Goal: Task Accomplishment & Management: Use online tool/utility

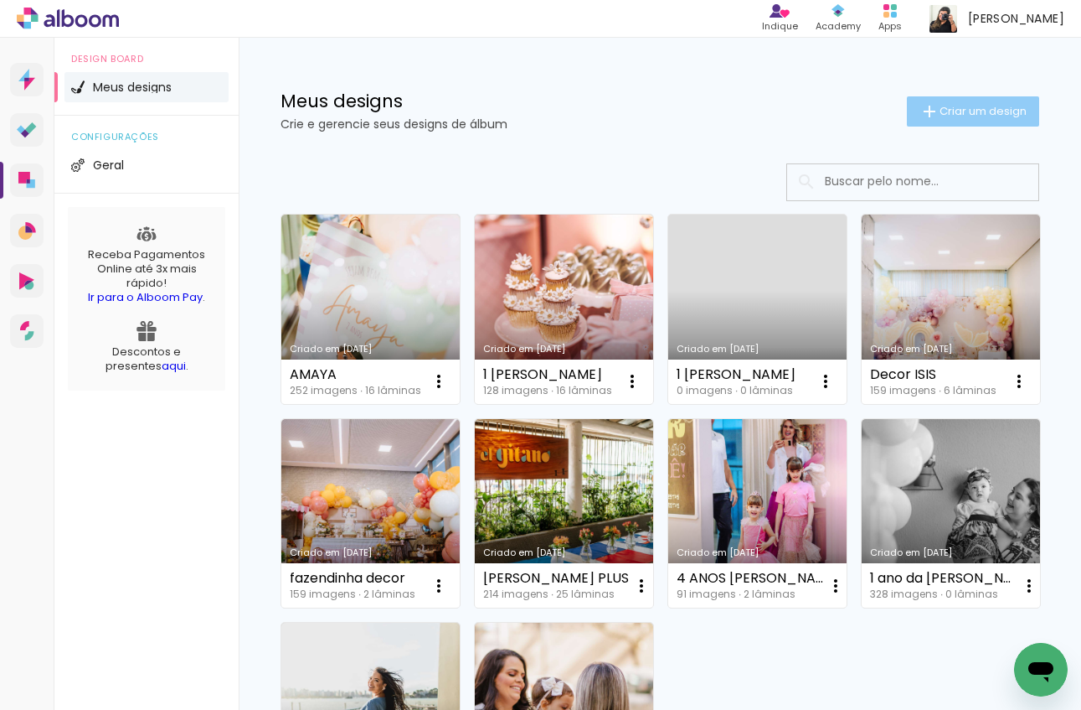
click at [956, 116] on span "Criar um design" at bounding box center [983, 111] width 87 height 11
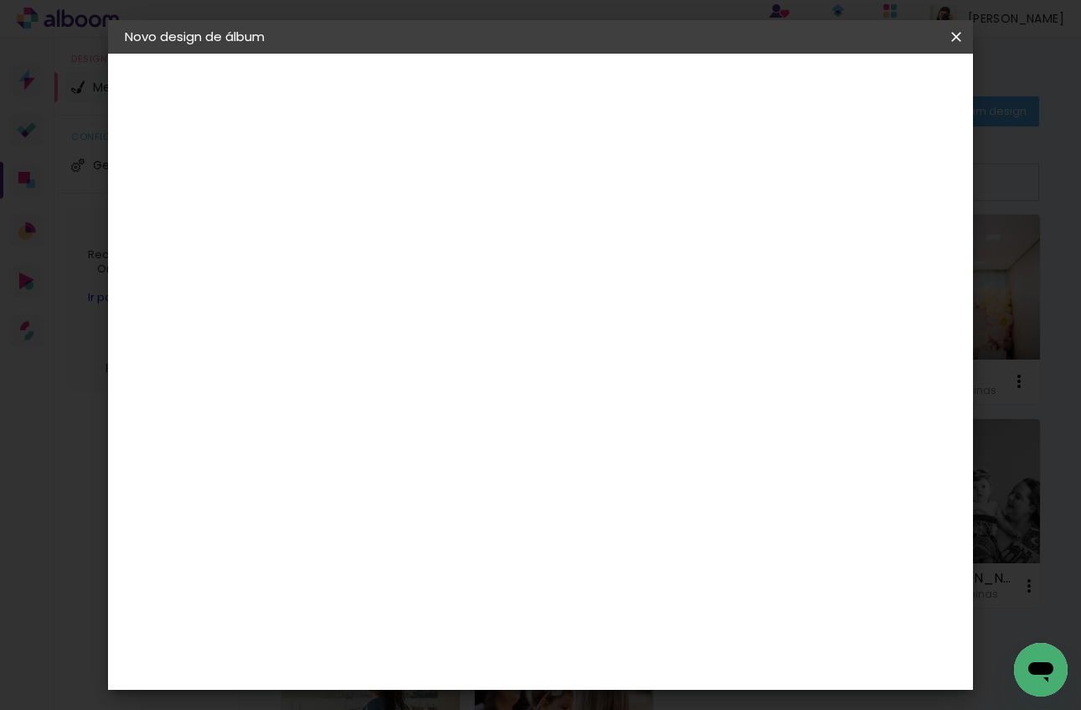
click at [399, 233] on input at bounding box center [399, 225] width 0 height 26
type input "[PERSON_NAME]"
type paper-input "[PERSON_NAME]"
click at [570, 79] on paper-button "Avançar" at bounding box center [529, 89] width 82 height 28
click at [458, 317] on input at bounding box center [441, 318] width 169 height 21
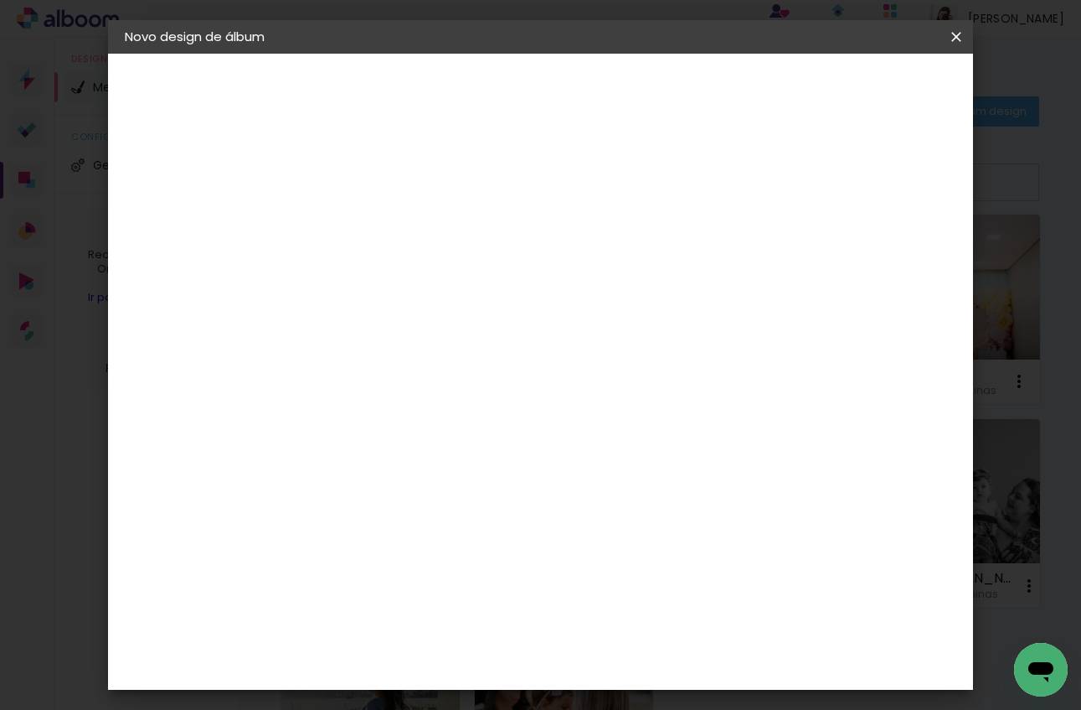
type input "via"
type paper-input "via"
click at [442, 377] on div "Viacolor" at bounding box center [415, 378] width 54 height 13
click at [0, 0] on slot "Avançar" at bounding box center [0, 0] width 0 height 0
click at [464, 281] on input "text" at bounding box center [431, 292] width 65 height 26
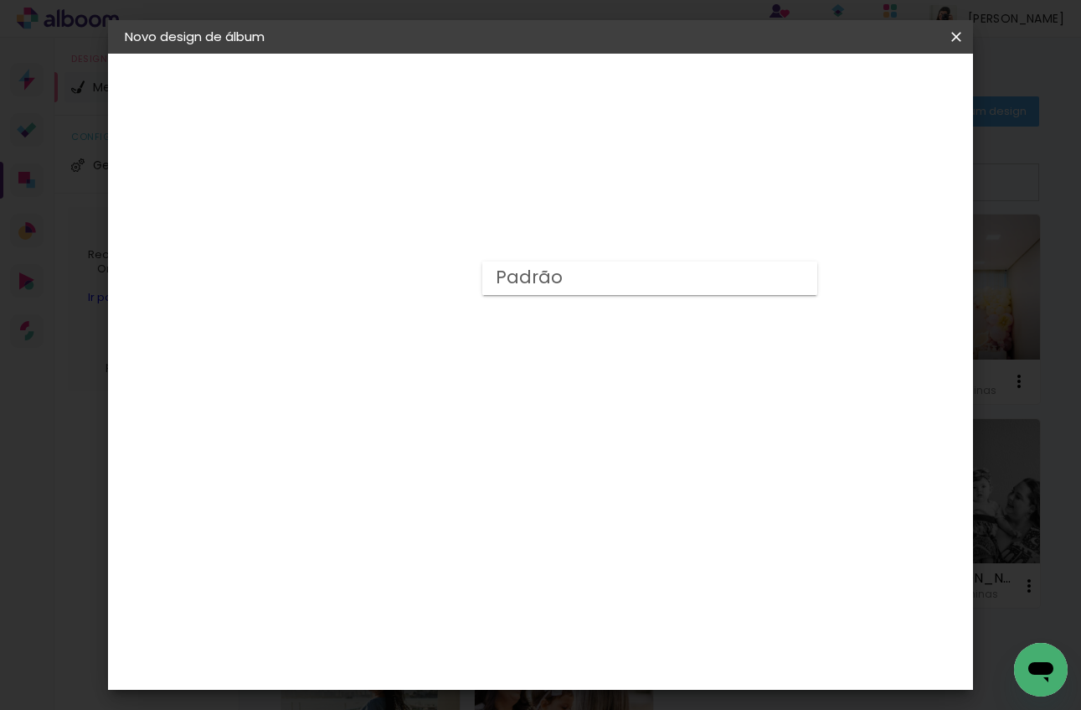
click at [616, 285] on paper-item "Padrão" at bounding box center [650, 278] width 335 height 34
type input "Padrão"
click at [512, 628] on span "20 × 20" at bounding box center [473, 650] width 78 height 44
click at [0, 0] on slot "Avançar" at bounding box center [0, 0] width 0 height 0
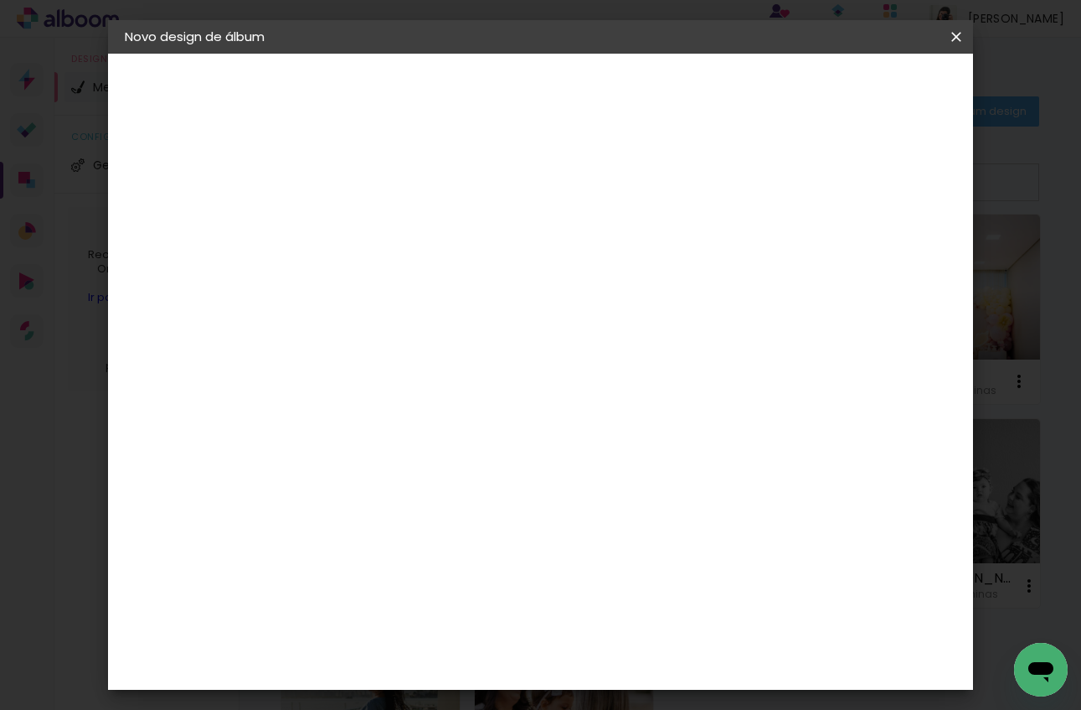
click at [864, 88] on span "Iniciar design" at bounding box center [825, 89] width 76 height 12
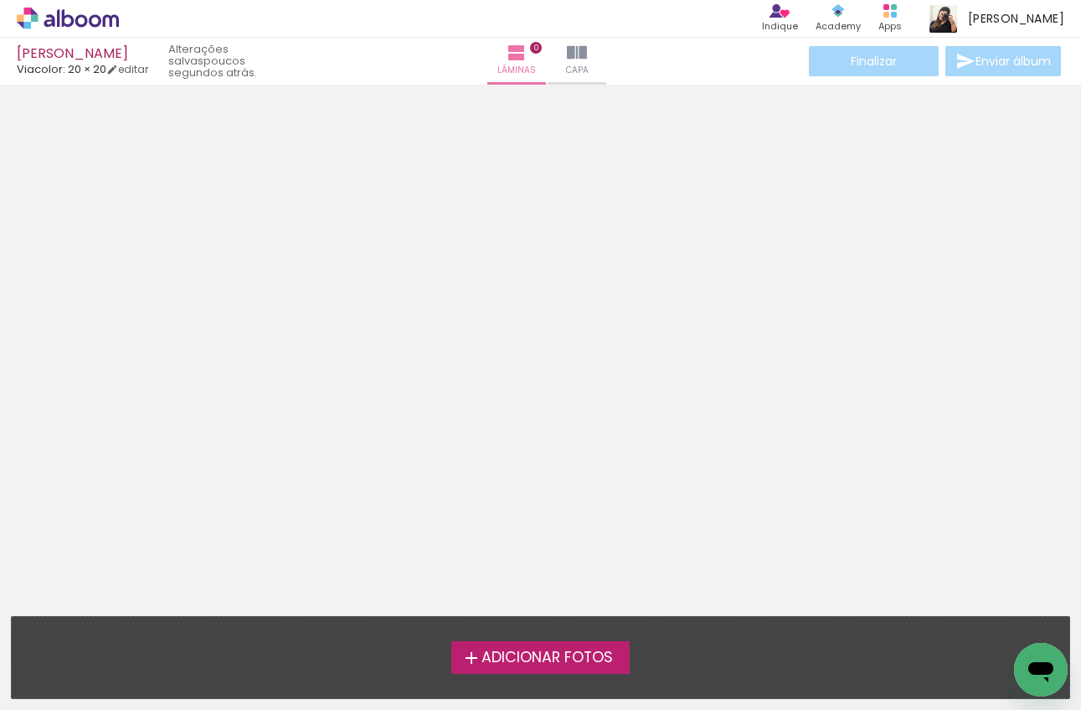
click at [525, 650] on span "Adicionar Fotos" at bounding box center [548, 657] width 132 height 15
click at [0, 0] on input "file" at bounding box center [0, 0] width 0 height 0
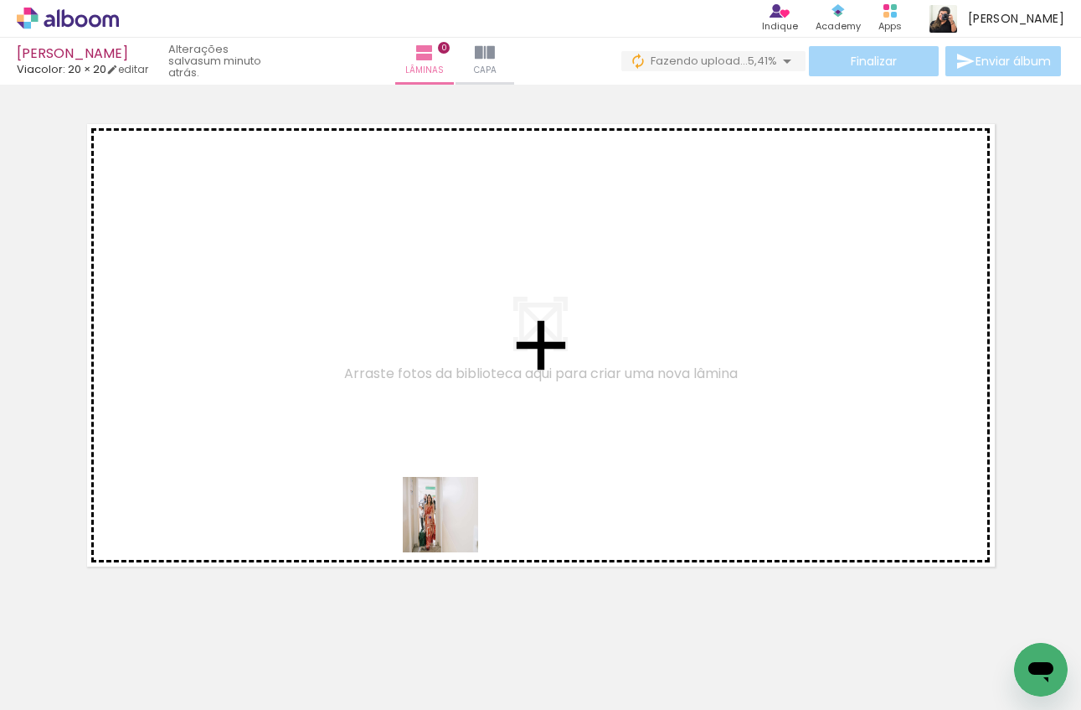
drag, startPoint x: 453, startPoint y: 658, endPoint x: 452, endPoint y: 515, distance: 142.4
click at [452, 517] on quentale-workspace at bounding box center [540, 355] width 1081 height 710
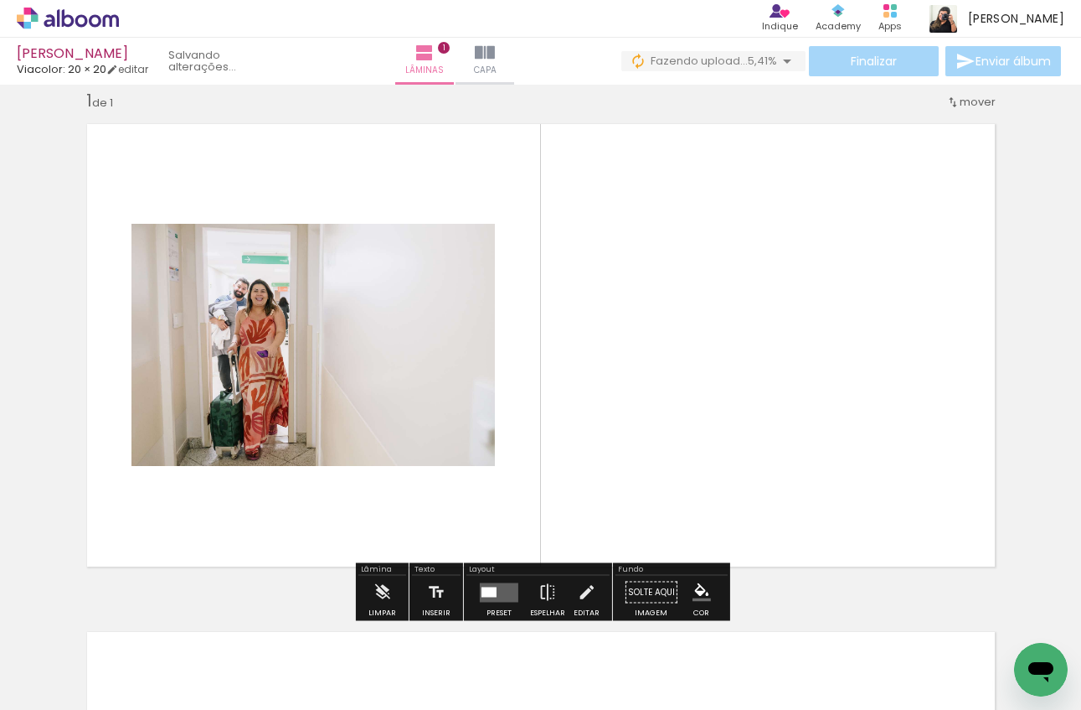
scroll to position [21, 0]
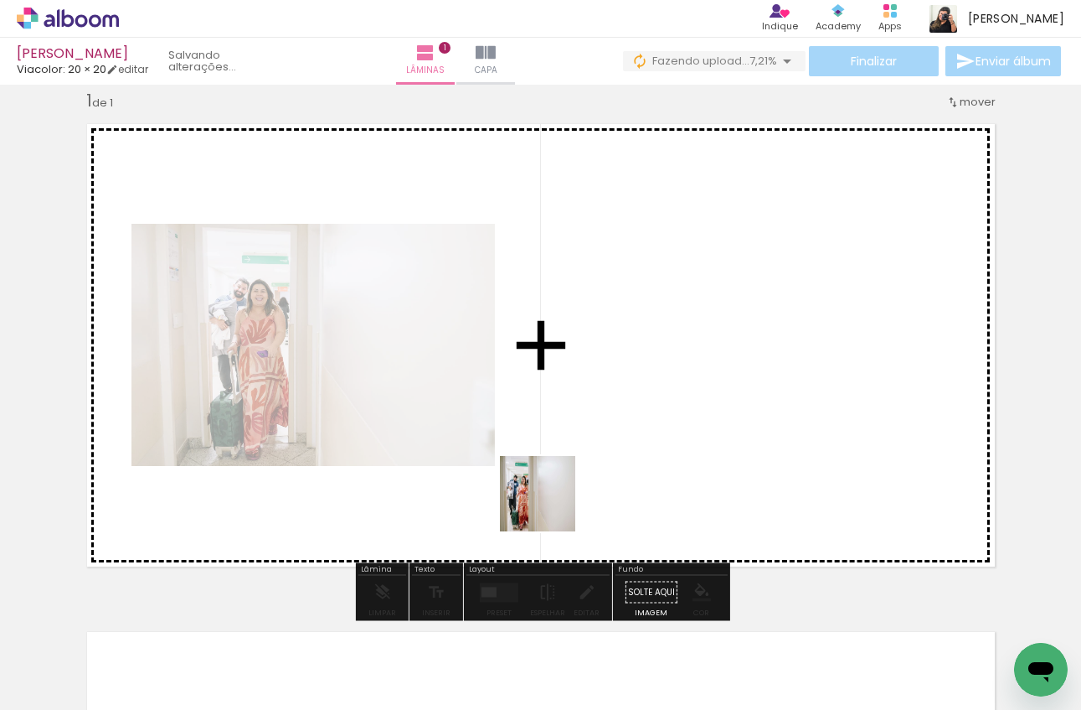
drag, startPoint x: 553, startPoint y: 665, endPoint x: 550, endPoint y: 503, distance: 161.7
click at [550, 503] on quentale-workspace at bounding box center [540, 355] width 1081 height 710
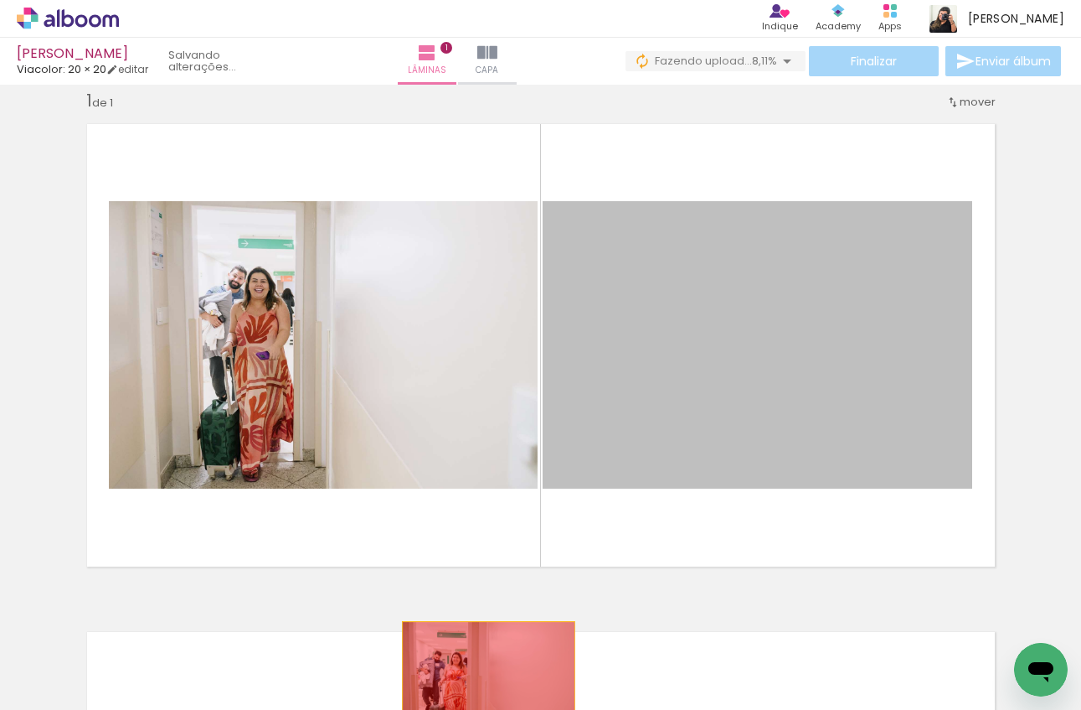
drag, startPoint x: 684, startPoint y: 345, endPoint x: 488, endPoint y: 688, distance: 394.7
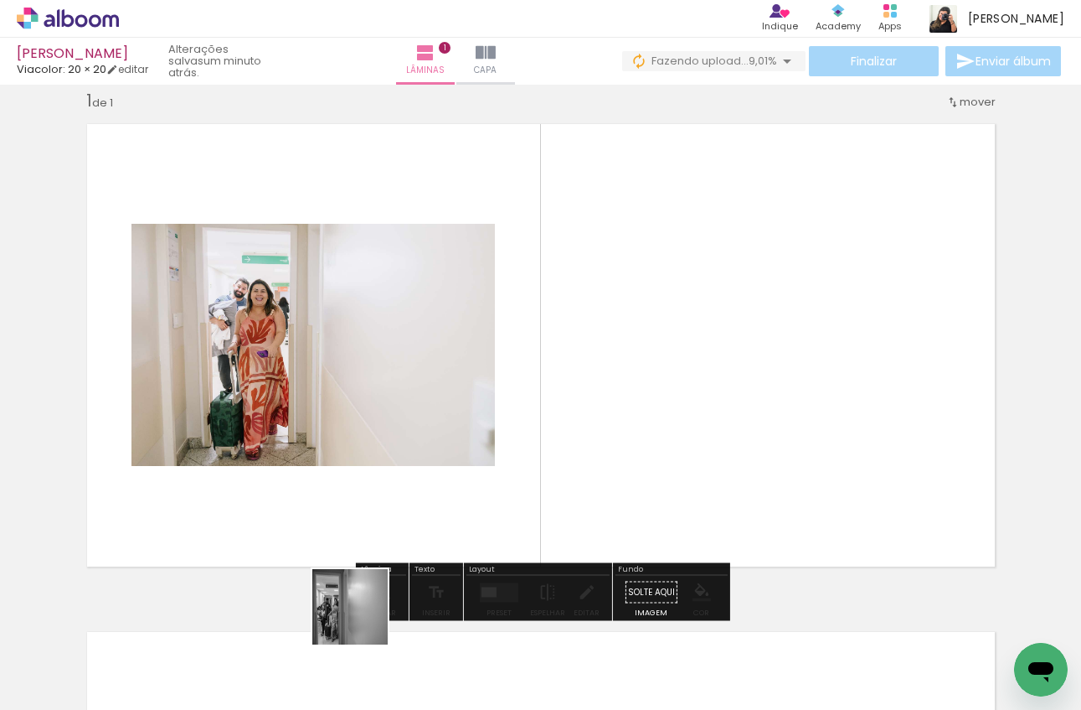
drag, startPoint x: 352, startPoint y: 668, endPoint x: 400, endPoint y: 514, distance: 162.4
click at [400, 514] on quentale-workspace at bounding box center [540, 355] width 1081 height 710
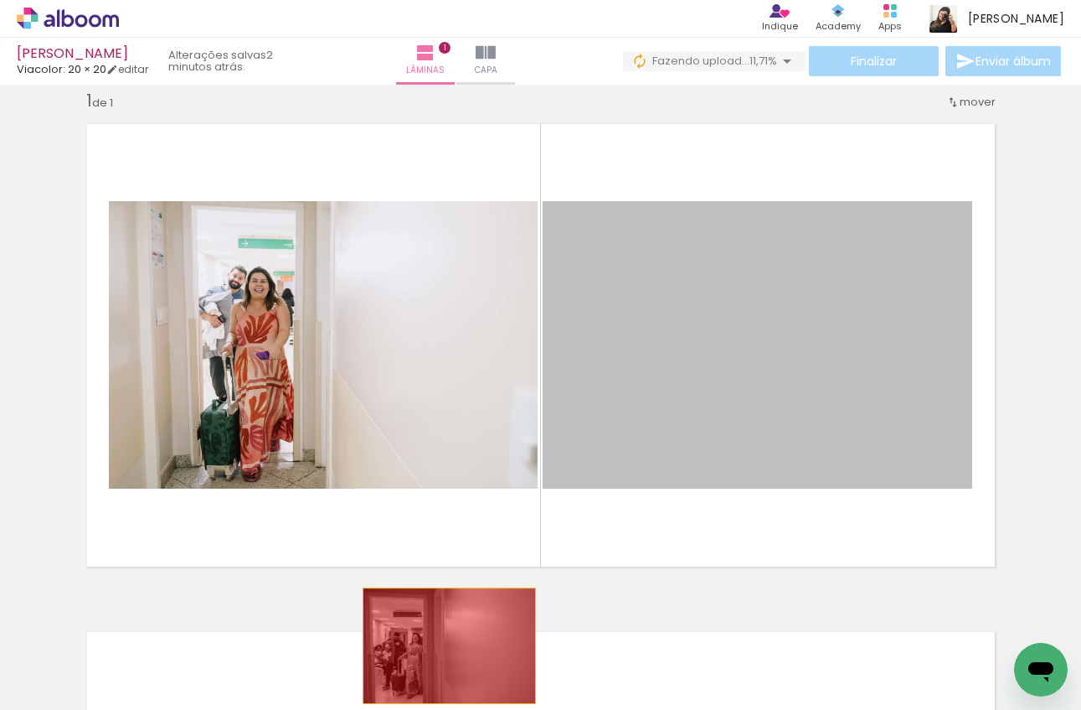
drag, startPoint x: 683, startPoint y: 386, endPoint x: 449, endPoint y: 645, distance: 348.7
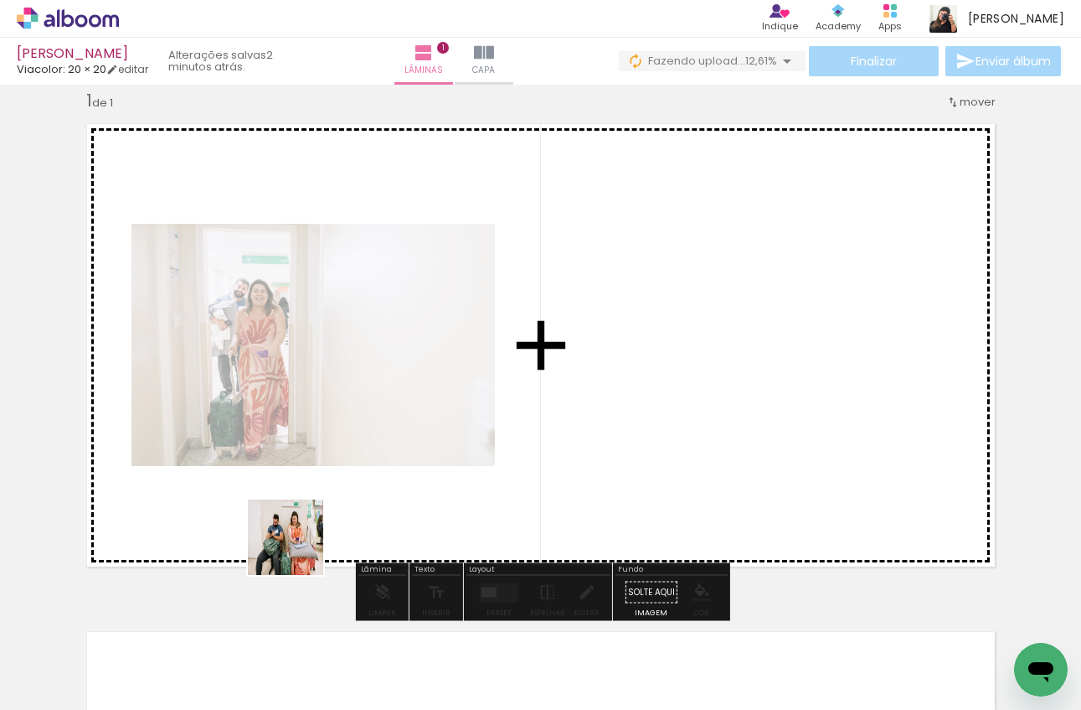
drag, startPoint x: 268, startPoint y: 665, endPoint x: 298, endPoint y: 550, distance: 119.5
click at [298, 550] on quentale-workspace at bounding box center [540, 355] width 1081 height 710
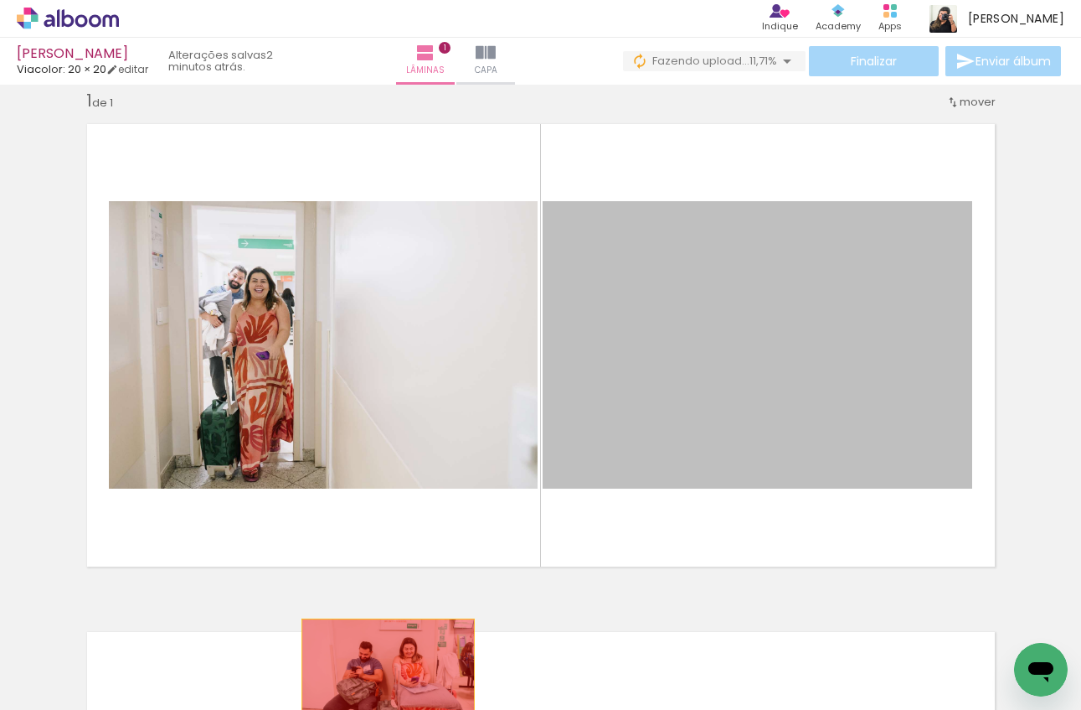
drag, startPoint x: 782, startPoint y: 364, endPoint x: 388, endPoint y: 675, distance: 502.1
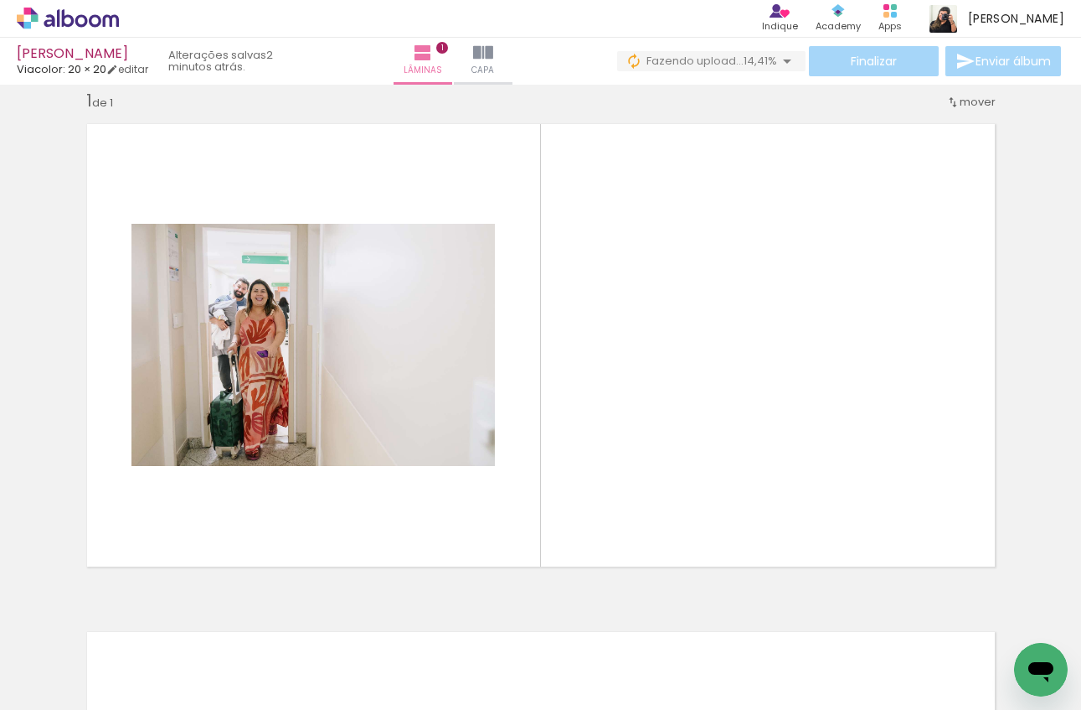
scroll to position [0, 0]
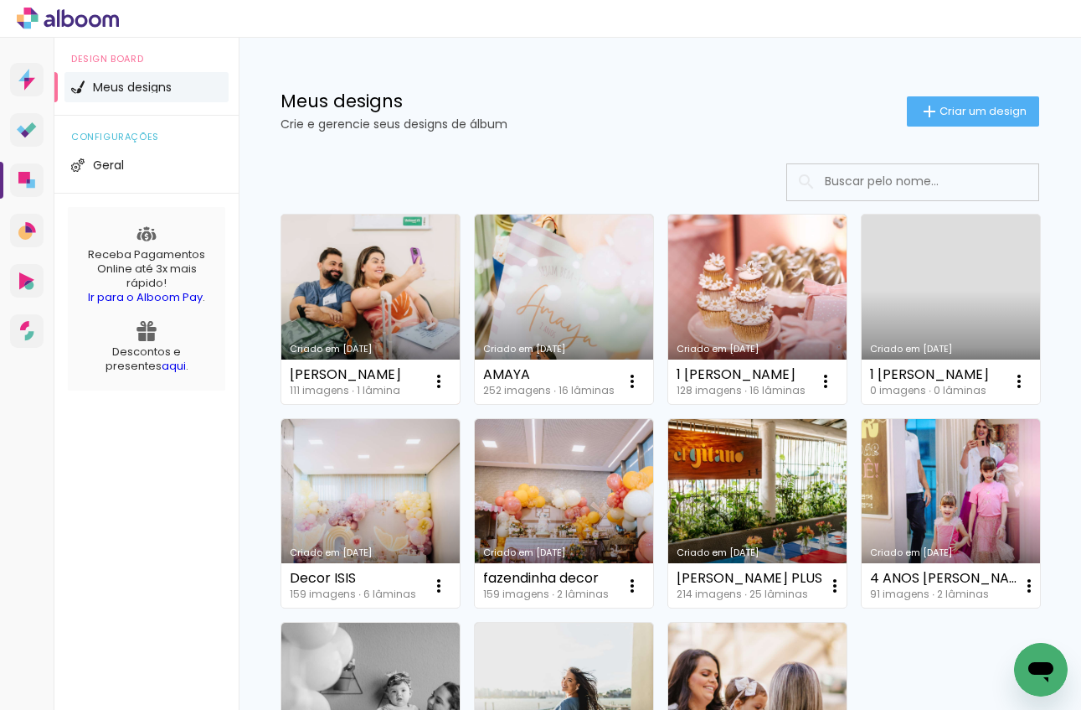
click at [417, 325] on link "Criado em [DATE]" at bounding box center [370, 308] width 178 height 189
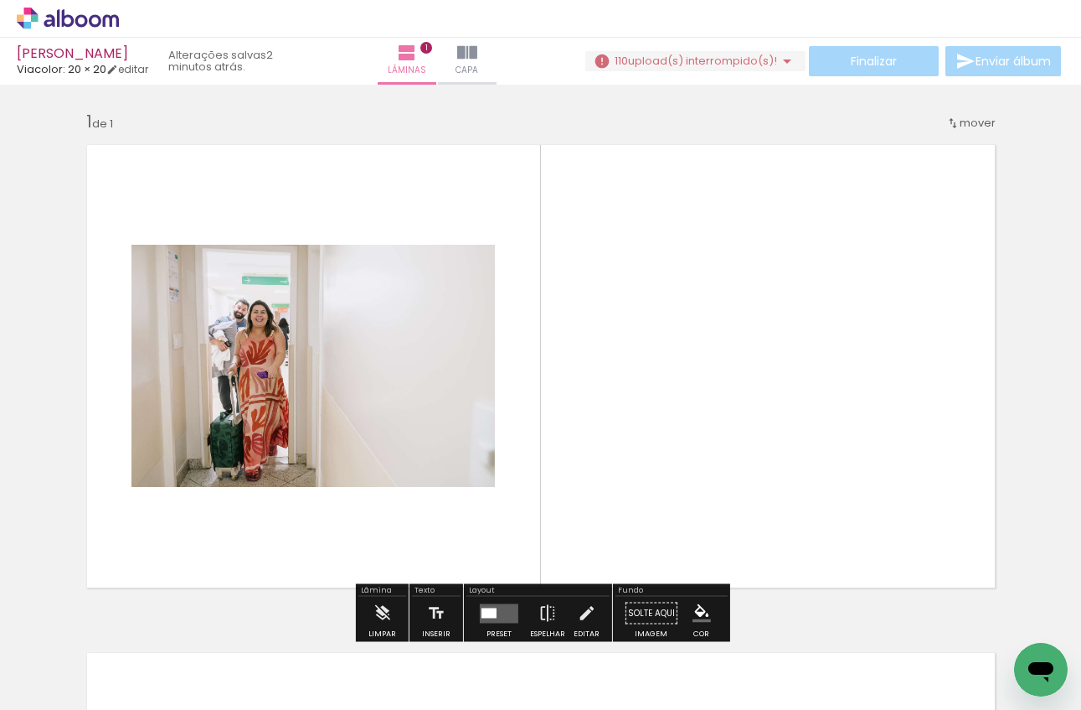
scroll to position [0, 73]
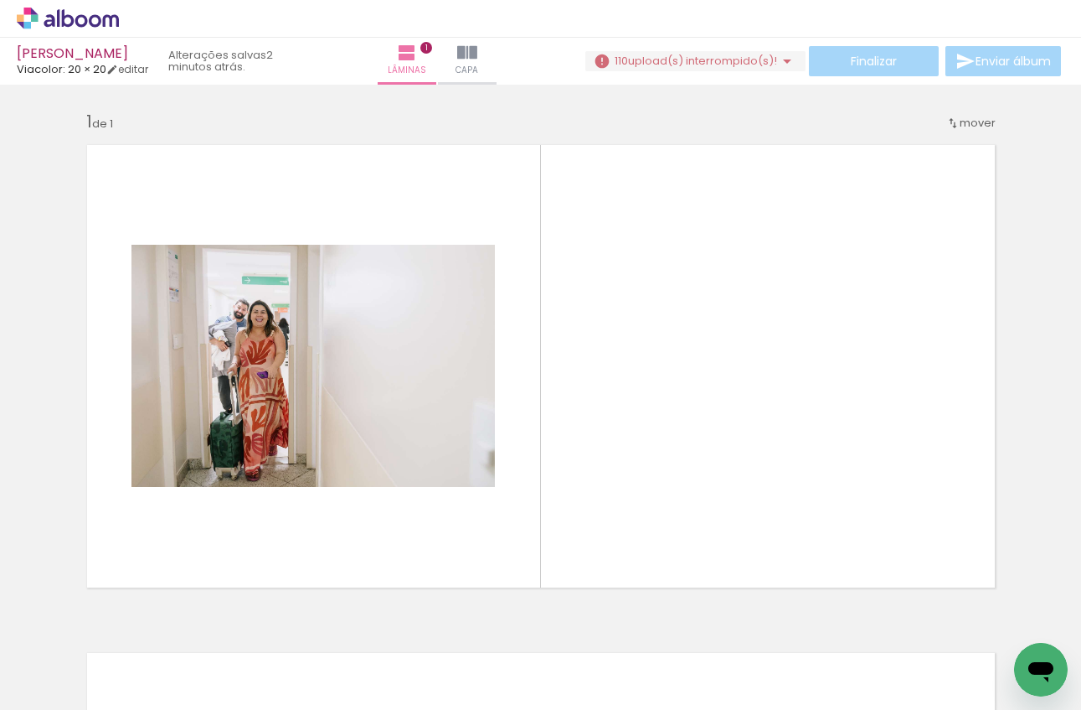
drag, startPoint x: 575, startPoint y: 675, endPoint x: 633, endPoint y: 446, distance: 236.9
click at [633, 446] on quentale-workspace at bounding box center [540, 355] width 1081 height 710
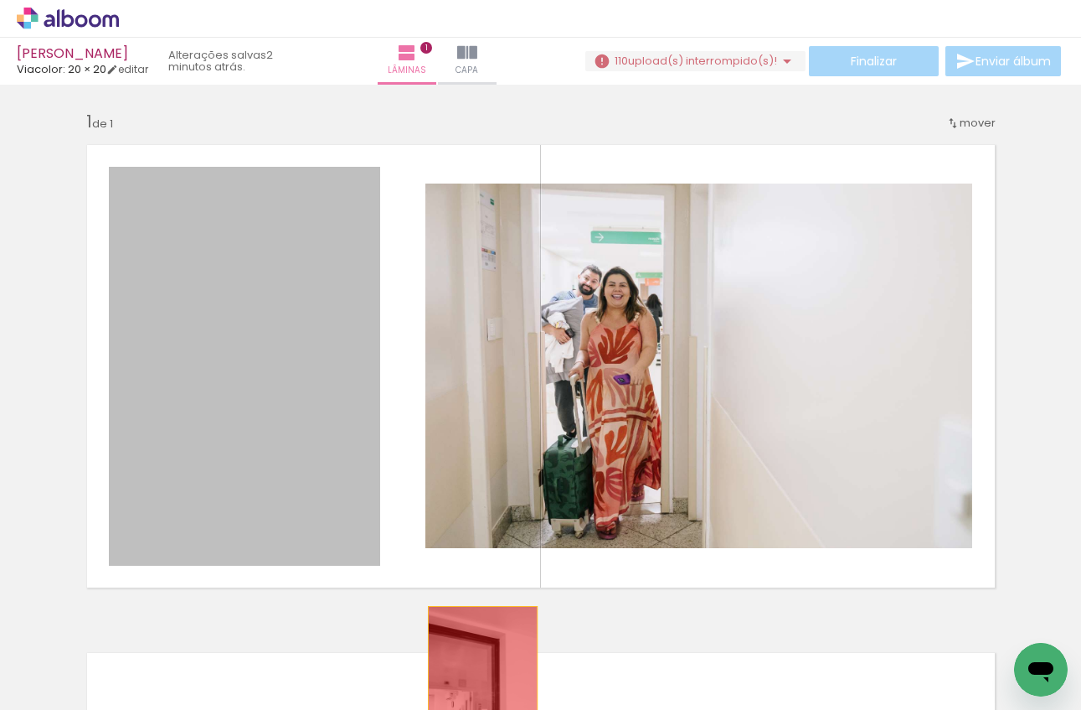
drag, startPoint x: 241, startPoint y: 423, endPoint x: 483, endPoint y: 686, distance: 356.9
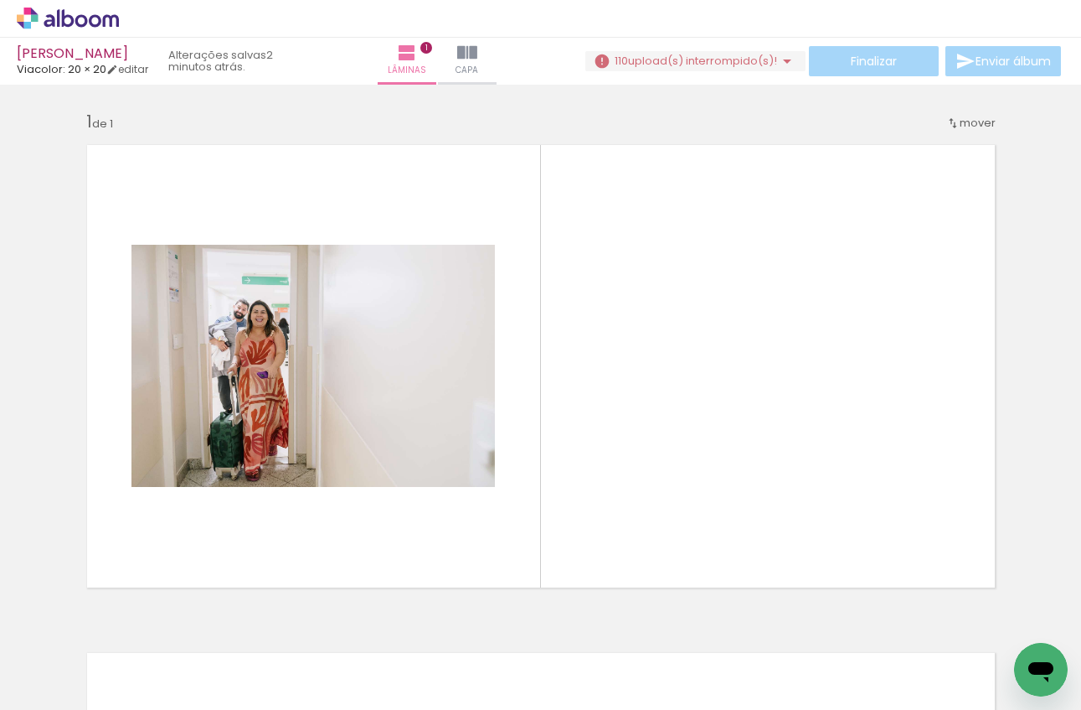
scroll to position [0, 808]
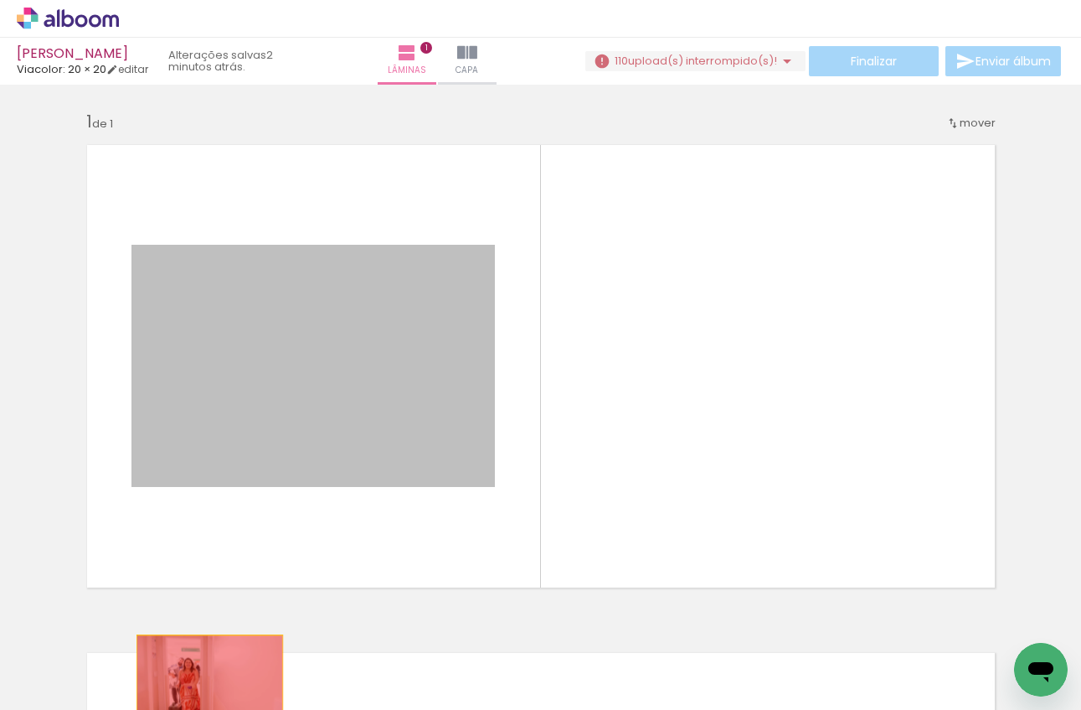
drag, startPoint x: 280, startPoint y: 385, endPoint x: 209, endPoint y: 684, distance: 306.4
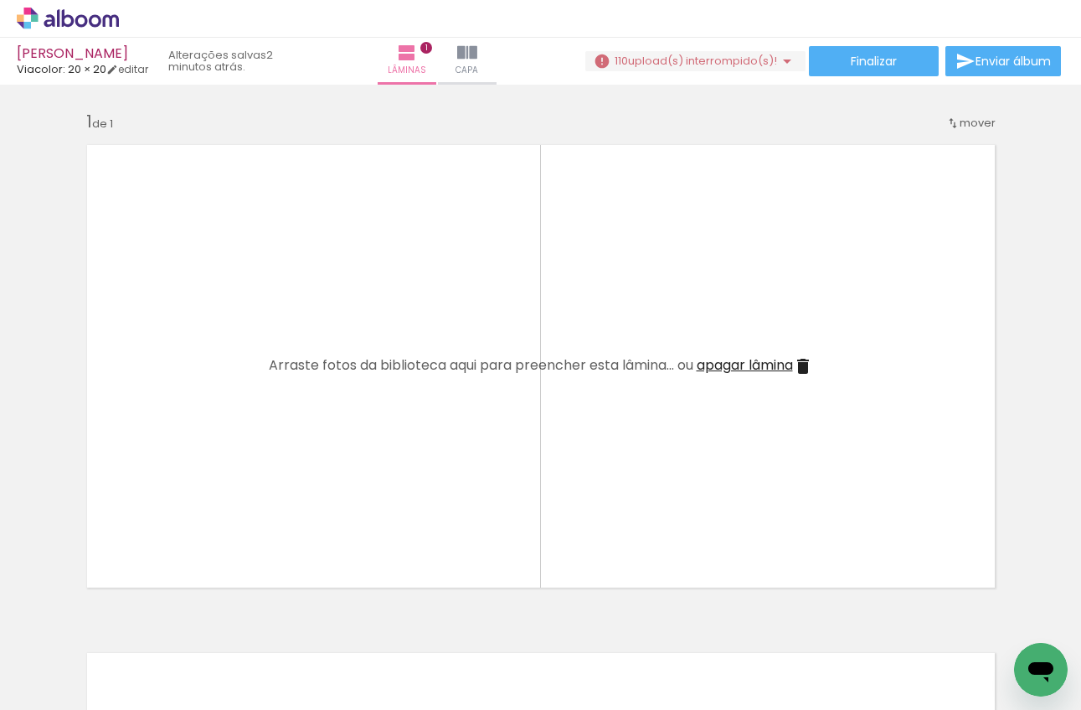
scroll to position [0, 427]
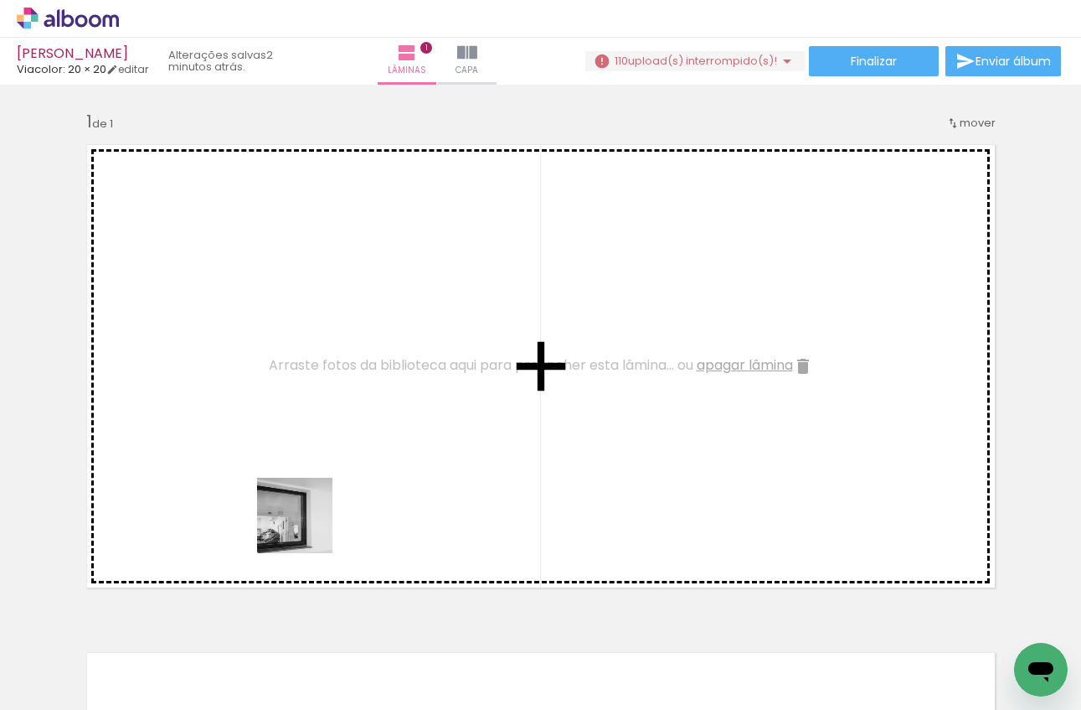
drag, startPoint x: 211, startPoint y: 676, endPoint x: 313, endPoint y: 519, distance: 187.0
click at [313, 519] on quentale-workspace at bounding box center [540, 355] width 1081 height 710
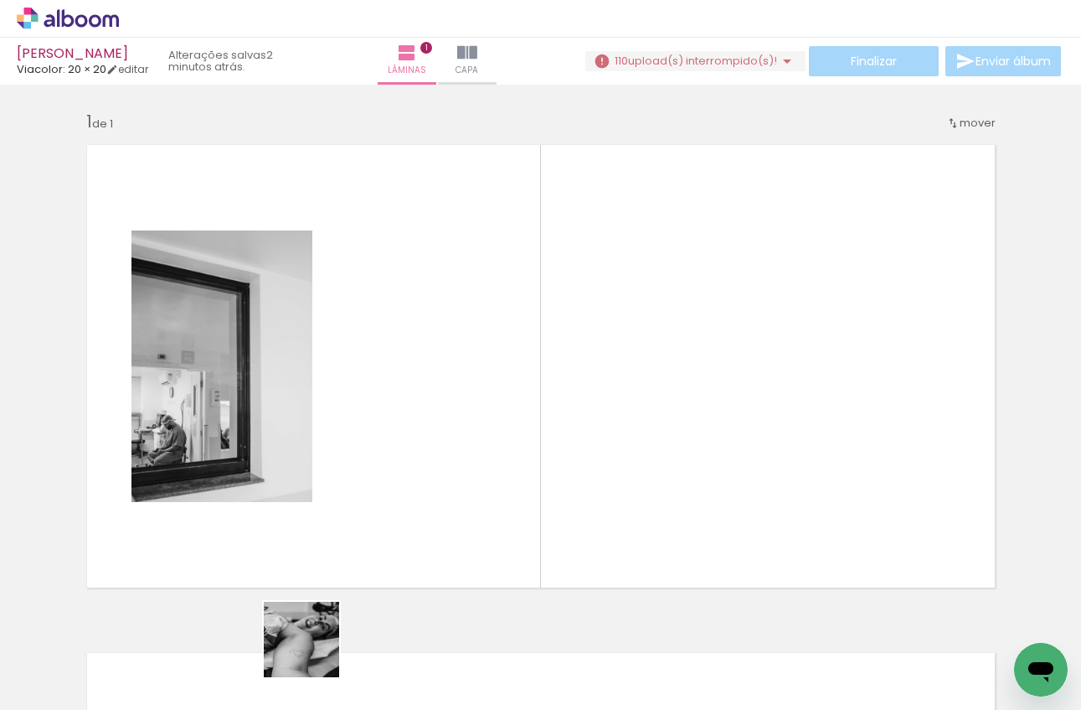
drag, startPoint x: 314, startPoint y: 657, endPoint x: 390, endPoint y: 477, distance: 194.5
click at [390, 477] on quentale-workspace at bounding box center [540, 355] width 1081 height 710
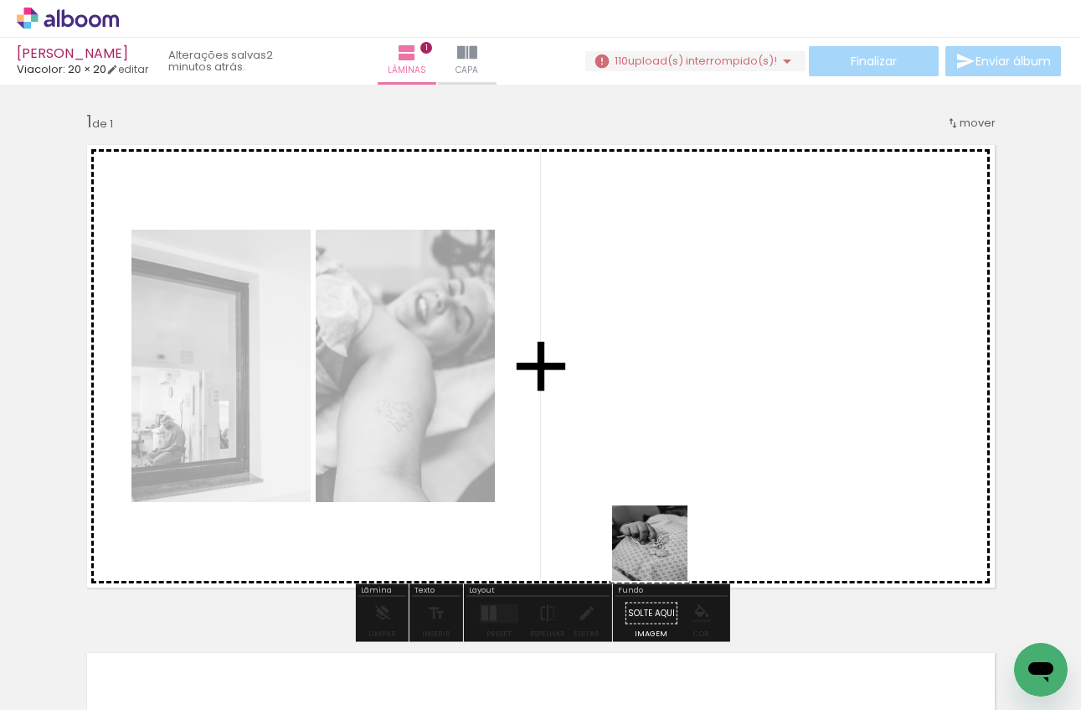
drag, startPoint x: 692, startPoint y: 673, endPoint x: 634, endPoint y: 512, distance: 170.9
click at [634, 512] on quentale-workspace at bounding box center [540, 355] width 1081 height 710
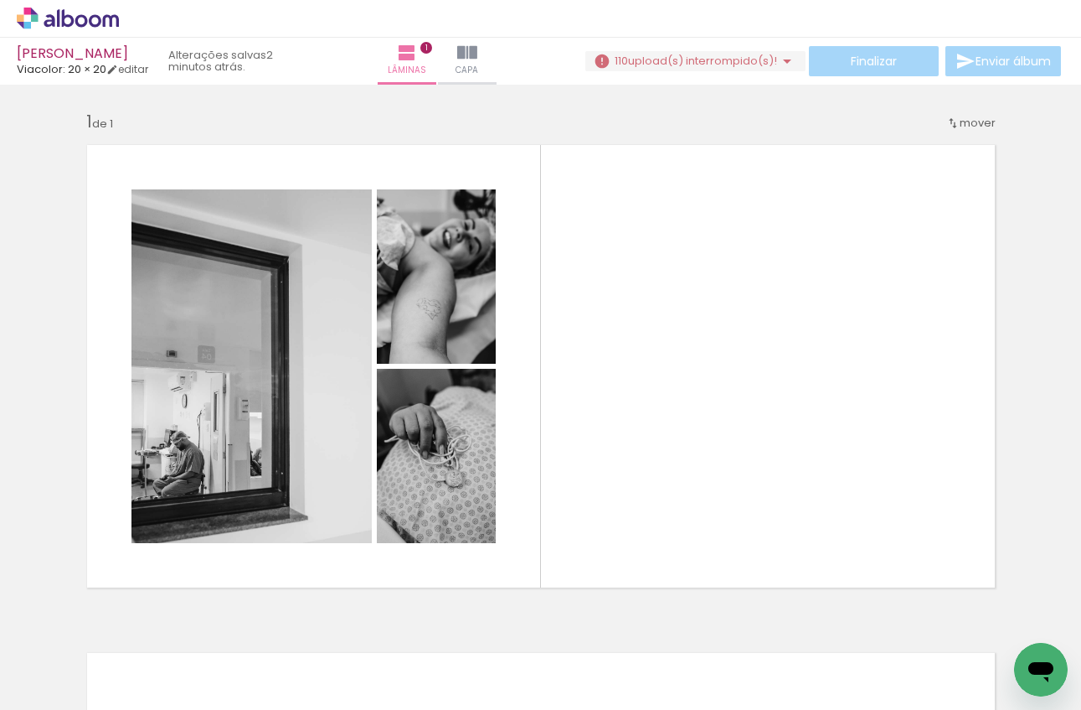
scroll to position [0, 880]
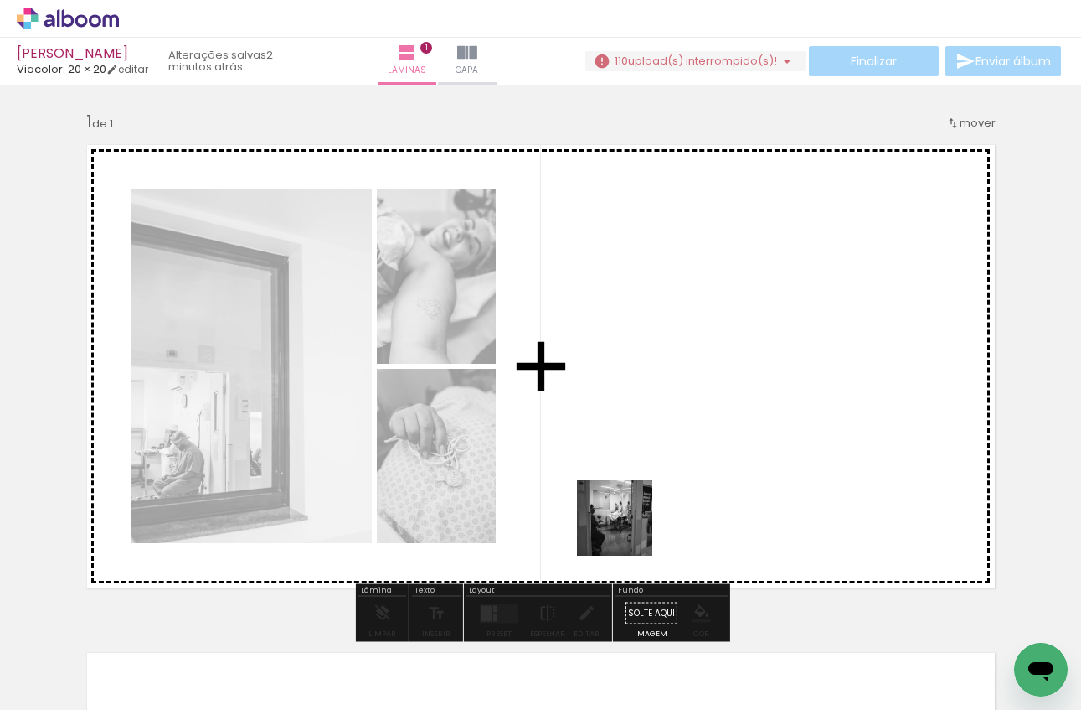
drag, startPoint x: 601, startPoint y: 658, endPoint x: 652, endPoint y: 467, distance: 197.5
click at [652, 467] on quentale-workspace at bounding box center [540, 355] width 1081 height 710
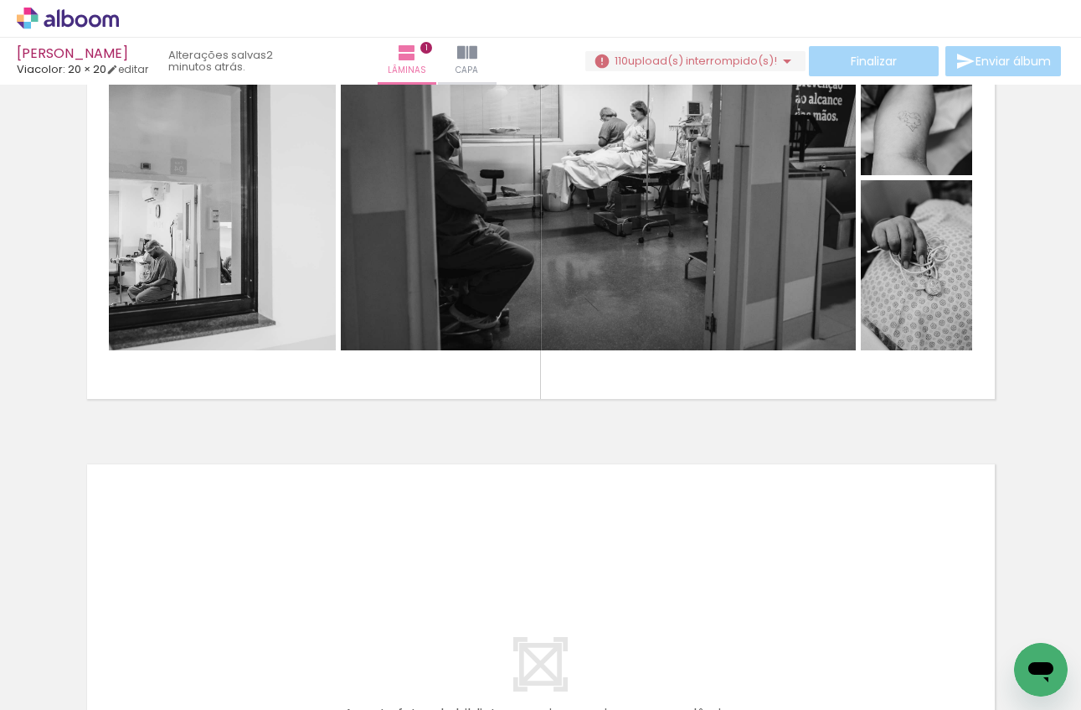
scroll to position [163, 0]
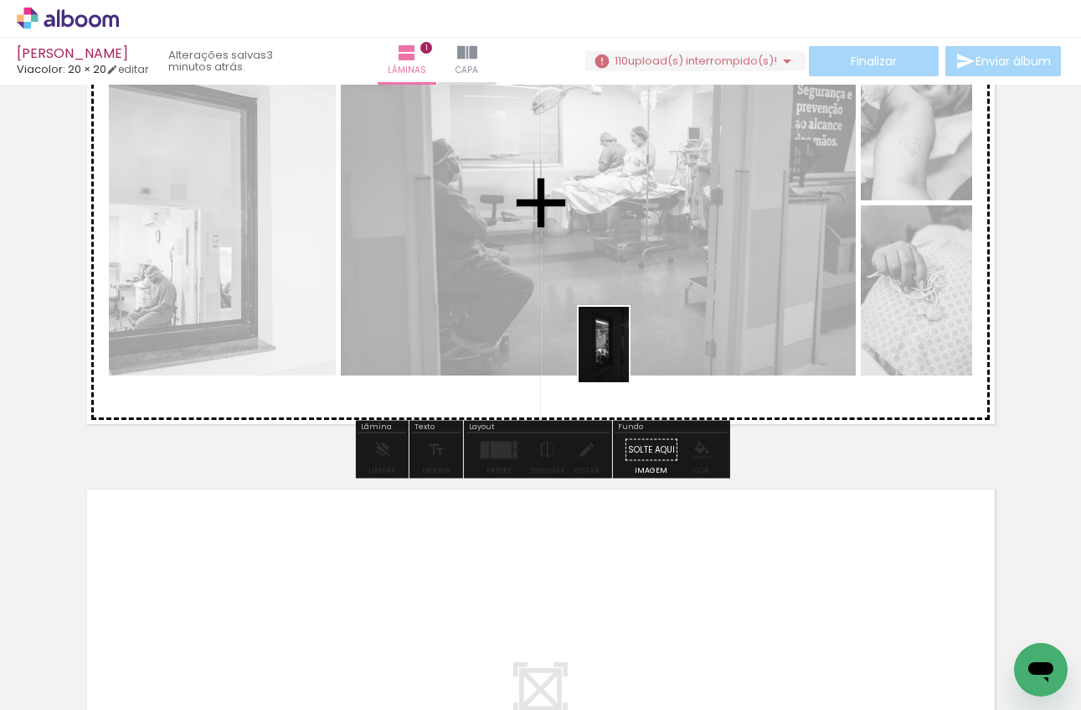
drag, startPoint x: 631, startPoint y: 666, endPoint x: 629, endPoint y: 357, distance: 309.1
click at [629, 357] on quentale-workspace at bounding box center [540, 355] width 1081 height 710
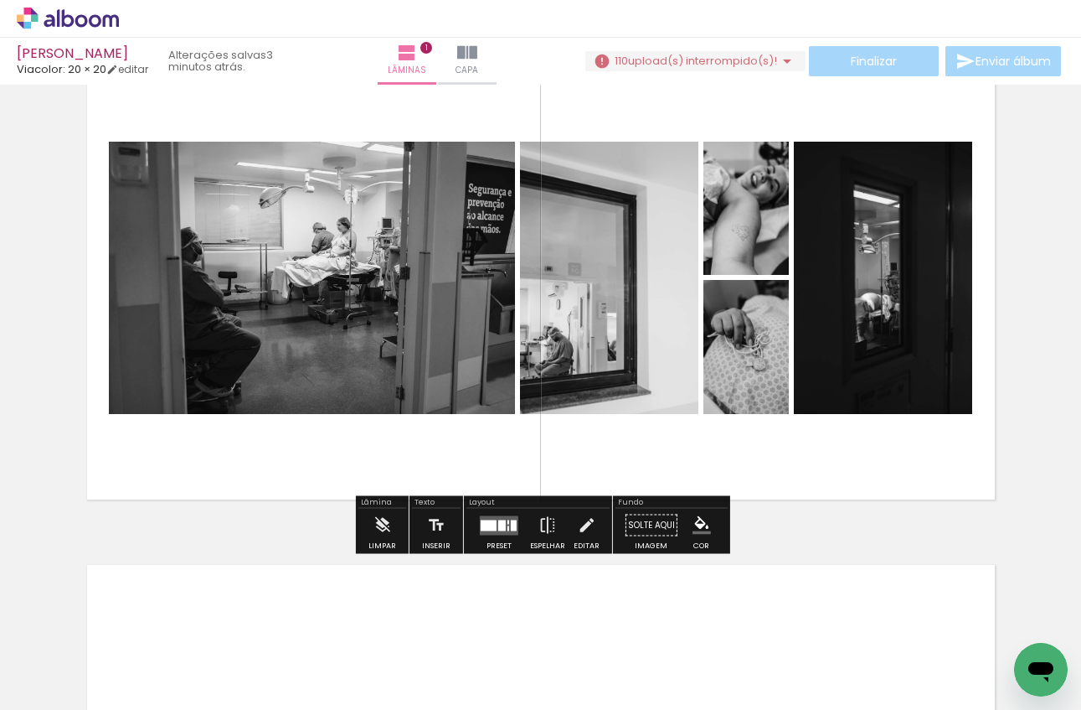
scroll to position [67, 0]
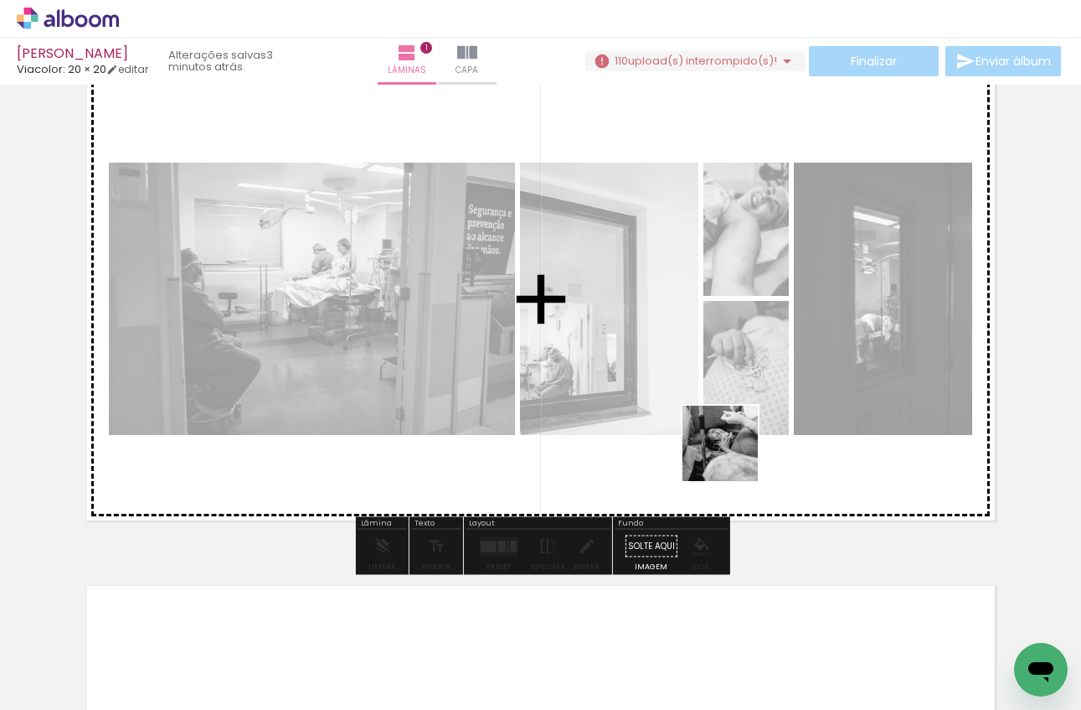
drag, startPoint x: 715, startPoint y: 672, endPoint x: 734, endPoint y: 439, distance: 233.6
click at [734, 439] on quentale-workspace at bounding box center [540, 355] width 1081 height 710
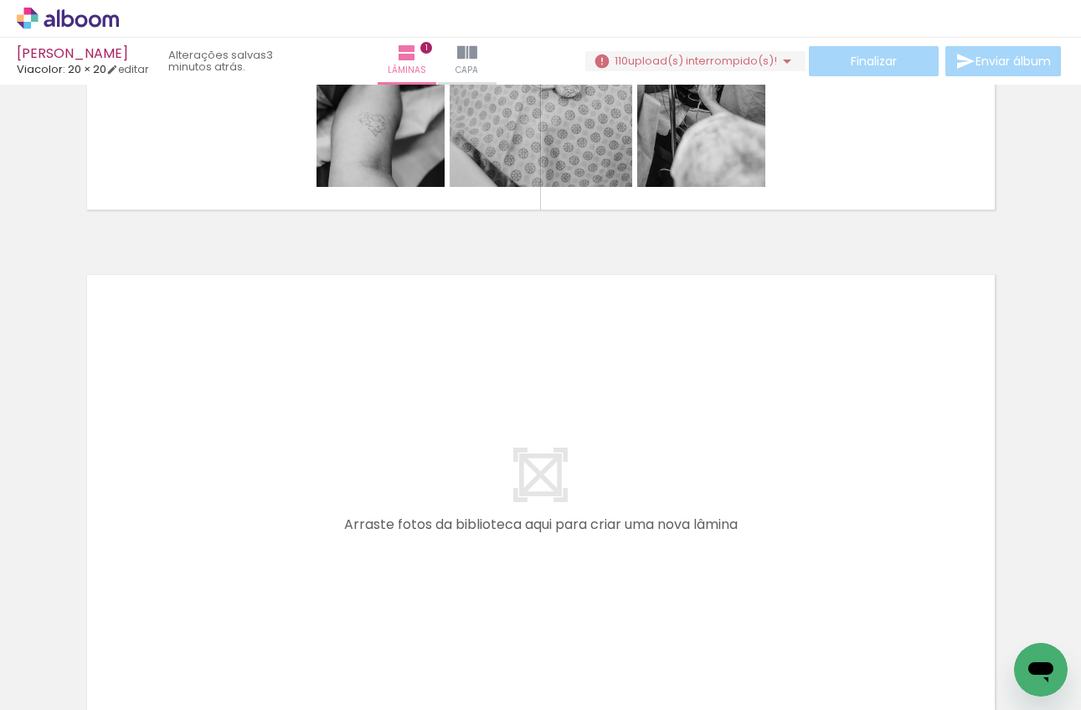
scroll to position [0, 994]
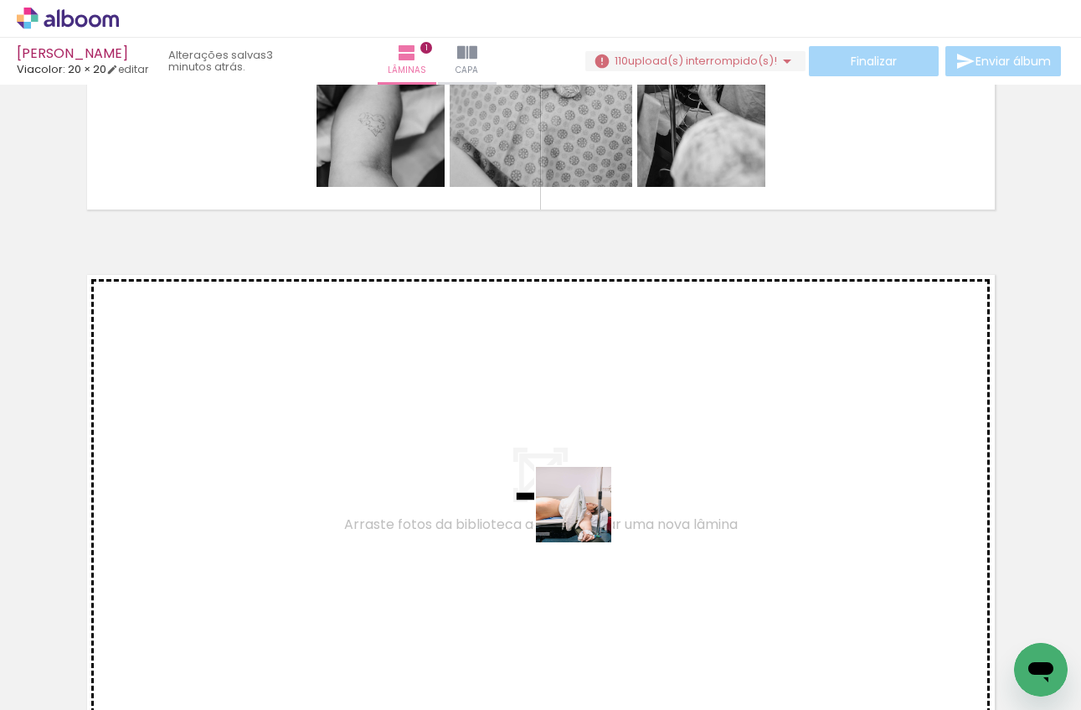
drag, startPoint x: 586, startPoint y: 676, endPoint x: 586, endPoint y: 517, distance: 159.2
click at [586, 517] on quentale-workspace at bounding box center [540, 355] width 1081 height 710
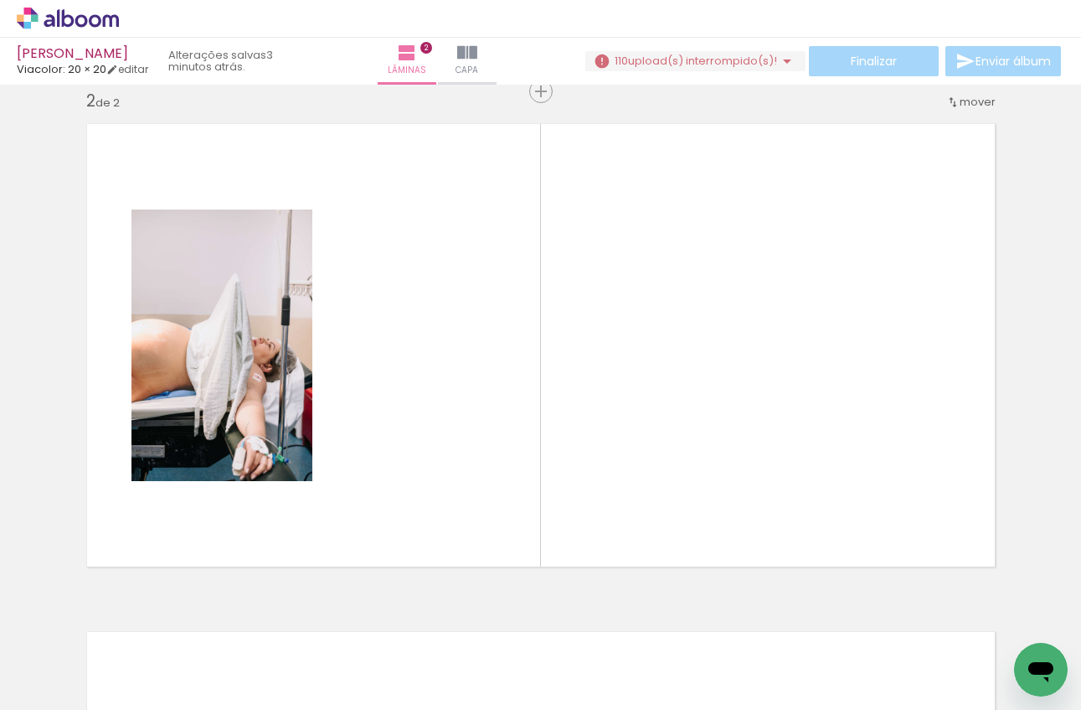
scroll to position [0, 1700]
drag, startPoint x: 452, startPoint y: 668, endPoint x: 542, endPoint y: 413, distance: 270.0
click at [542, 413] on quentale-workspace at bounding box center [540, 355] width 1081 height 710
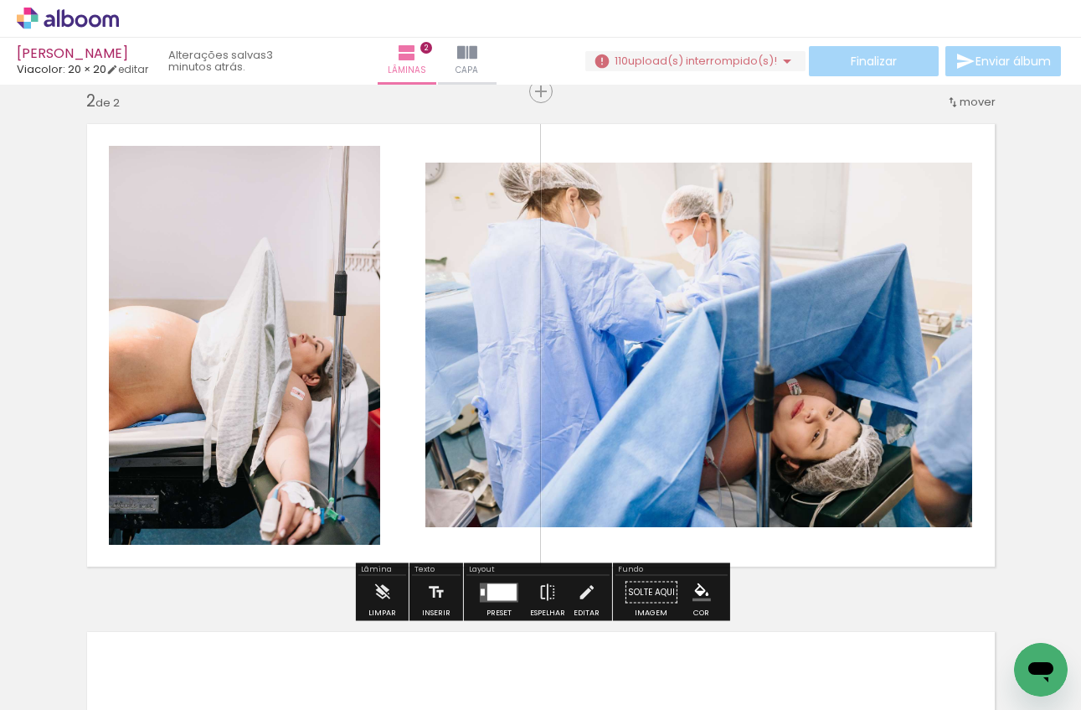
drag, startPoint x: 553, startPoint y: 669, endPoint x: 629, endPoint y: 502, distance: 184.1
click at [629, 502] on quentale-workspace at bounding box center [540, 355] width 1081 height 710
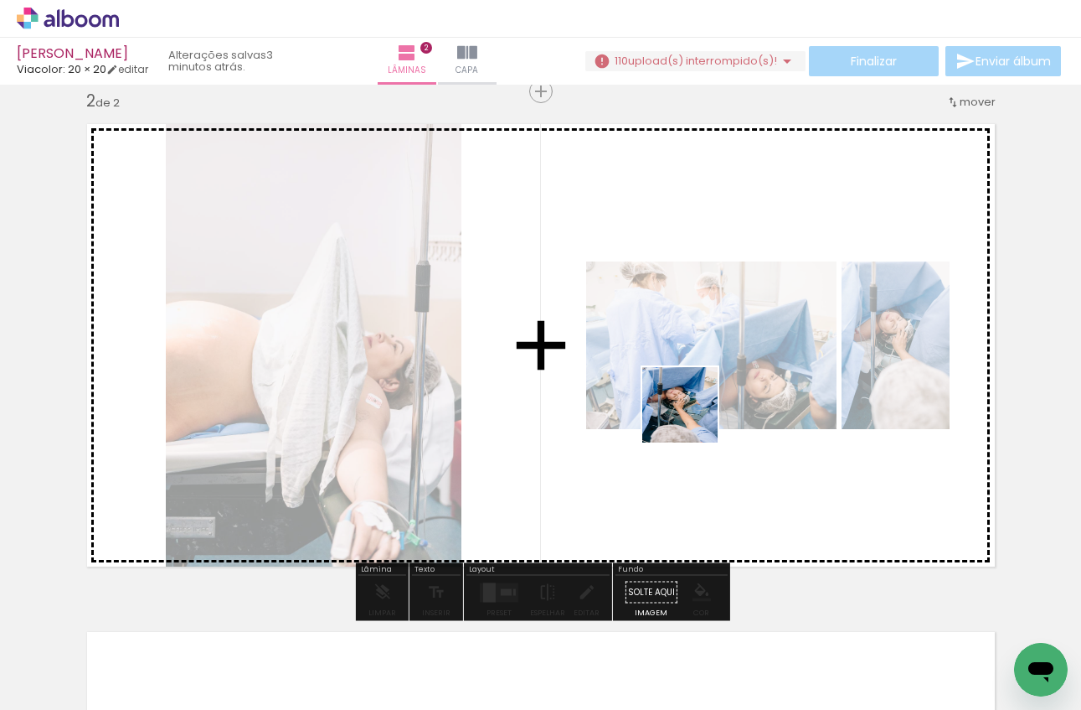
drag, startPoint x: 634, startPoint y: 663, endPoint x: 693, endPoint y: 417, distance: 253.2
click at [693, 417] on quentale-workspace at bounding box center [540, 355] width 1081 height 710
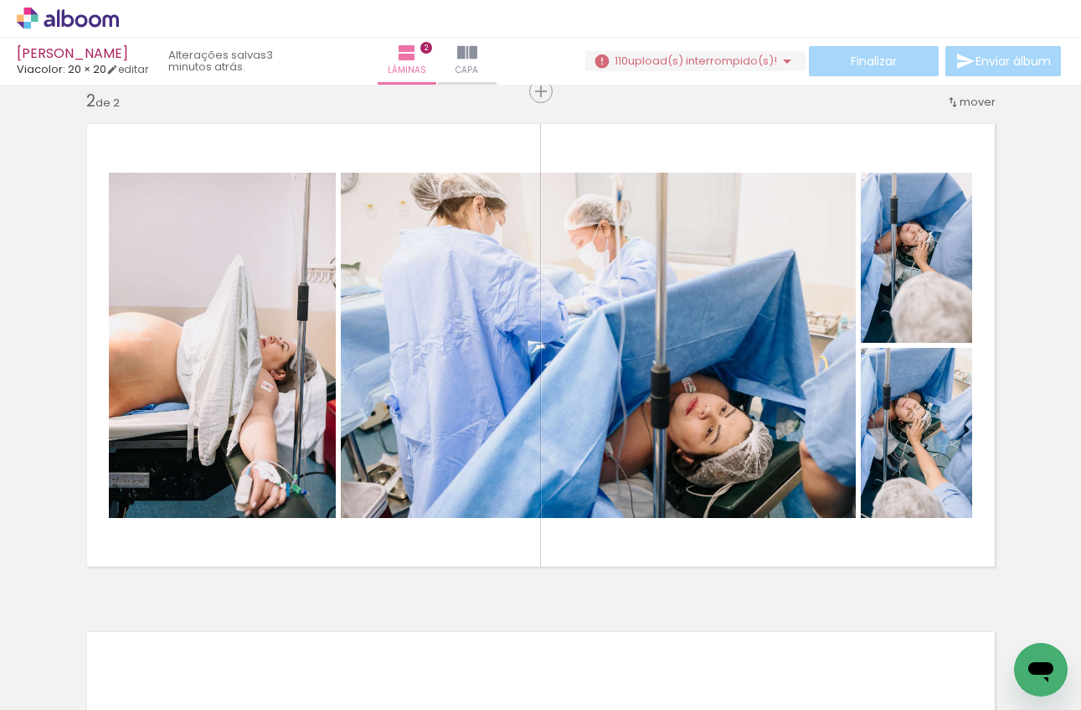
scroll to position [0, 2067]
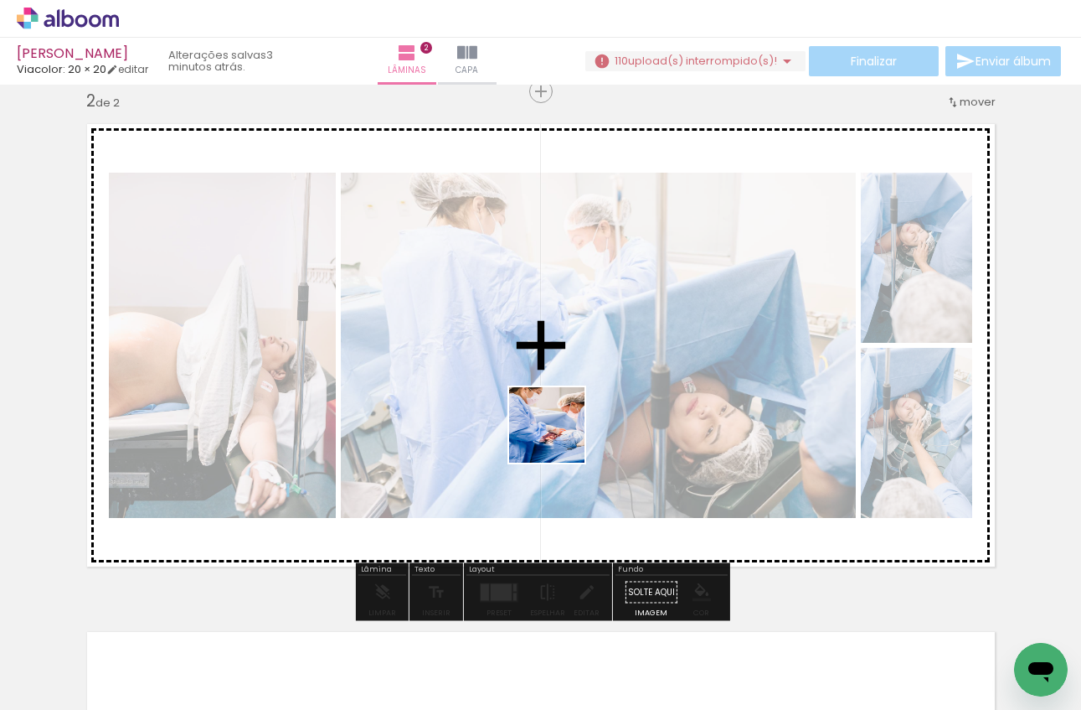
drag, startPoint x: 374, startPoint y: 679, endPoint x: 561, endPoint y: 436, distance: 305.8
click at [561, 436] on quentale-workspace at bounding box center [540, 355] width 1081 height 710
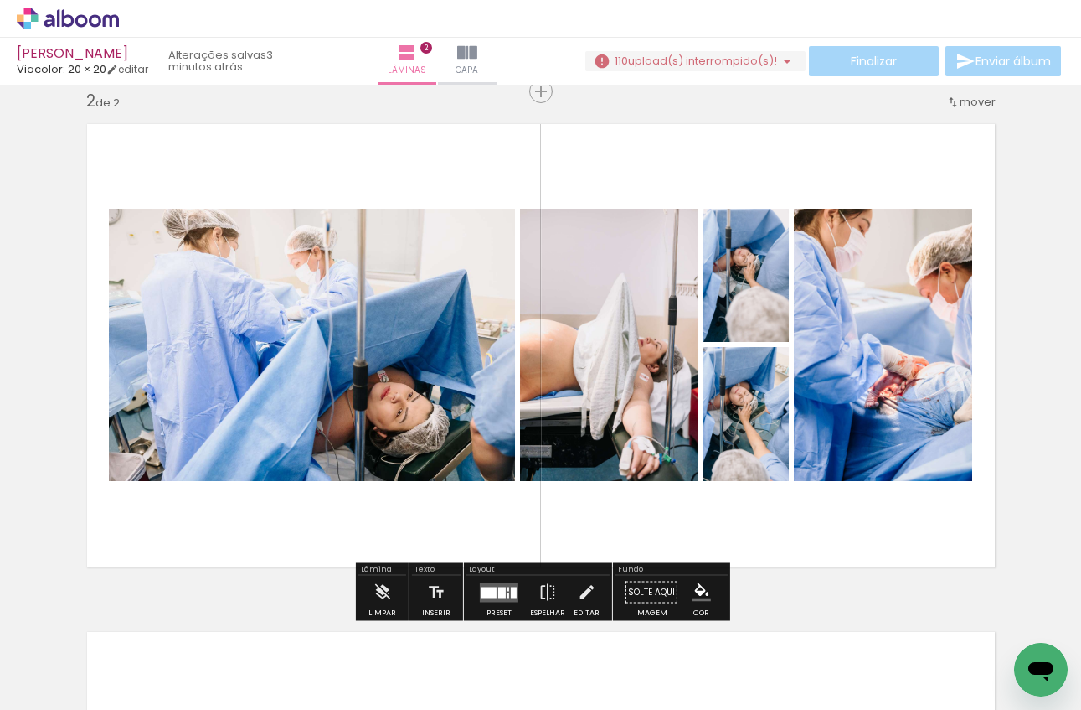
drag, startPoint x: 460, startPoint y: 667, endPoint x: 585, endPoint y: 462, distance: 239.5
click at [585, 462] on quentale-workspace at bounding box center [540, 355] width 1081 height 710
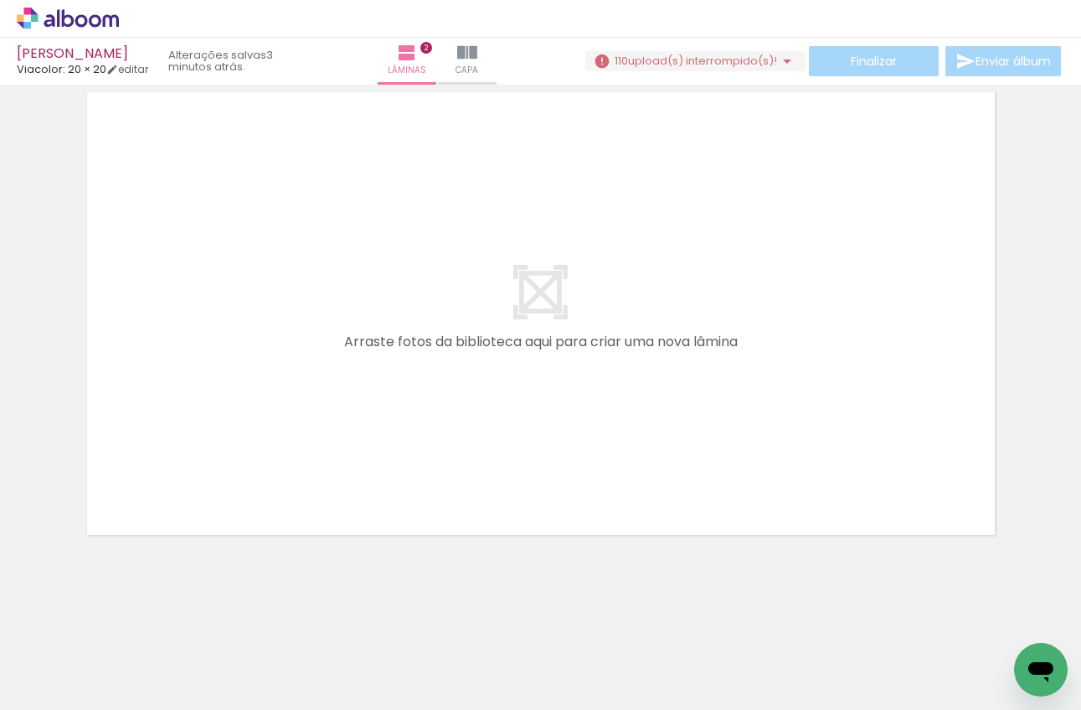
scroll to position [0, 2217]
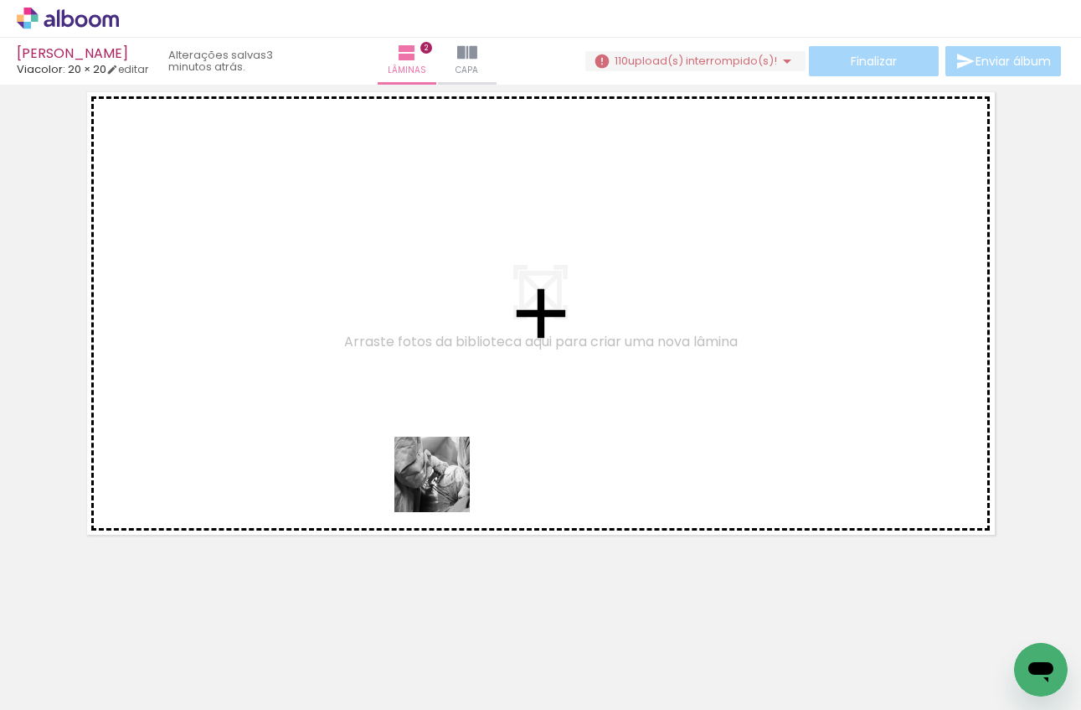
drag, startPoint x: 412, startPoint y: 664, endPoint x: 445, endPoint y: 487, distance: 180.6
click at [445, 487] on quentale-workspace at bounding box center [540, 355] width 1081 height 710
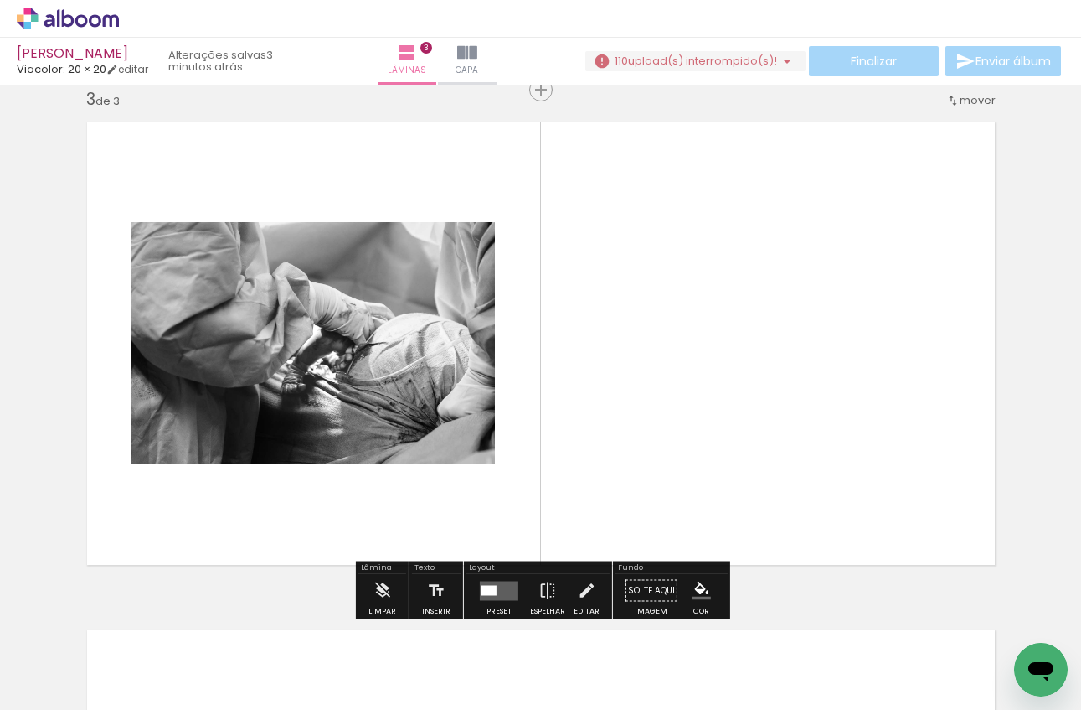
scroll to position [1036, 0]
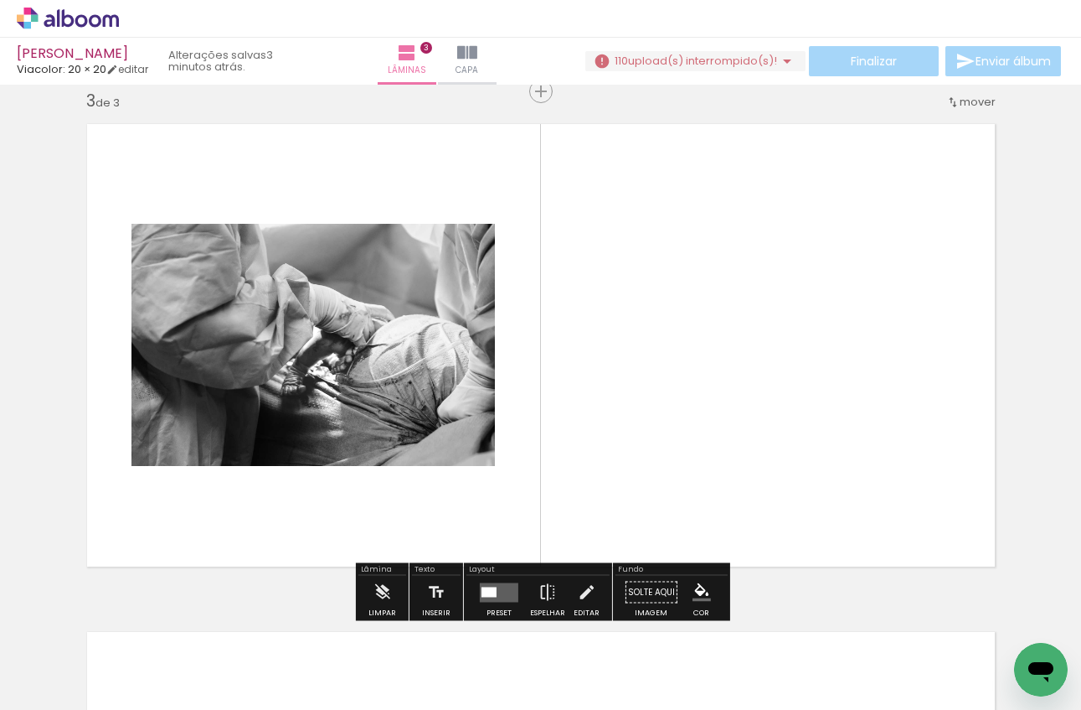
drag, startPoint x: 502, startPoint y: 668, endPoint x: 658, endPoint y: 457, distance: 263.5
click at [658, 457] on quentale-workspace at bounding box center [540, 355] width 1081 height 710
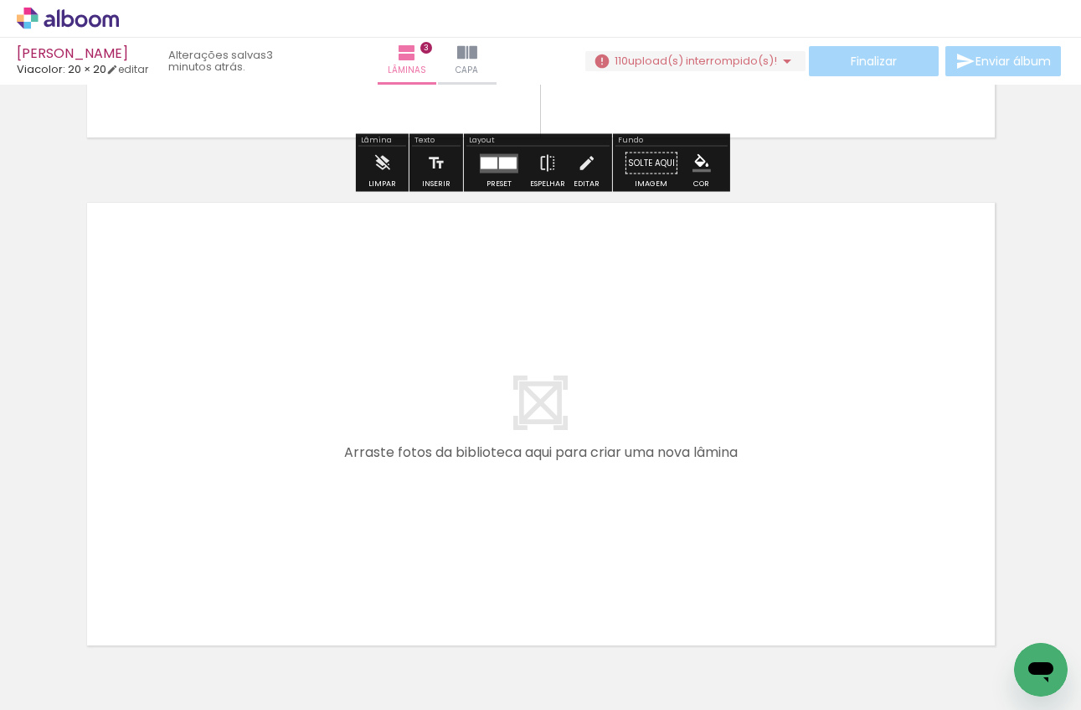
drag, startPoint x: 585, startPoint y: 666, endPoint x: 597, endPoint y: 550, distance: 117.1
click at [597, 550] on quentale-workspace at bounding box center [540, 355] width 1081 height 710
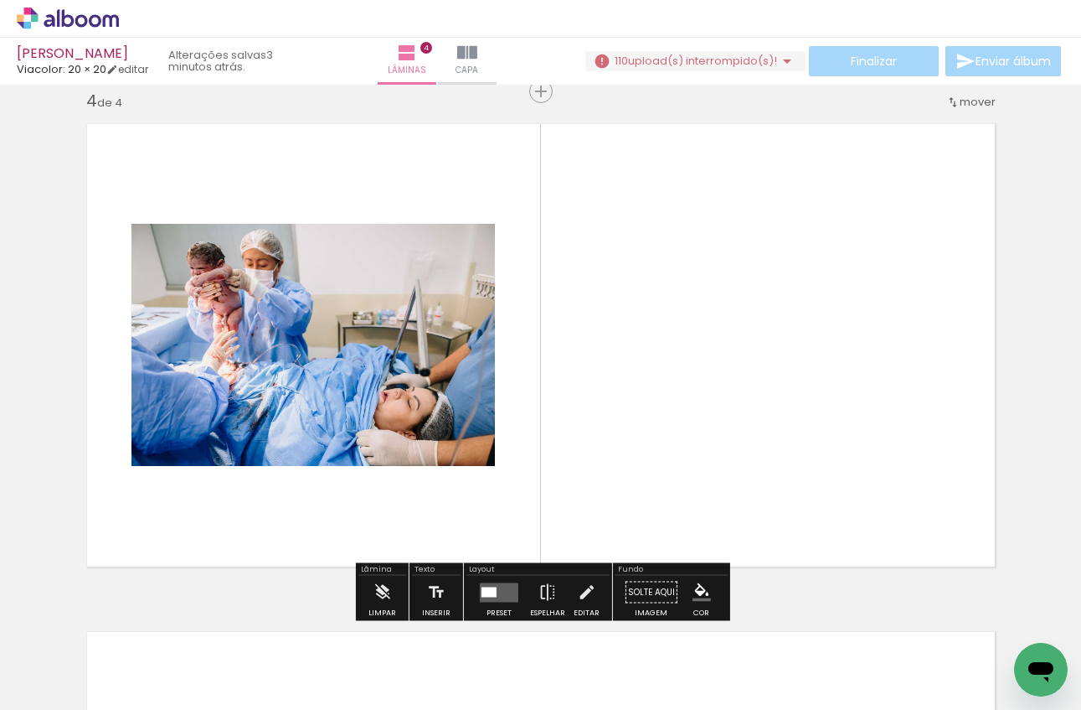
scroll to position [1544, 0]
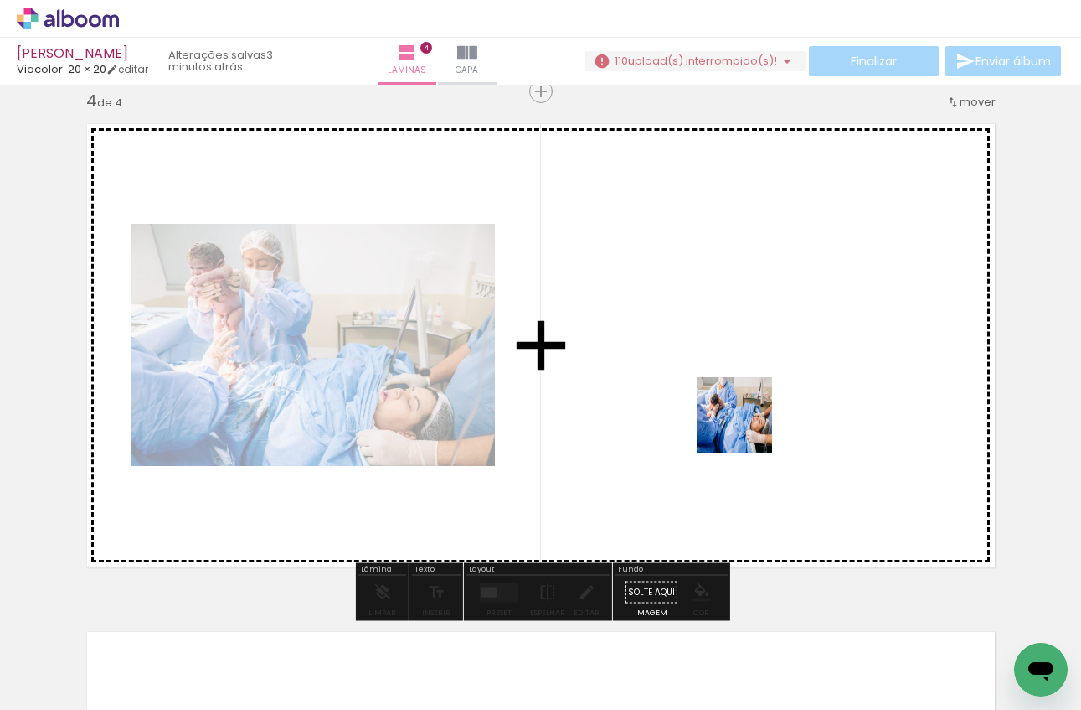
drag, startPoint x: 687, startPoint y: 679, endPoint x: 750, endPoint y: 414, distance: 272.1
click at [750, 414] on quentale-workspace at bounding box center [540, 355] width 1081 height 710
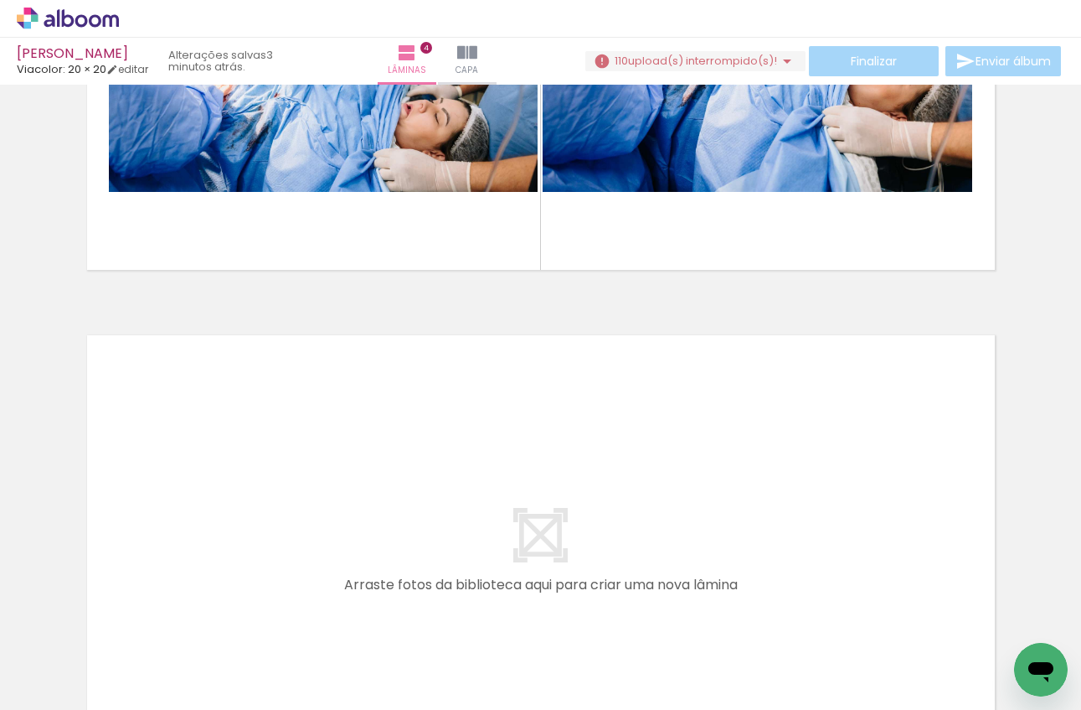
scroll to position [0, 2614]
drag, startPoint x: 364, startPoint y: 669, endPoint x: 395, endPoint y: 581, distance: 94.0
click at [395, 581] on quentale-workspace at bounding box center [540, 355] width 1081 height 710
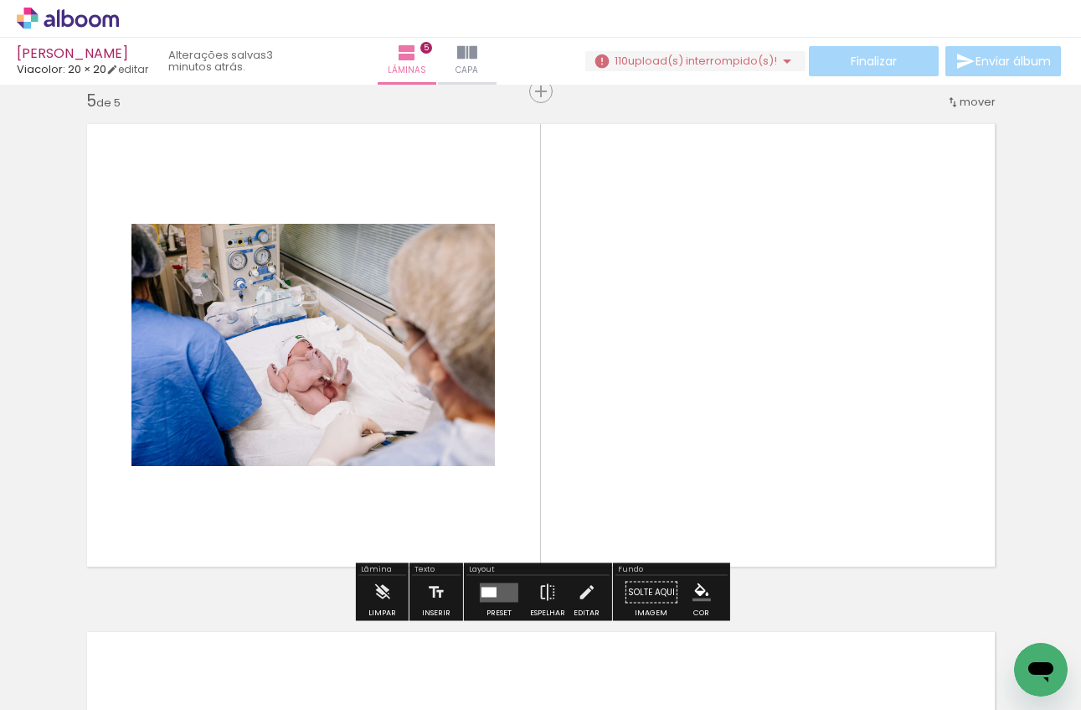
scroll to position [2051, 0]
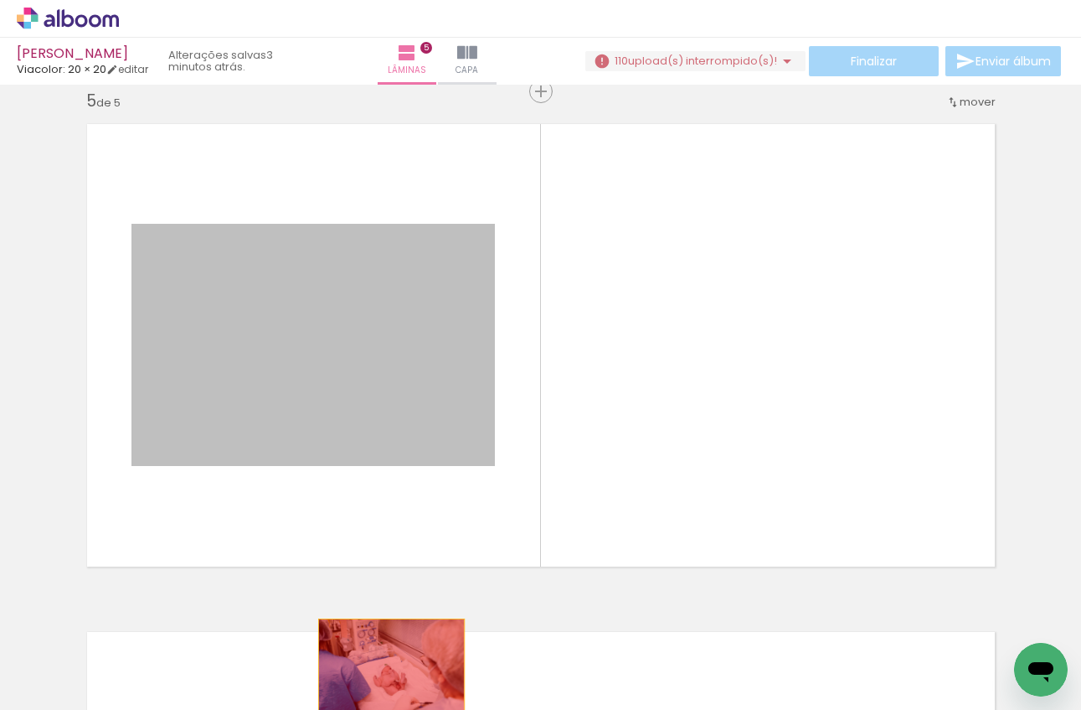
drag, startPoint x: 372, startPoint y: 365, endPoint x: 391, endPoint y: 666, distance: 301.3
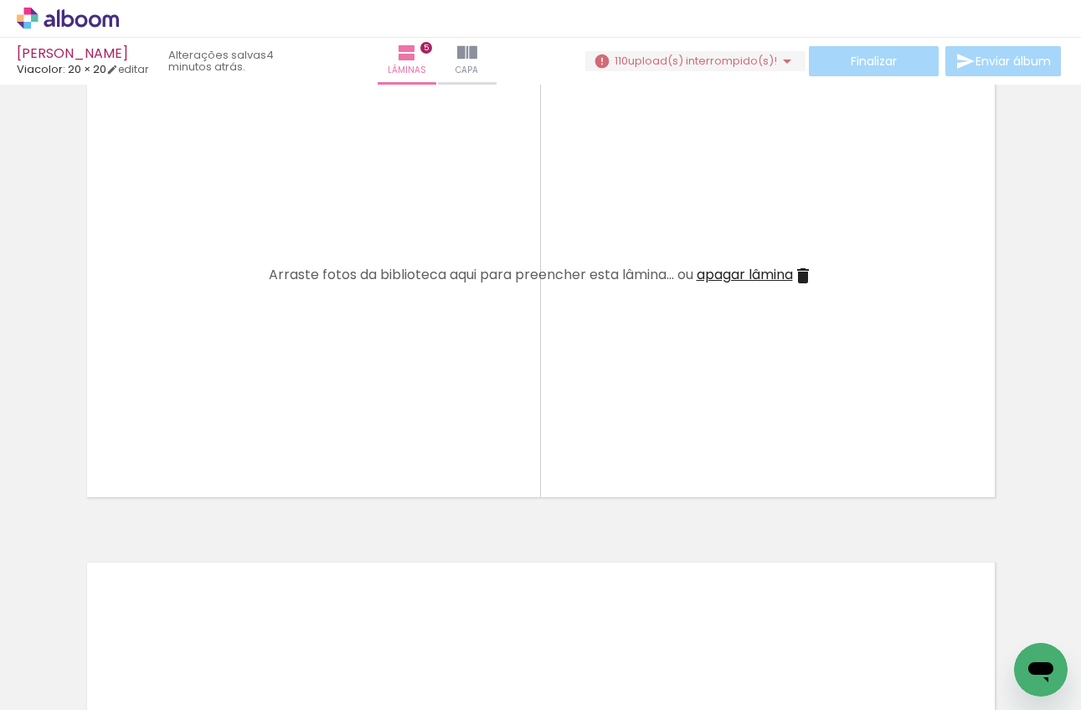
scroll to position [0, 3631]
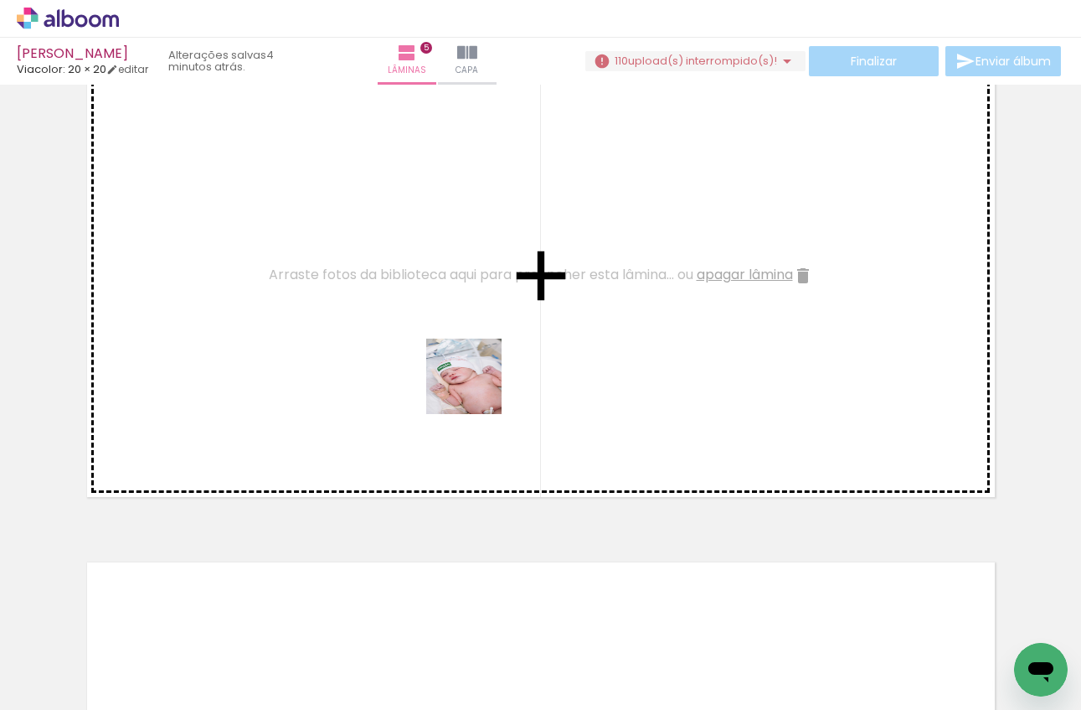
drag, startPoint x: 477, startPoint y: 670, endPoint x: 477, endPoint y: 389, distance: 281.5
click at [477, 389] on quentale-workspace at bounding box center [540, 355] width 1081 height 710
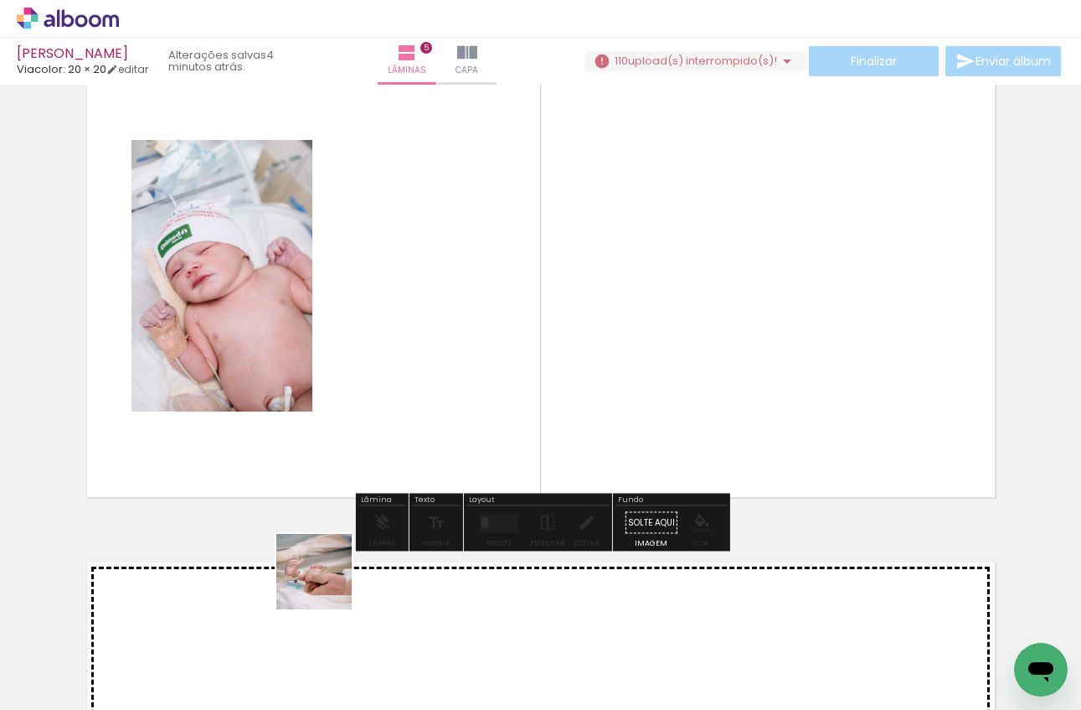
drag, startPoint x: 308, startPoint y: 663, endPoint x: 497, endPoint y: 243, distance: 460.8
click at [497, 242] on quentale-workspace at bounding box center [540, 355] width 1081 height 710
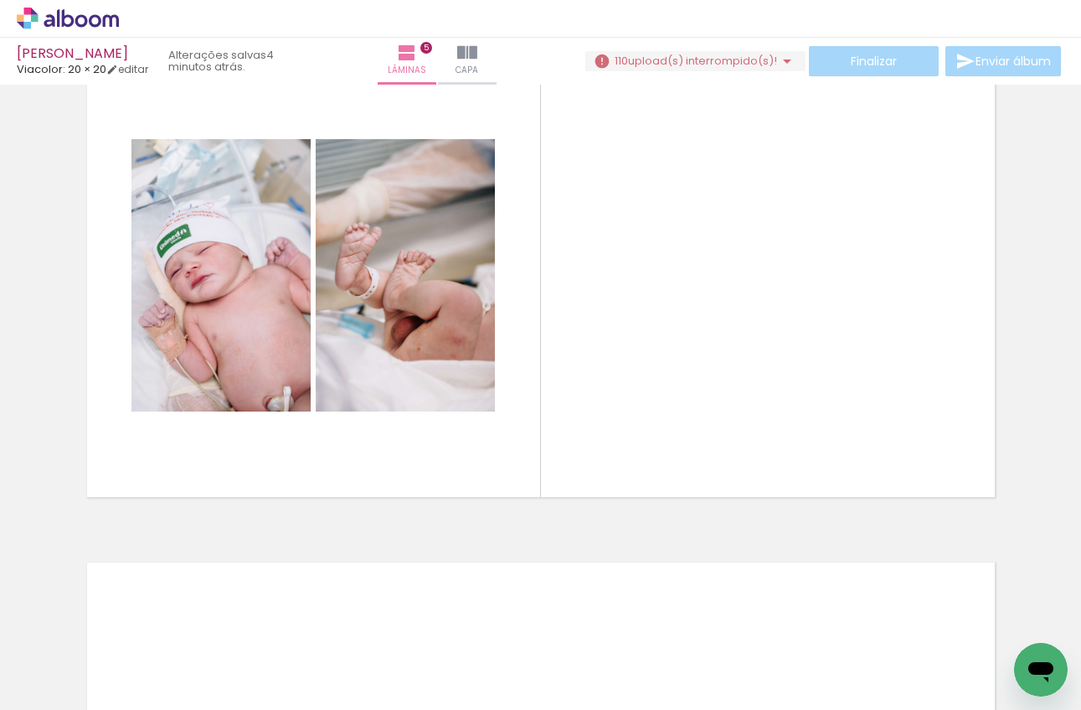
scroll to position [0, 3994]
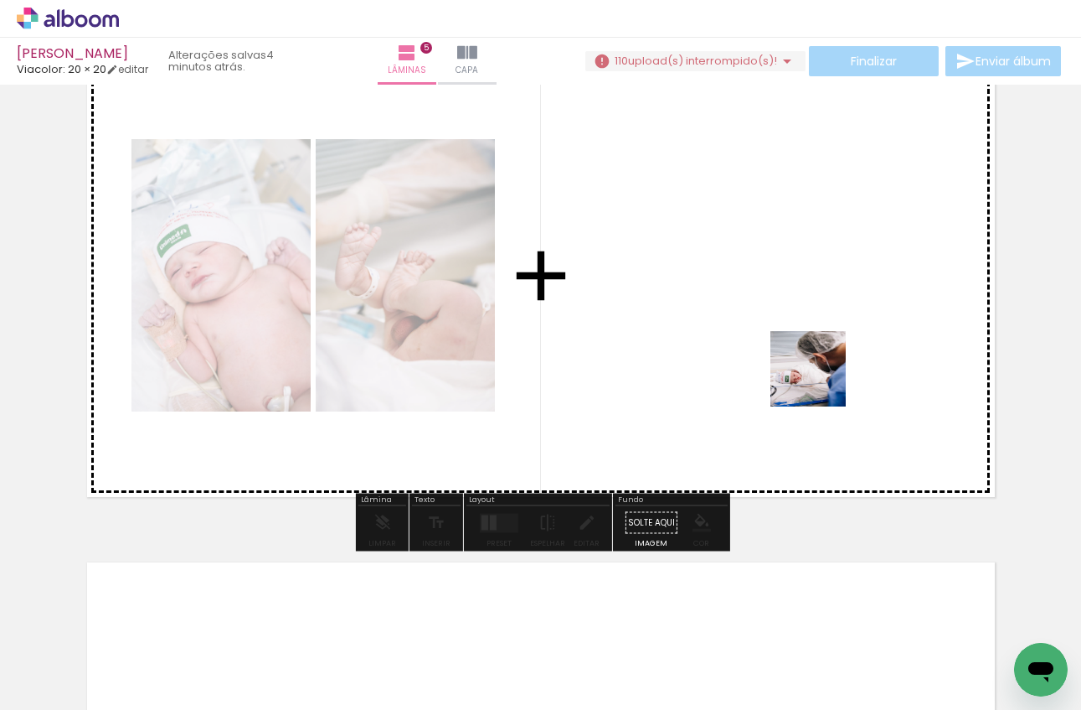
drag, startPoint x: 875, startPoint y: 670, endPoint x: 821, endPoint y: 381, distance: 293.9
click at [821, 381] on quentale-workspace at bounding box center [540, 355] width 1081 height 710
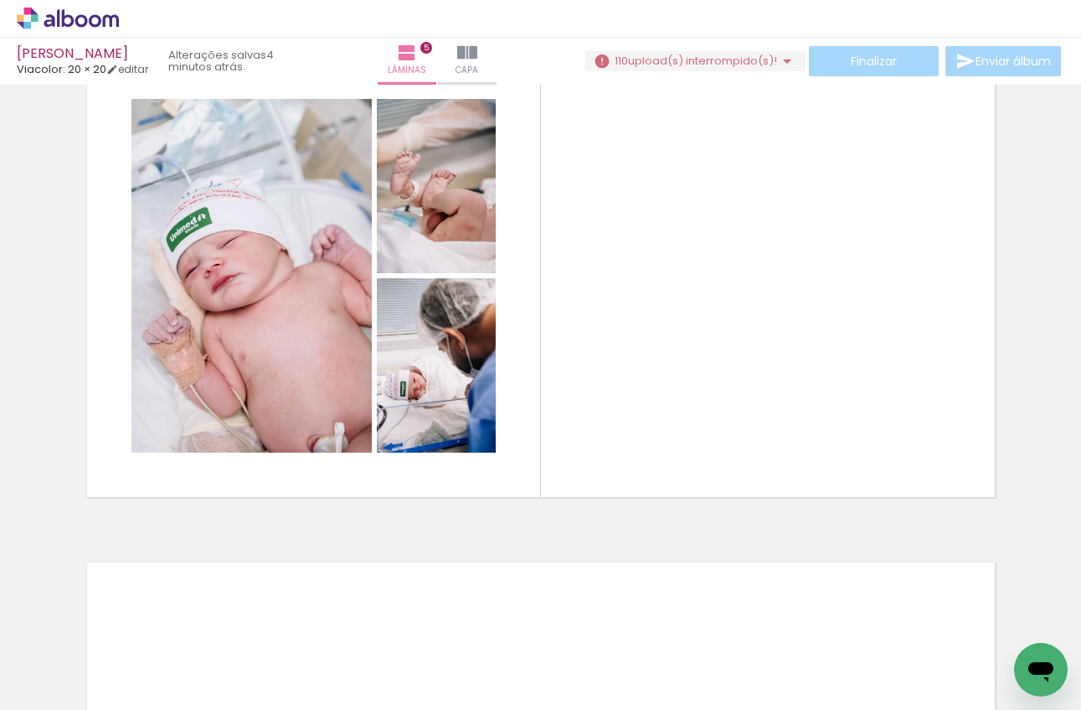
drag, startPoint x: 398, startPoint y: 673, endPoint x: 654, endPoint y: 369, distance: 398.3
click at [656, 369] on quentale-workspace at bounding box center [540, 355] width 1081 height 710
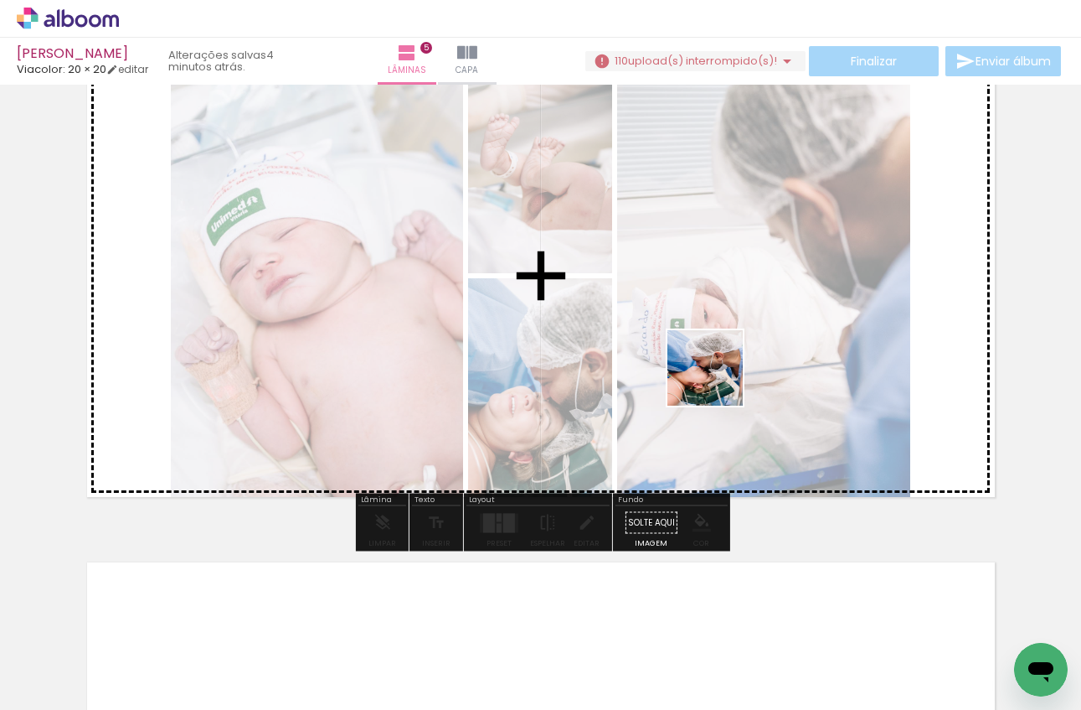
drag, startPoint x: 498, startPoint y: 681, endPoint x: 733, endPoint y: 366, distance: 392.7
click at [734, 364] on quentale-workspace at bounding box center [540, 355] width 1081 height 710
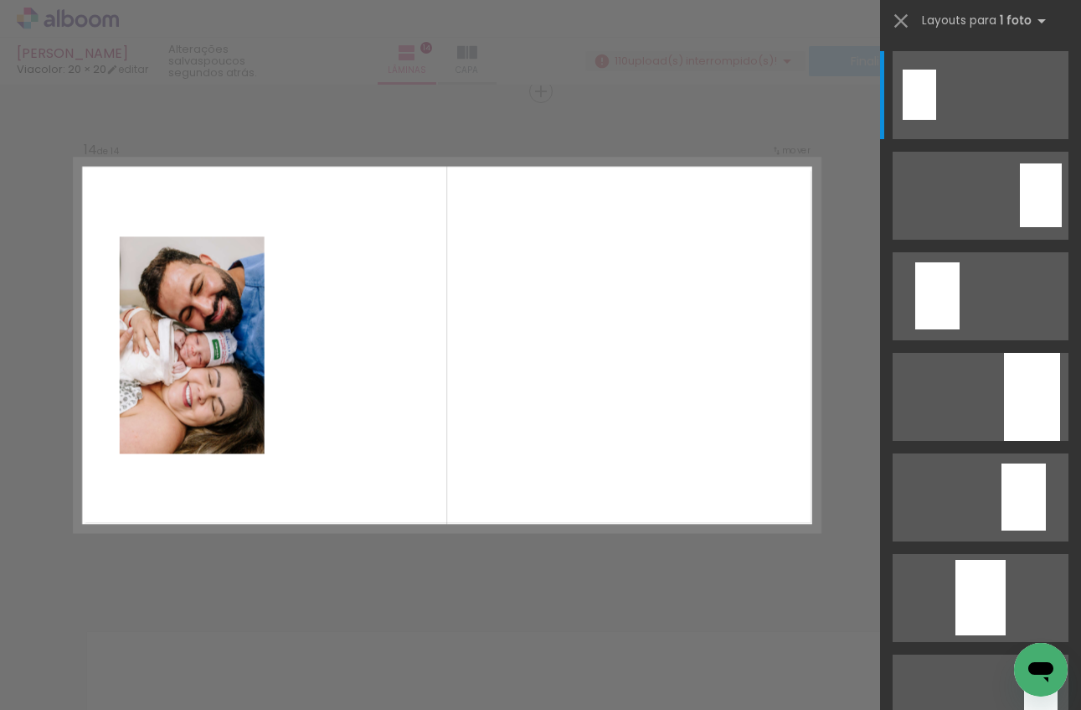
scroll to position [0, 7292]
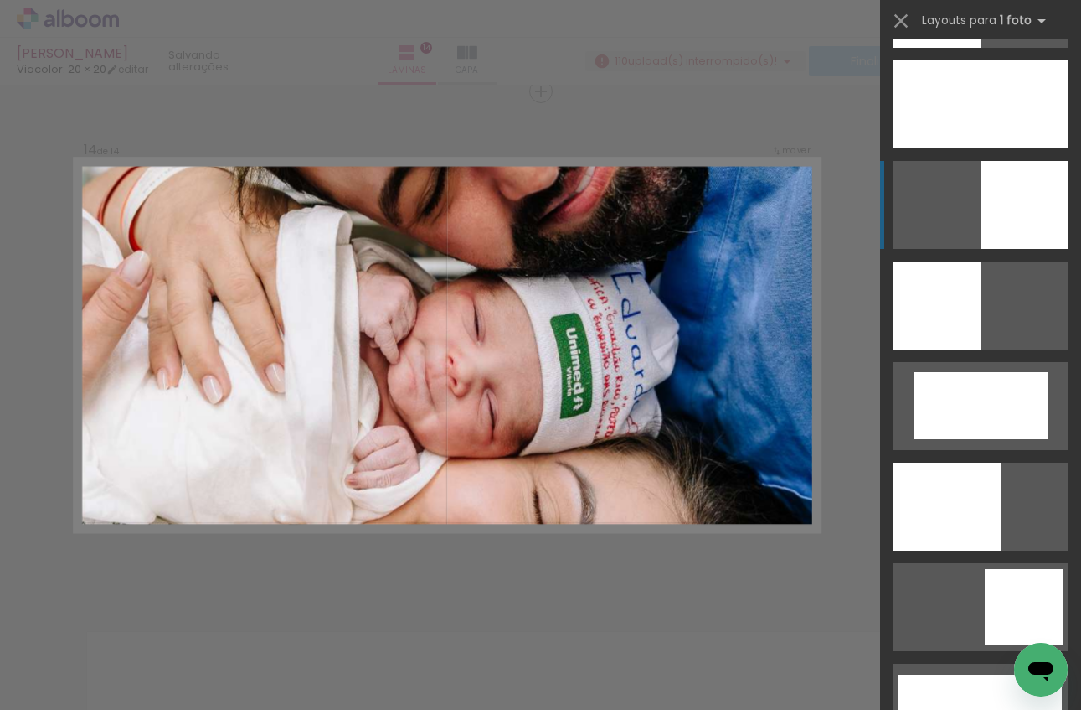
scroll to position [3630, 0]
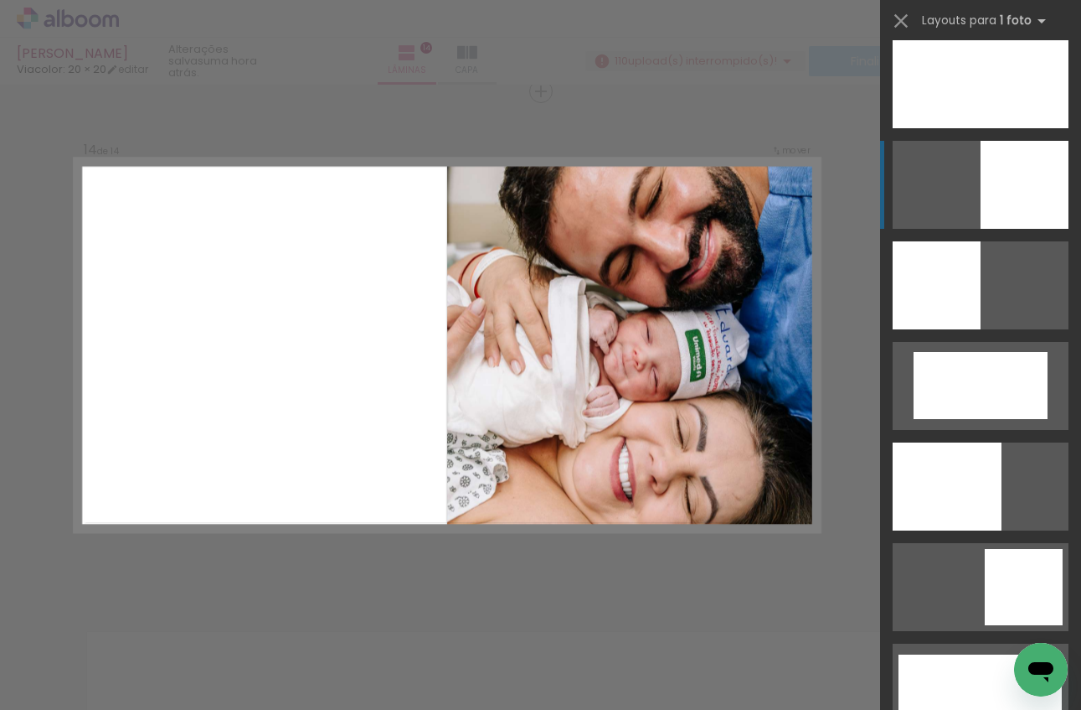
click at [1018, 172] on div at bounding box center [1025, 185] width 88 height 88
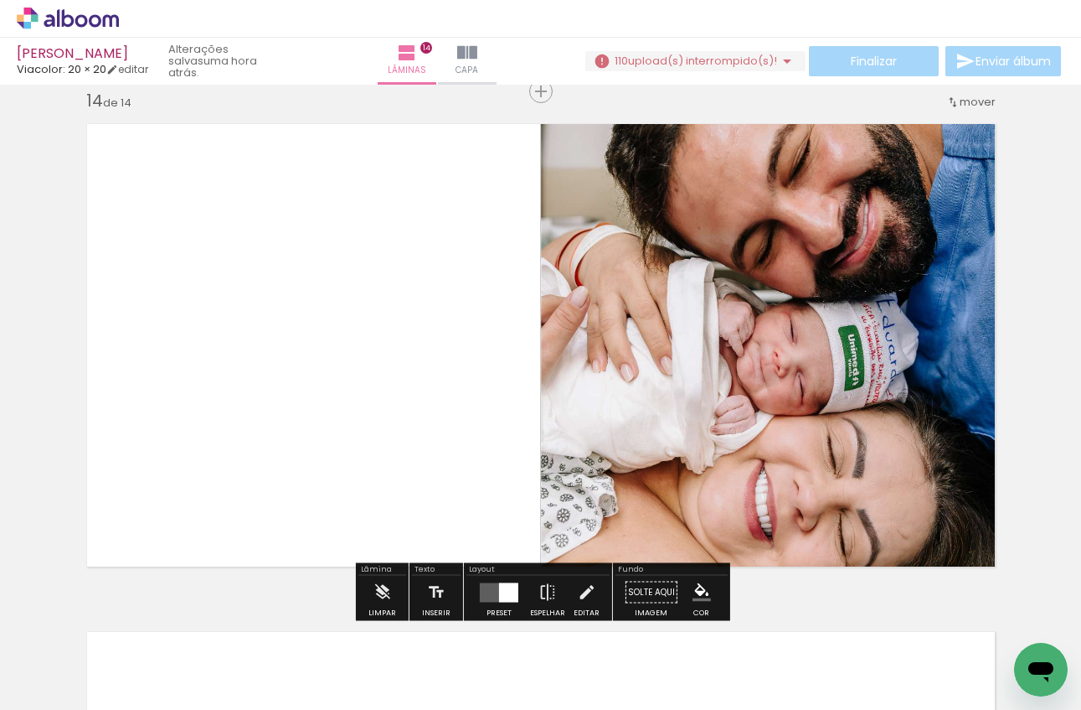
click at [746, 289] on quentale-photo at bounding box center [774, 345] width 466 height 466
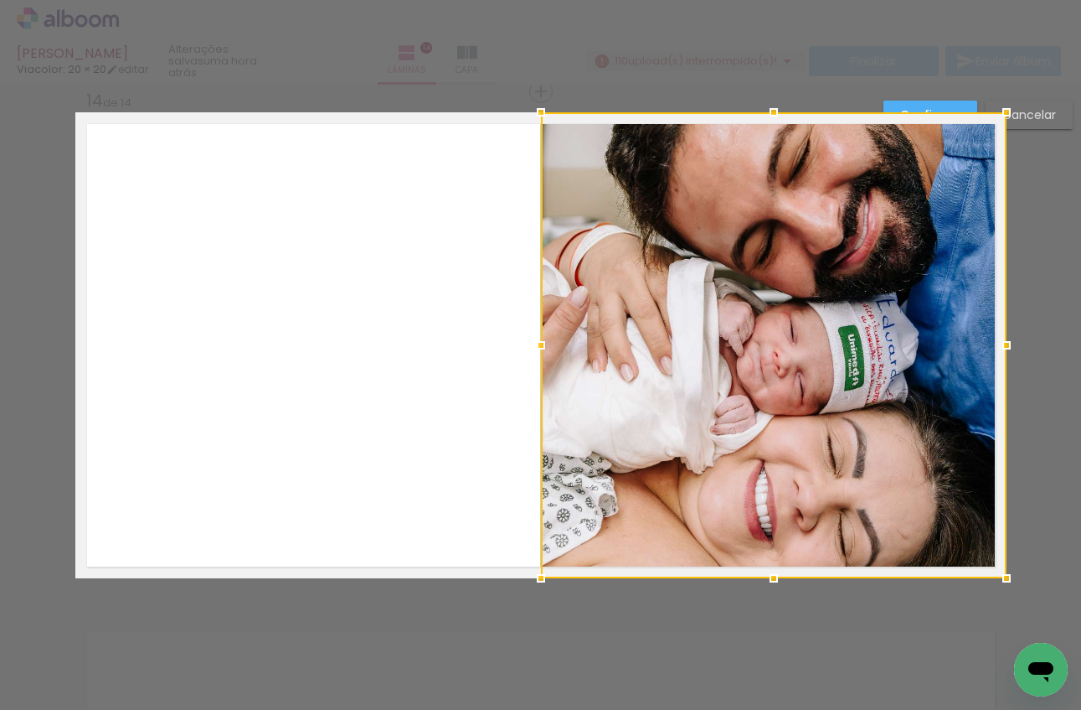
click at [746, 289] on div at bounding box center [774, 345] width 466 height 466
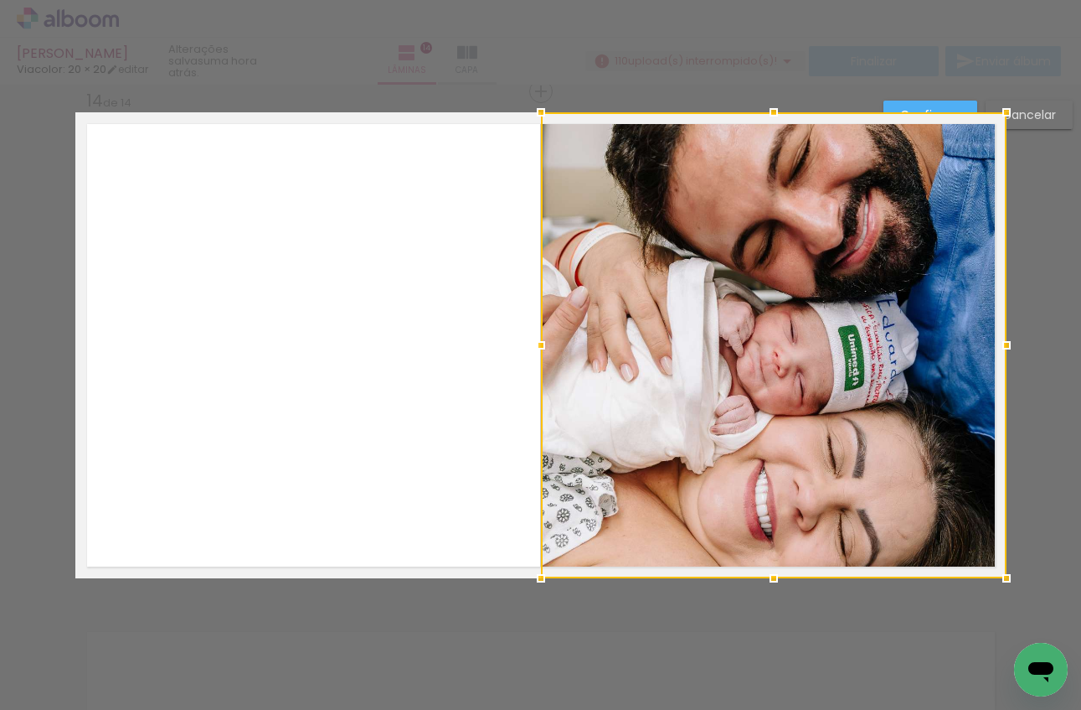
click at [820, 304] on div at bounding box center [774, 345] width 466 height 466
click at [0, 0] on slot "Confirmar" at bounding box center [0, 0] width 0 height 0
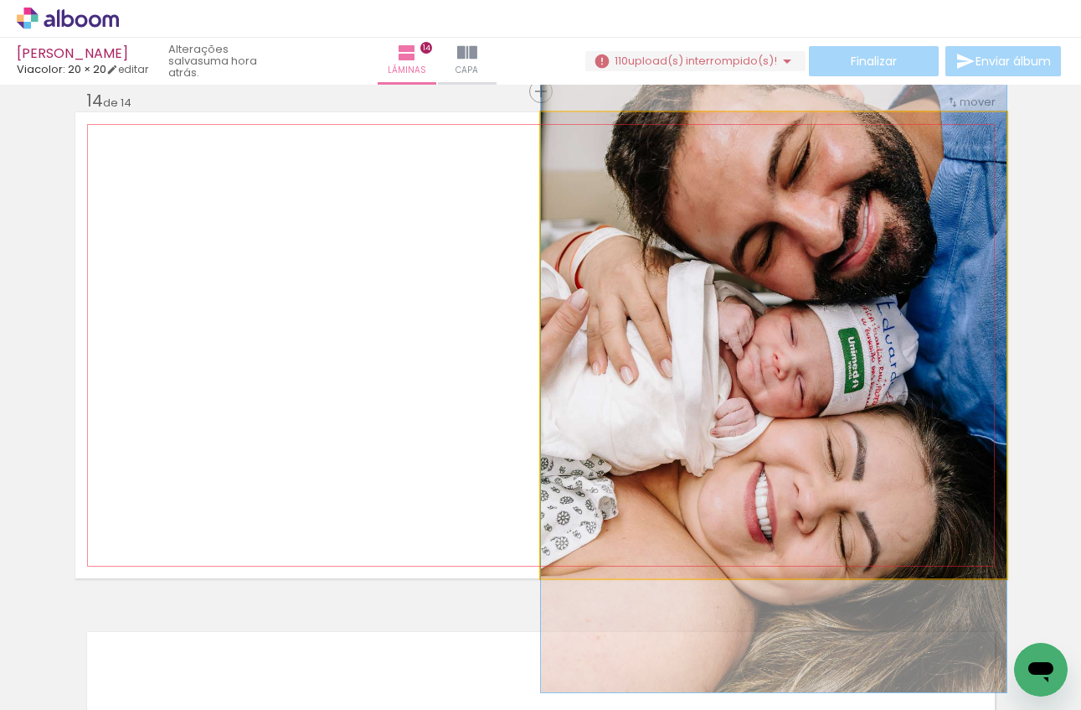
drag, startPoint x: 815, startPoint y: 256, endPoint x: 803, endPoint y: 259, distance: 12.0
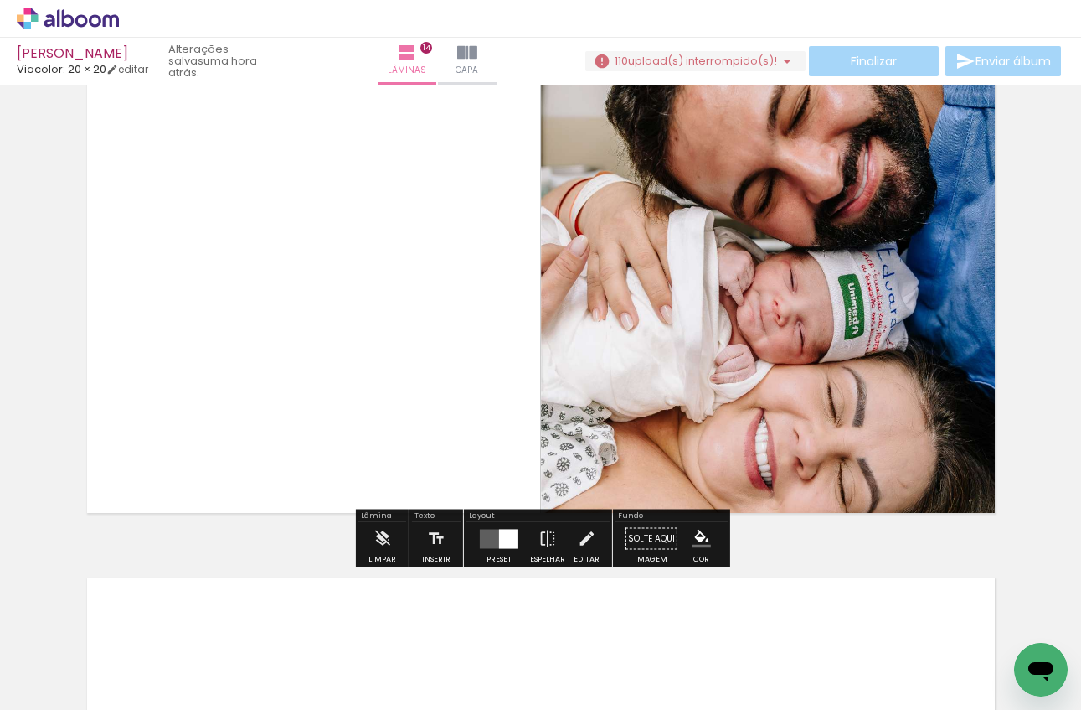
scroll to position [6680, 0]
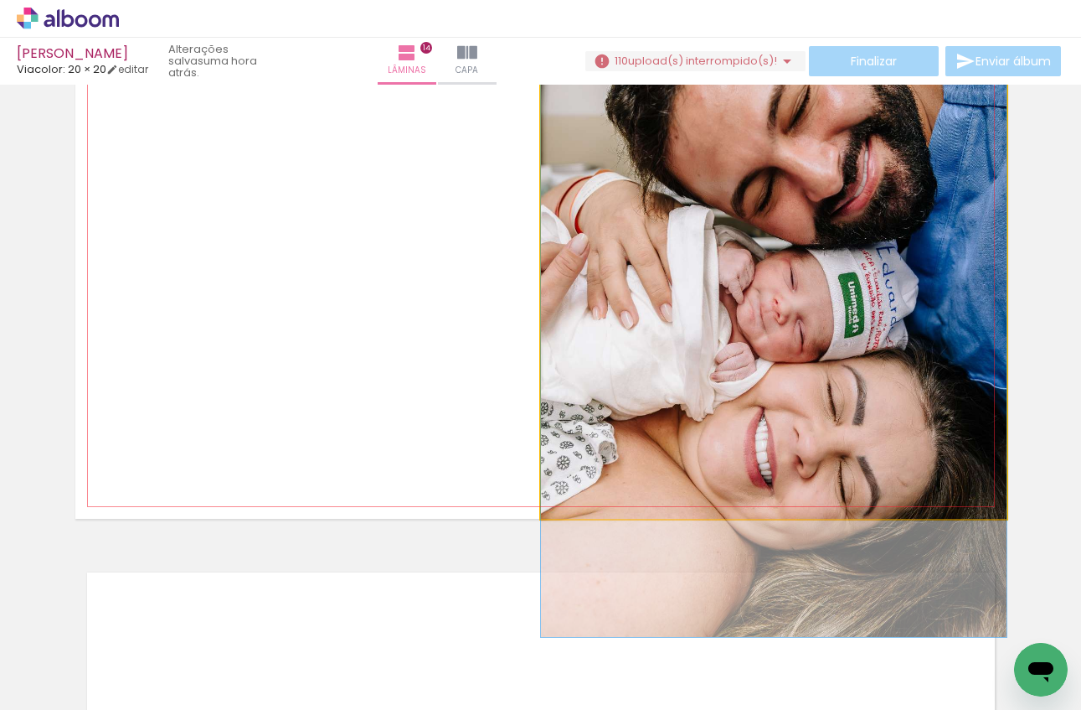
click at [818, 291] on quentale-photo at bounding box center [774, 286] width 466 height 466
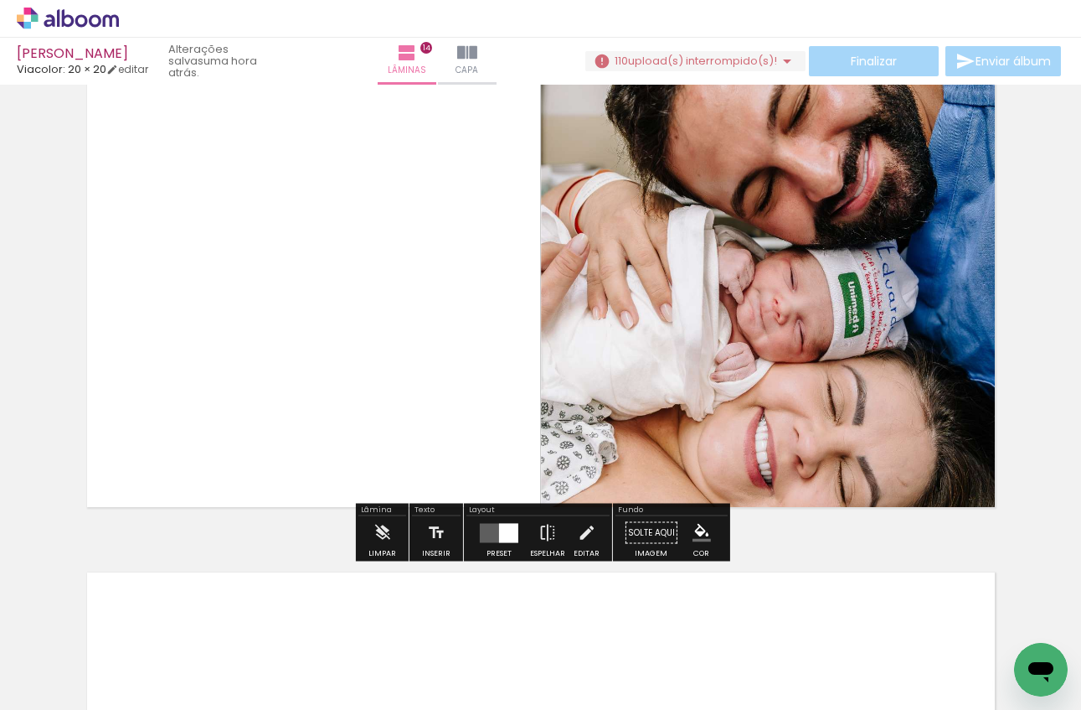
scroll to position [0, 9475]
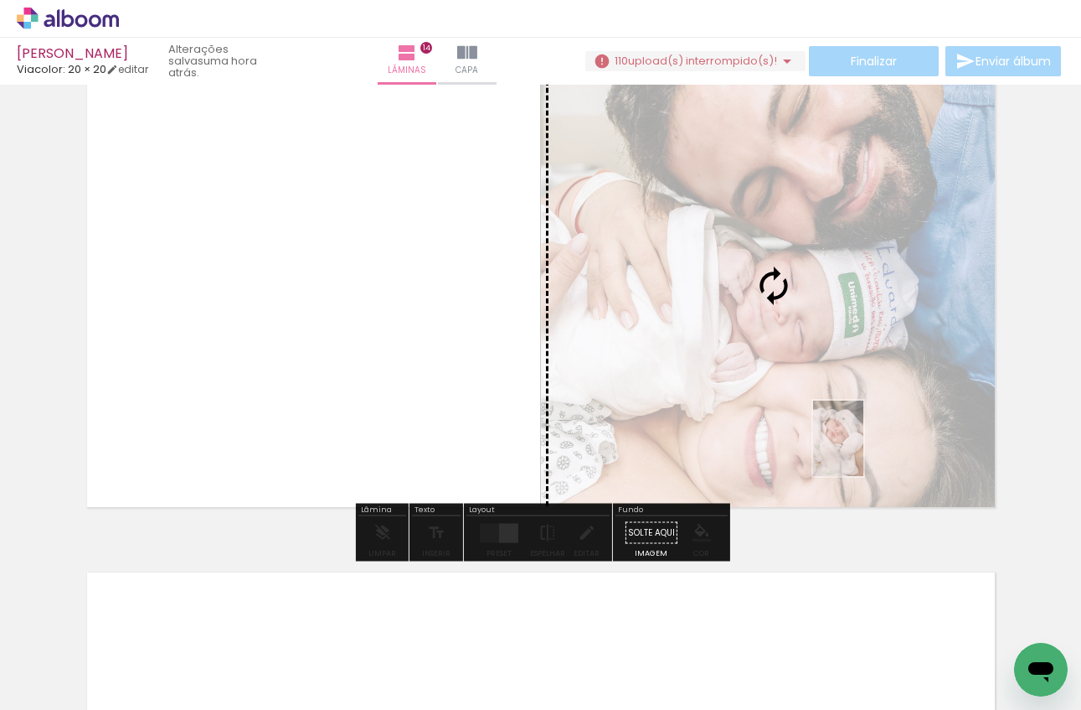
drag, startPoint x: 1007, startPoint y: 652, endPoint x: 864, endPoint y: 450, distance: 247.5
click at [864, 450] on quentale-workspace at bounding box center [540, 355] width 1081 height 710
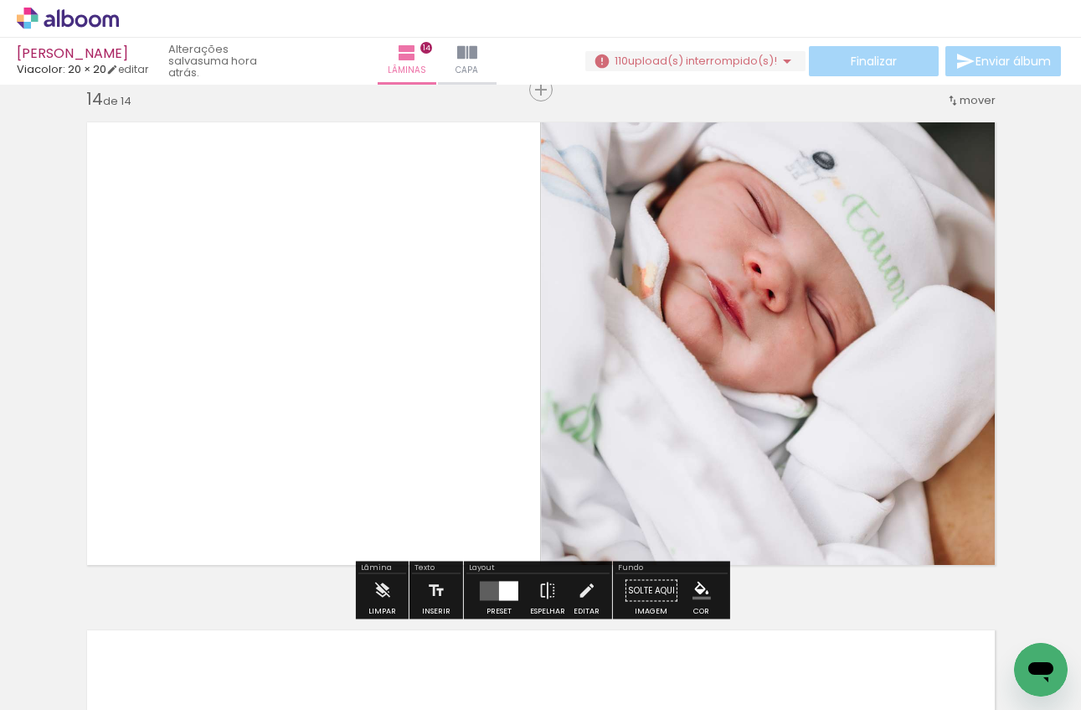
scroll to position [6645, 0]
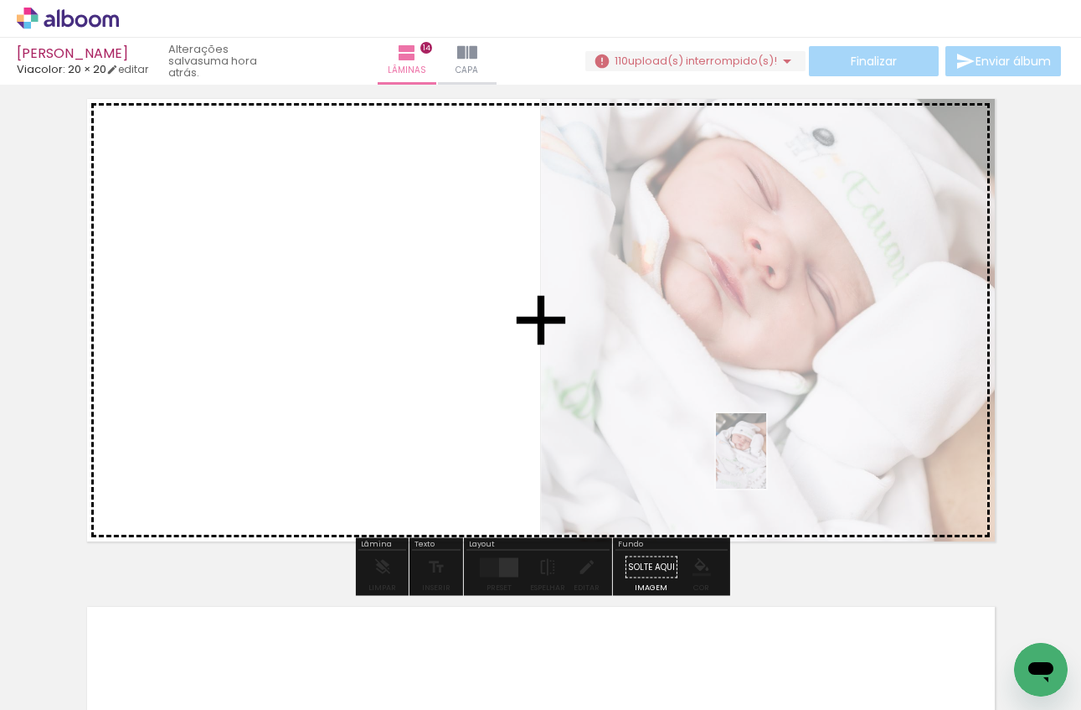
drag, startPoint x: 742, startPoint y: 679, endPoint x: 767, endPoint y: 463, distance: 217.6
click at [767, 463] on quentale-workspace at bounding box center [540, 355] width 1081 height 710
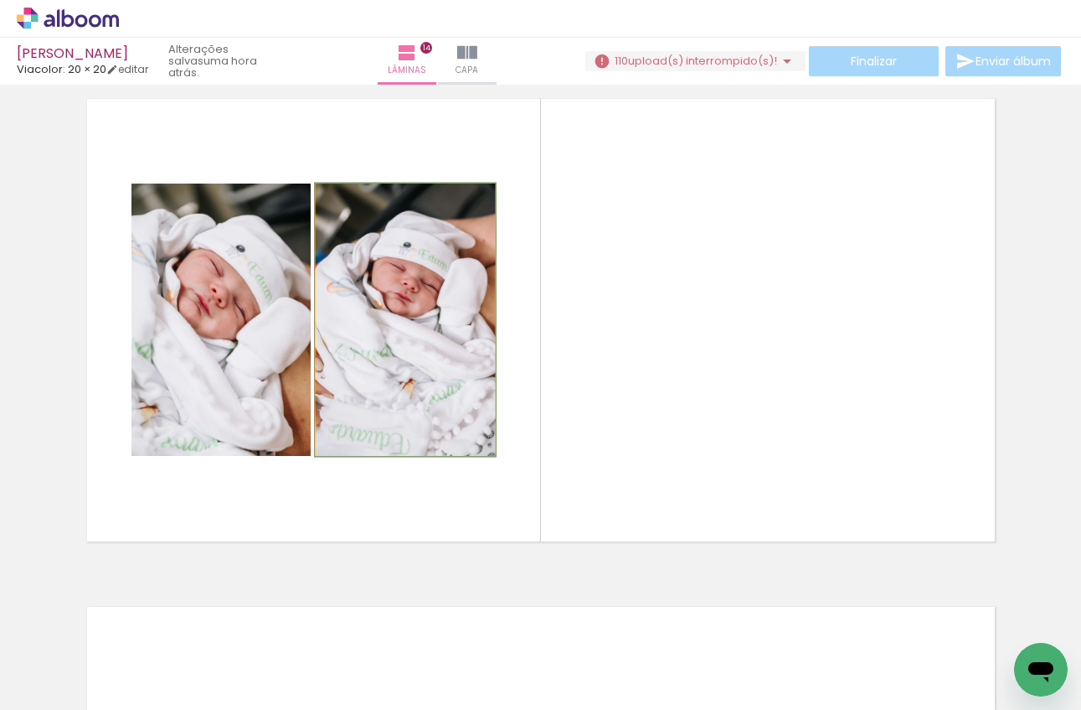
click at [442, 371] on quentale-photo at bounding box center [405, 319] width 179 height 272
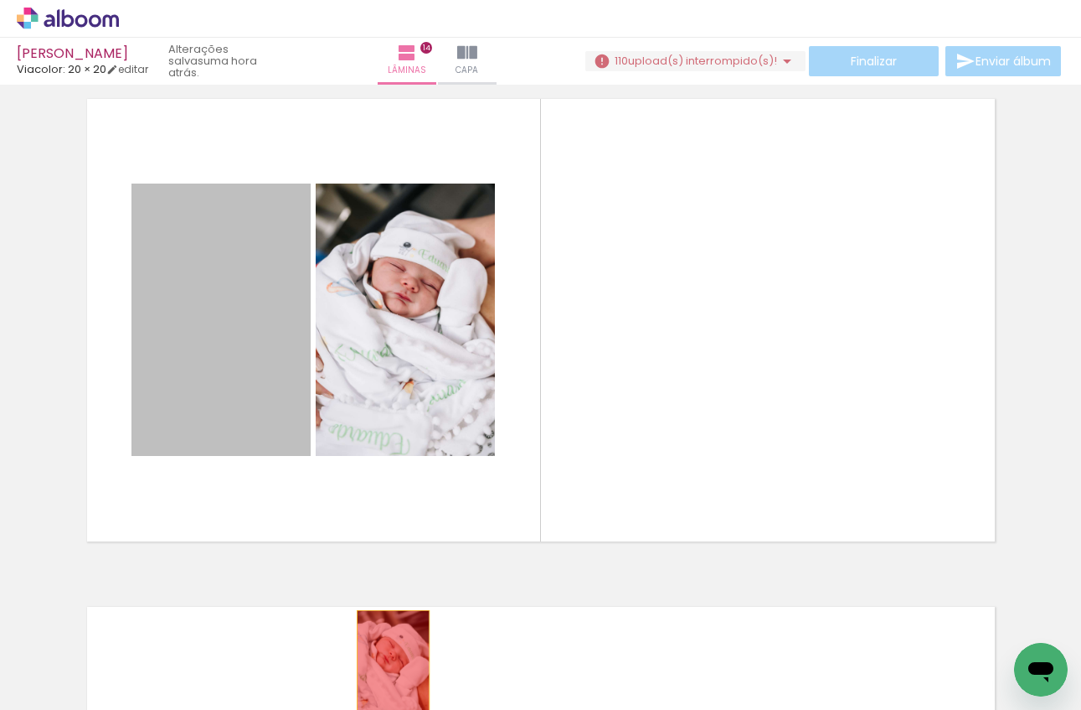
drag, startPoint x: 219, startPoint y: 347, endPoint x: 390, endPoint y: 666, distance: 362.0
click at [390, 666] on quentale-workspace at bounding box center [540, 355] width 1081 height 710
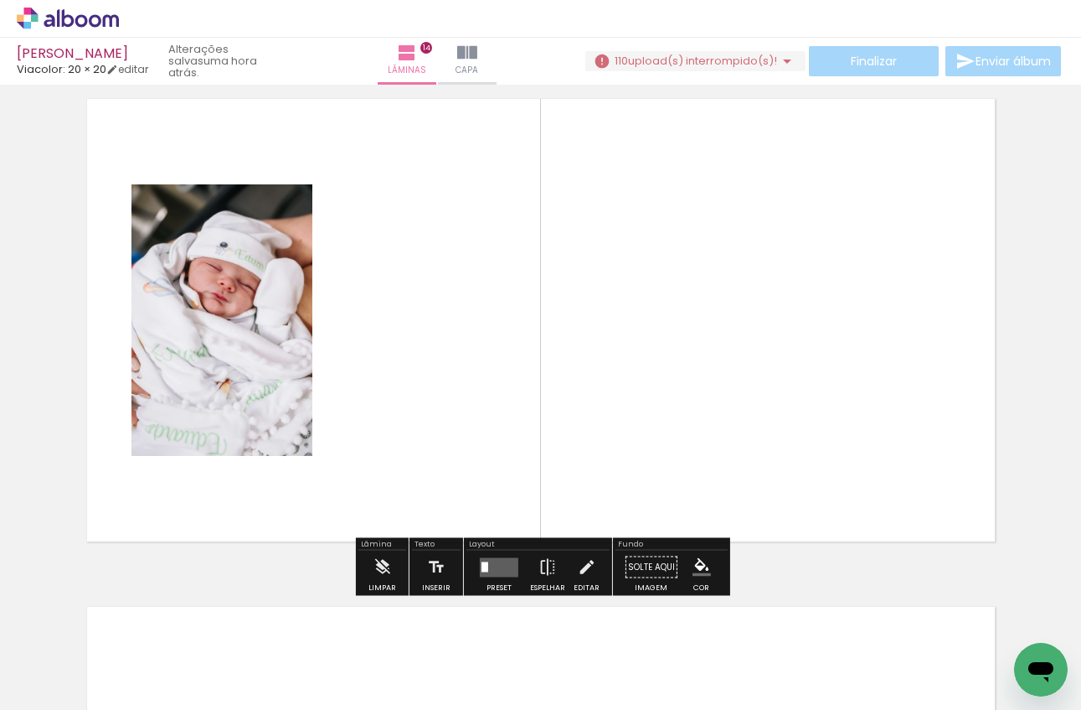
click at [485, 562] on quentale-layouter at bounding box center [499, 566] width 39 height 19
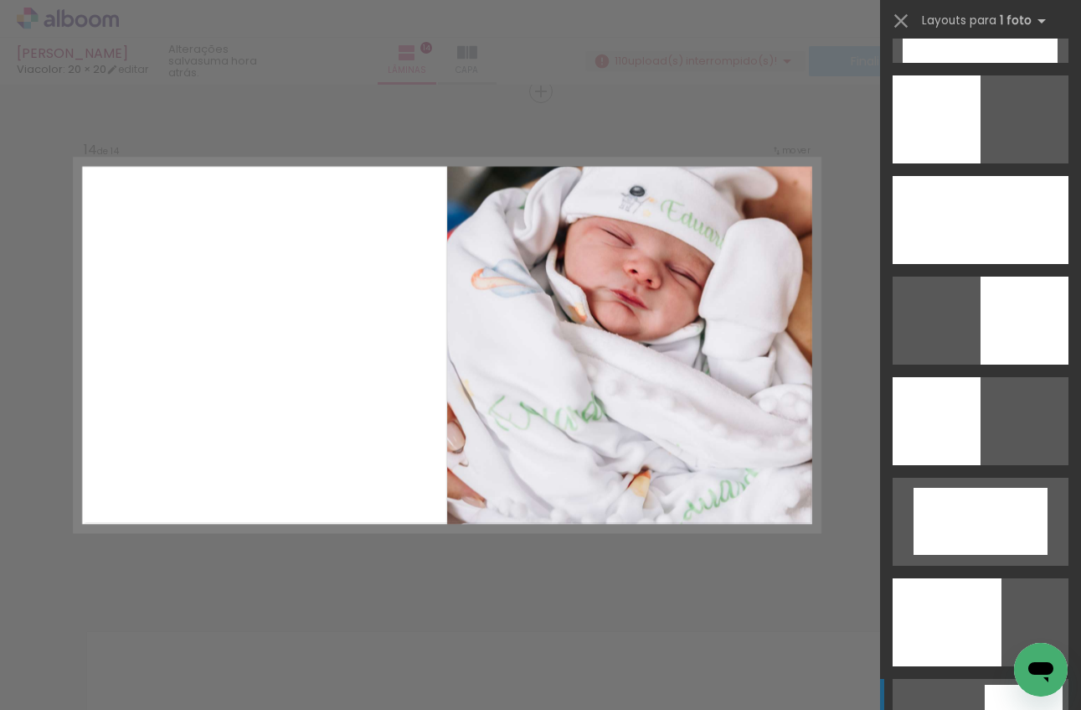
scroll to position [3470, 0]
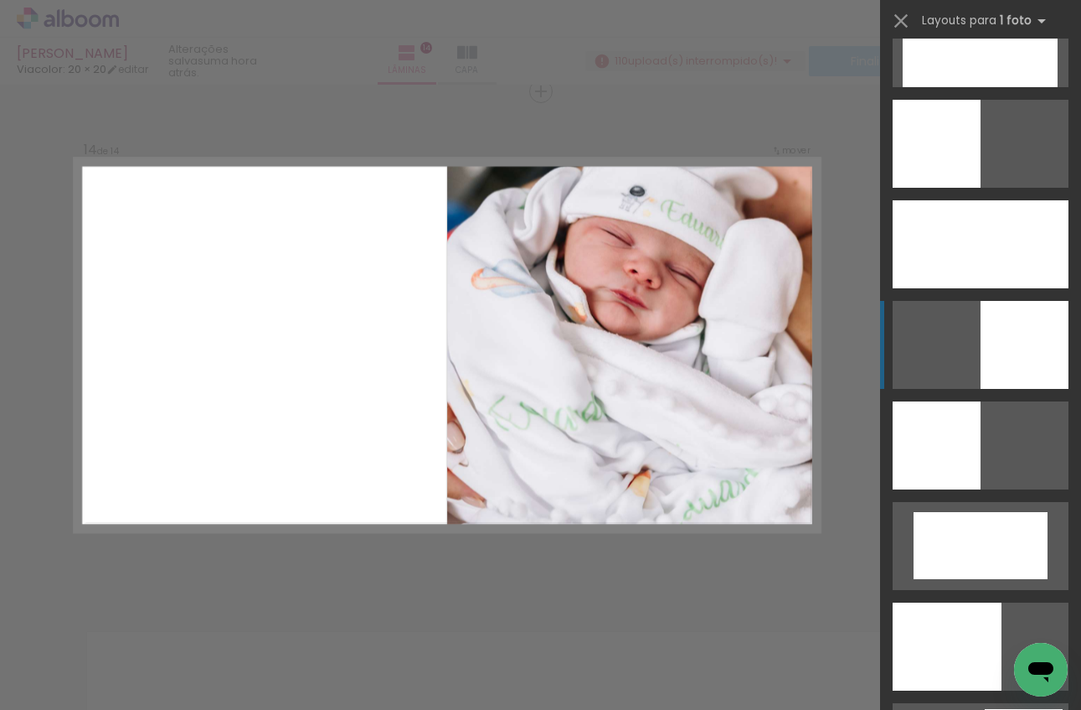
click at [1017, 336] on div at bounding box center [1025, 345] width 88 height 88
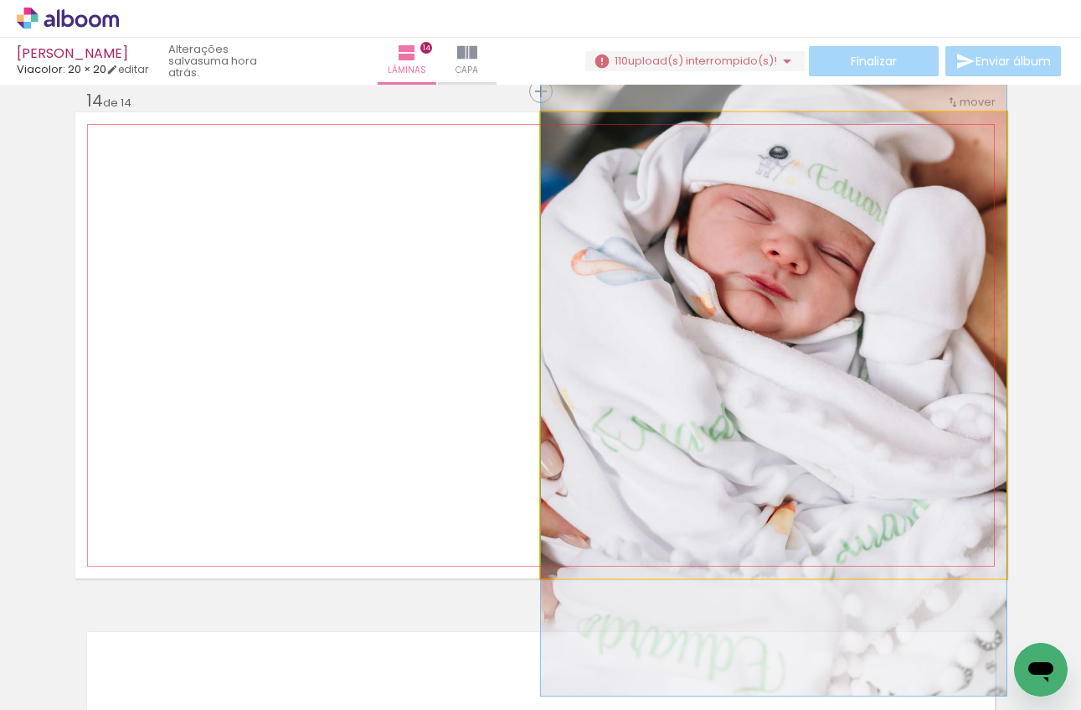
click at [888, 260] on quentale-photo at bounding box center [774, 345] width 466 height 466
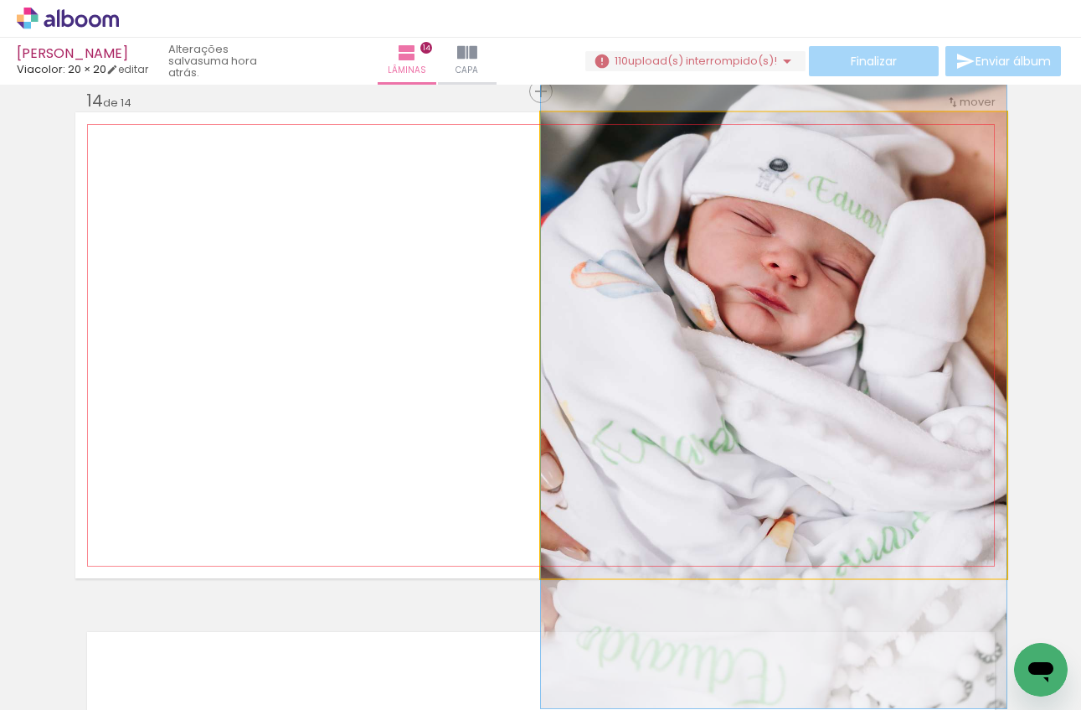
drag, startPoint x: 888, startPoint y: 260, endPoint x: 887, endPoint y: 272, distance: 12.6
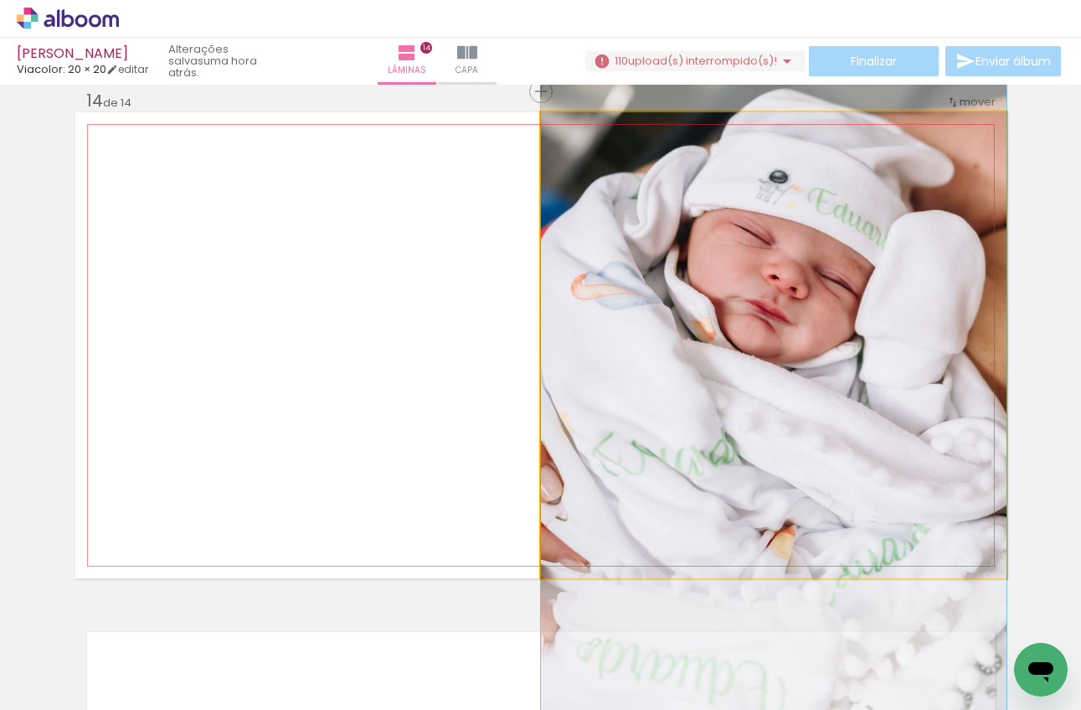
drag, startPoint x: 887, startPoint y: 272, endPoint x: 891, endPoint y: 284, distance: 12.5
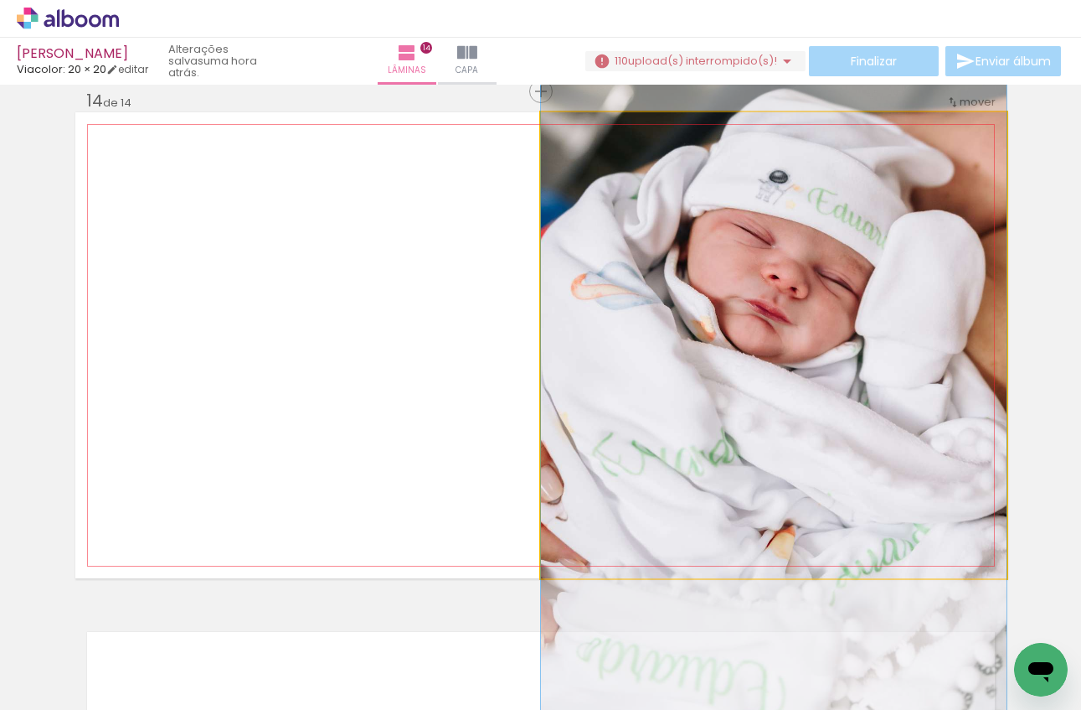
click at [843, 278] on quentale-photo at bounding box center [774, 345] width 466 height 466
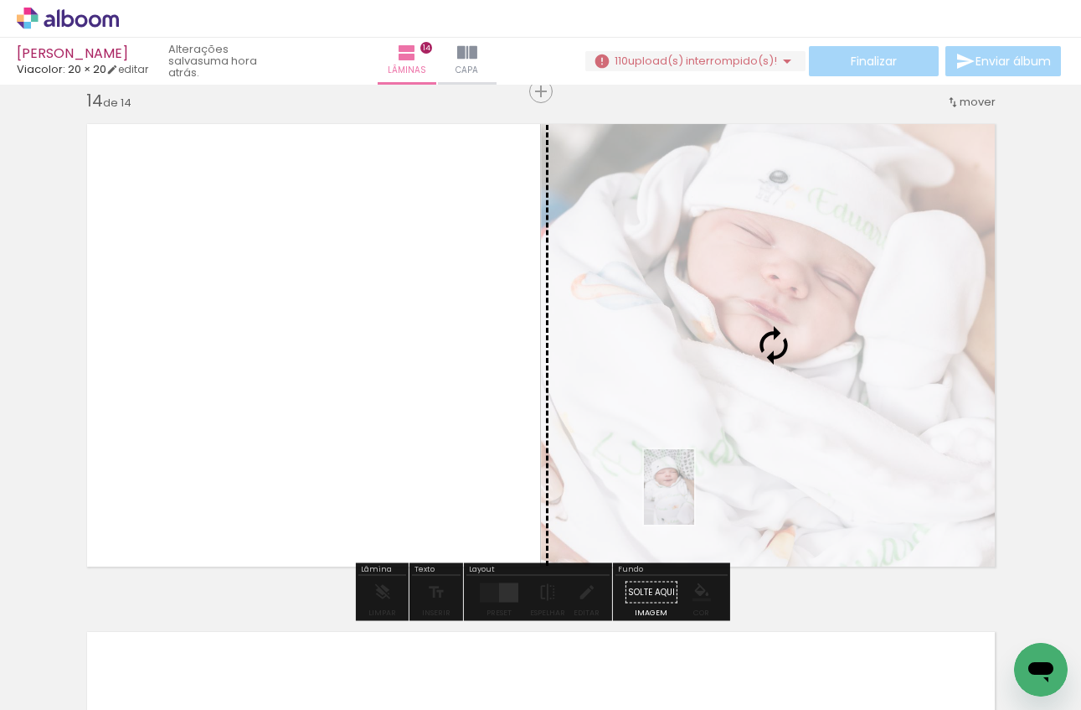
drag, startPoint x: 358, startPoint y: 668, endPoint x: 694, endPoint y: 499, distance: 376.5
click at [694, 499] on quentale-workspace at bounding box center [540, 355] width 1081 height 710
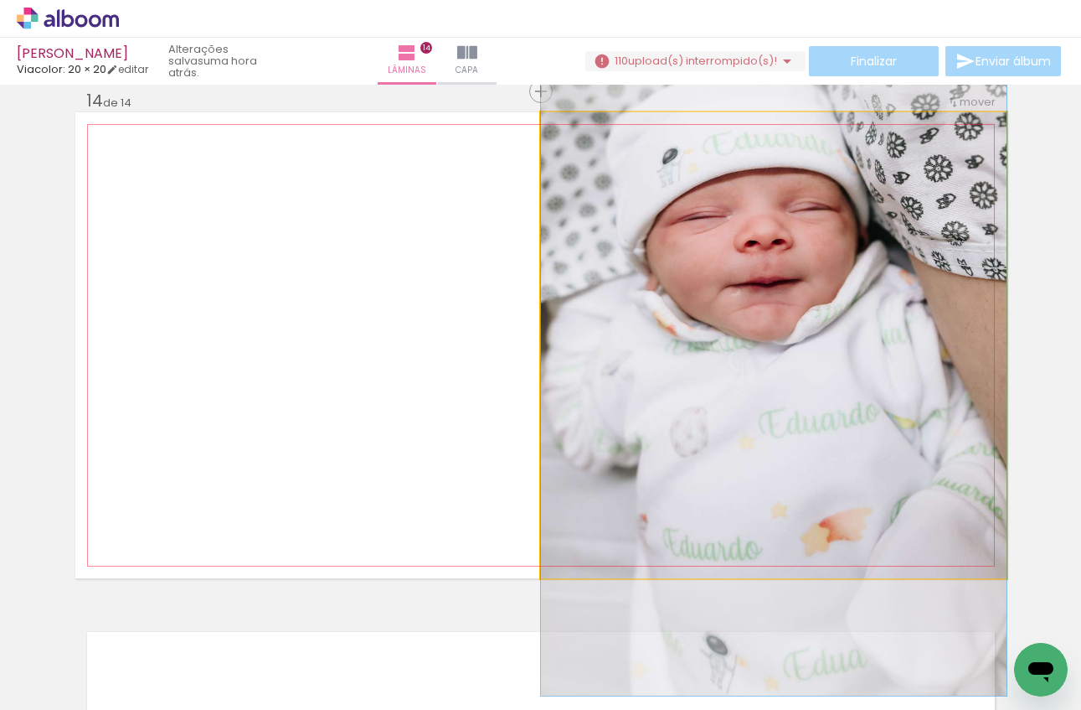
click at [860, 271] on quentale-photo at bounding box center [774, 345] width 466 height 466
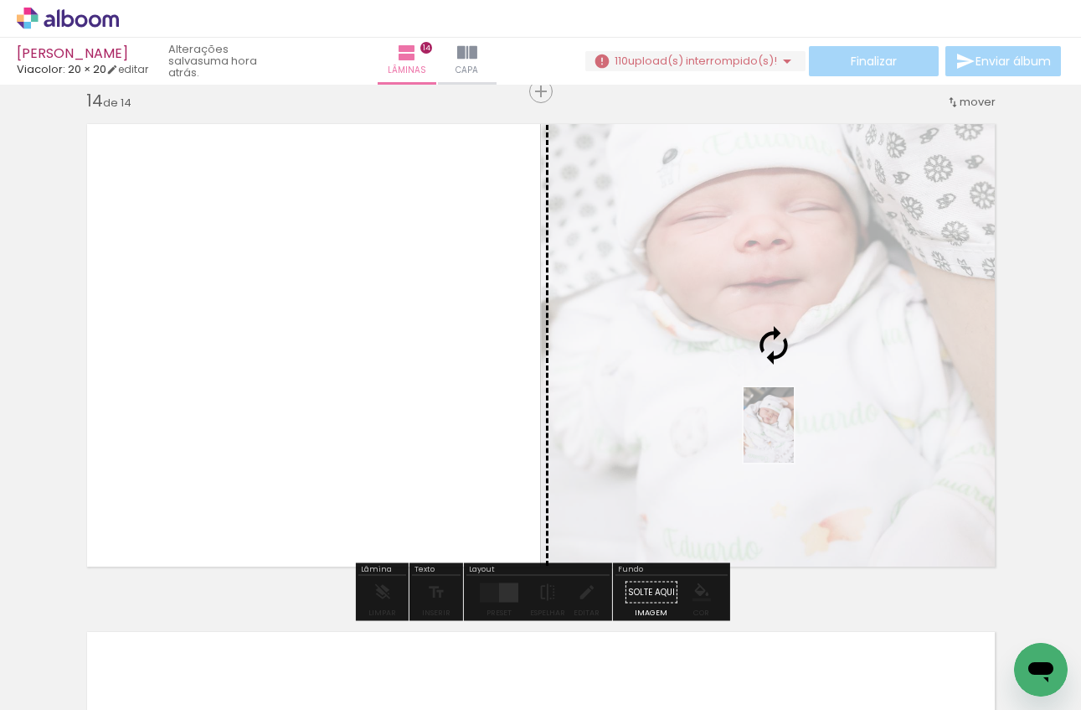
drag, startPoint x: 736, startPoint y: 677, endPoint x: 794, endPoint y: 437, distance: 246.5
click at [794, 437] on quentale-workspace at bounding box center [540, 355] width 1081 height 710
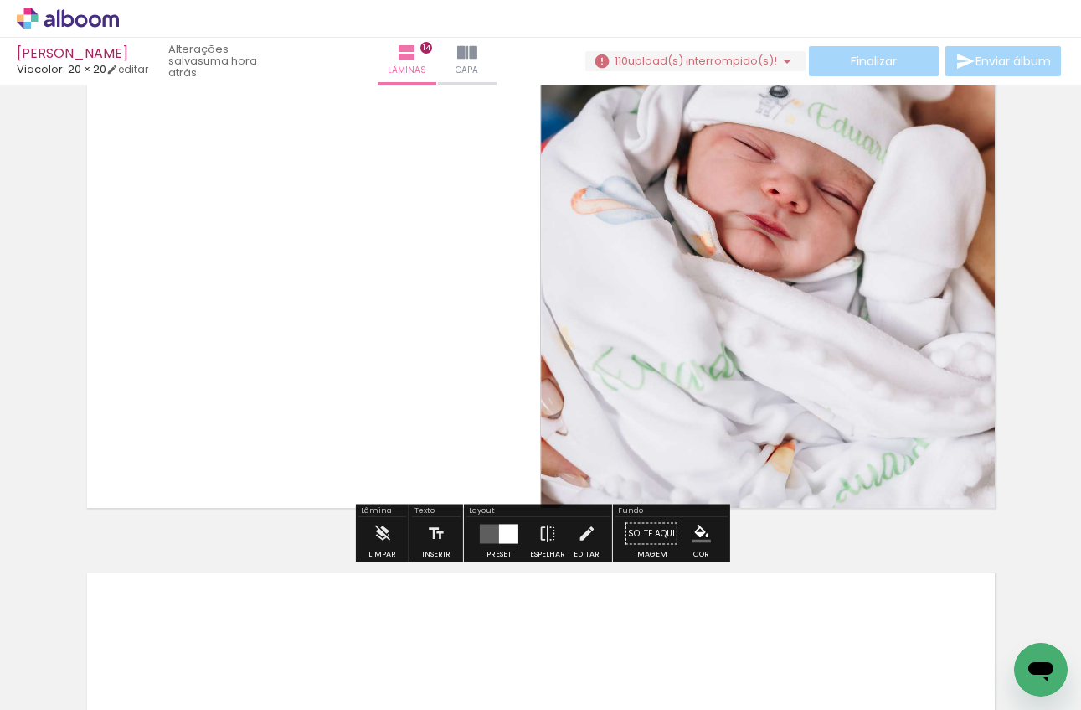
scroll to position [6718, 0]
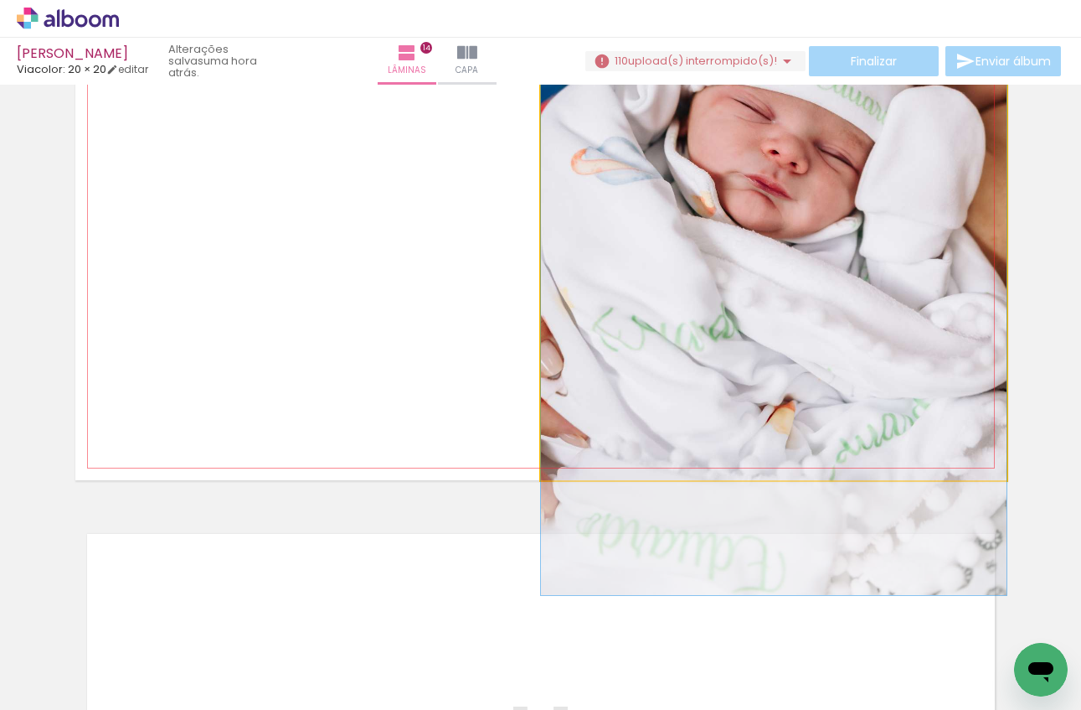
click at [749, 314] on quentale-photo at bounding box center [774, 247] width 466 height 466
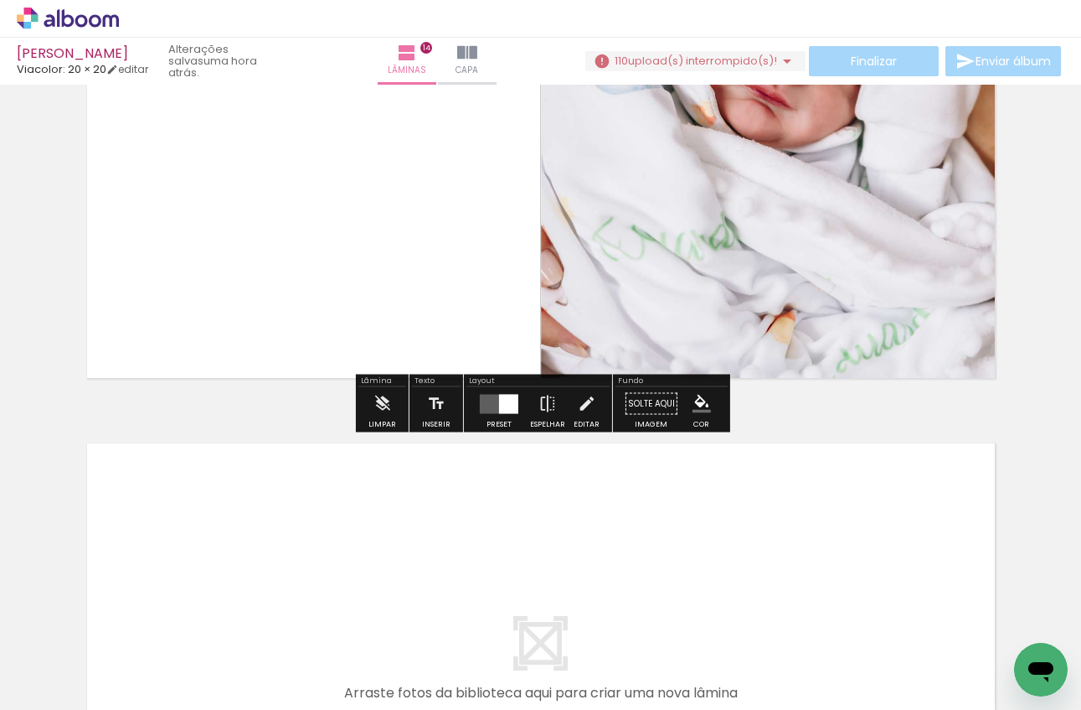
scroll to position [6817, 0]
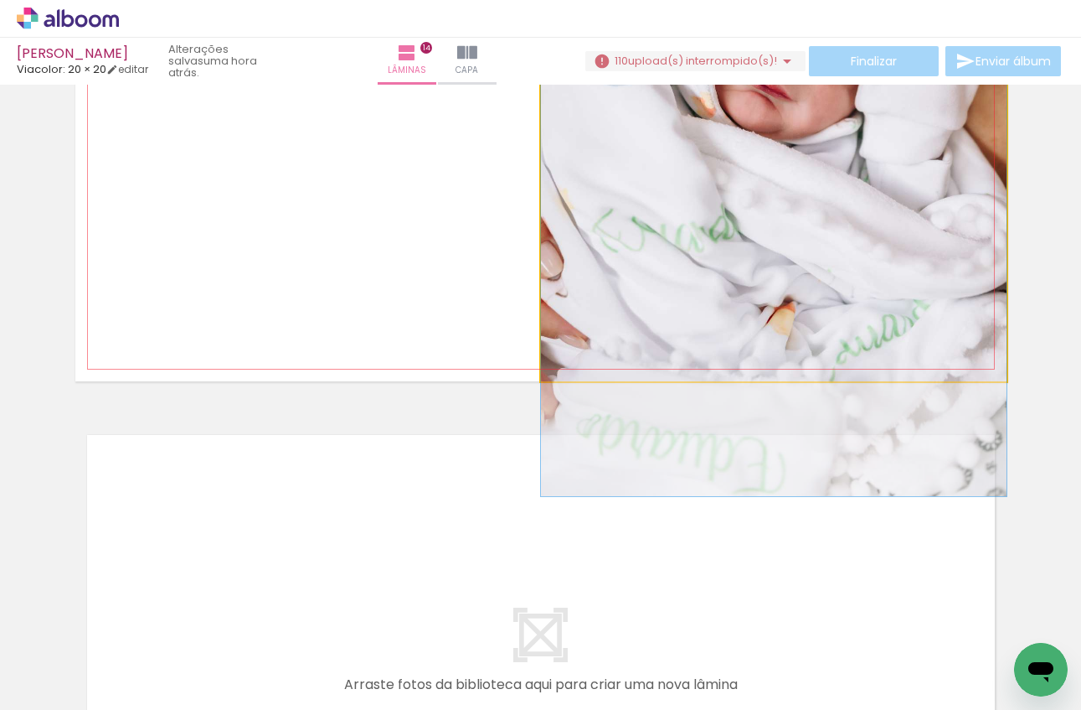
click at [749, 314] on quentale-photo at bounding box center [774, 148] width 466 height 466
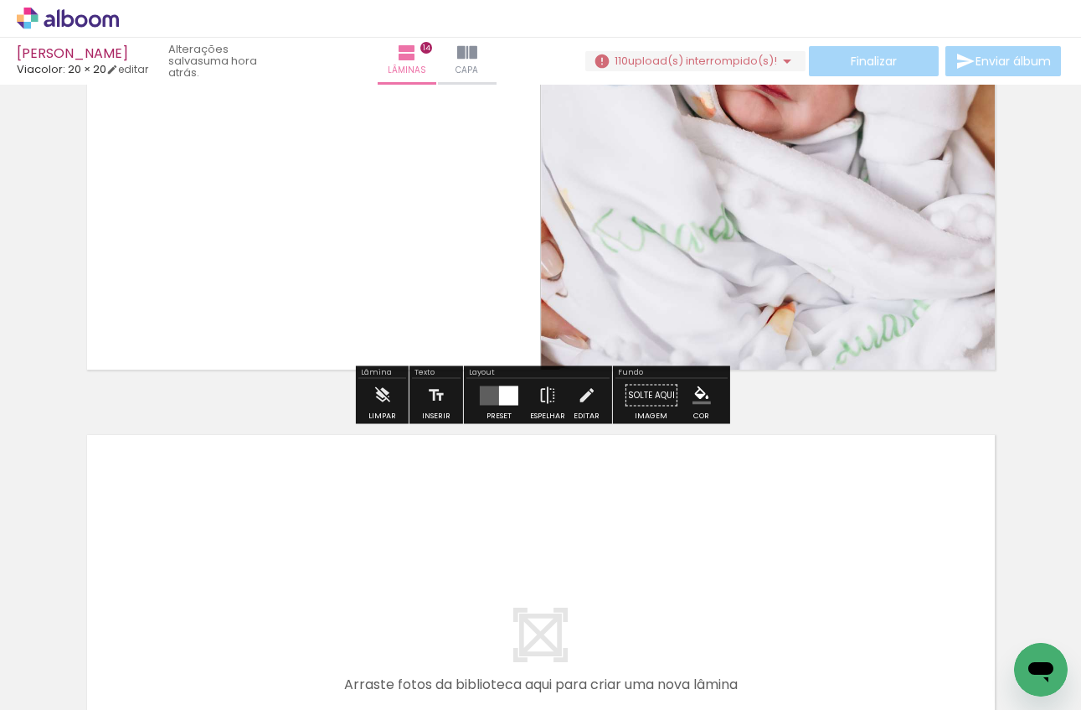
click at [555, 493] on quentale-layouter at bounding box center [541, 656] width 932 height 466
click at [712, 213] on quentale-photo at bounding box center [774, 148] width 466 height 466
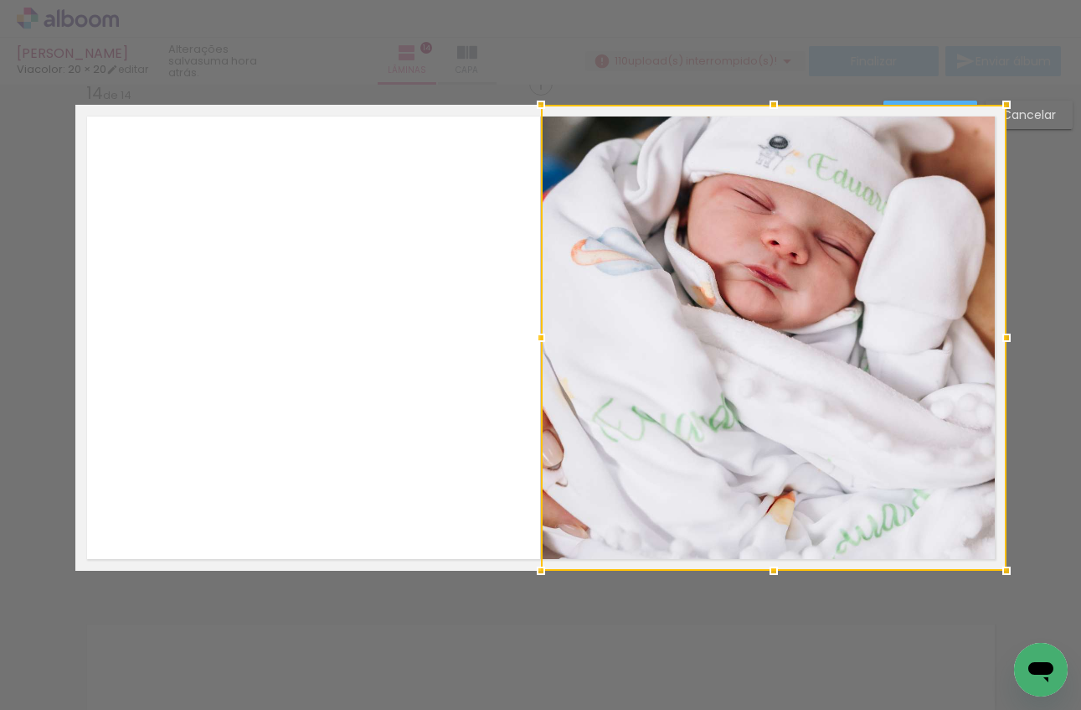
scroll to position [6620, 0]
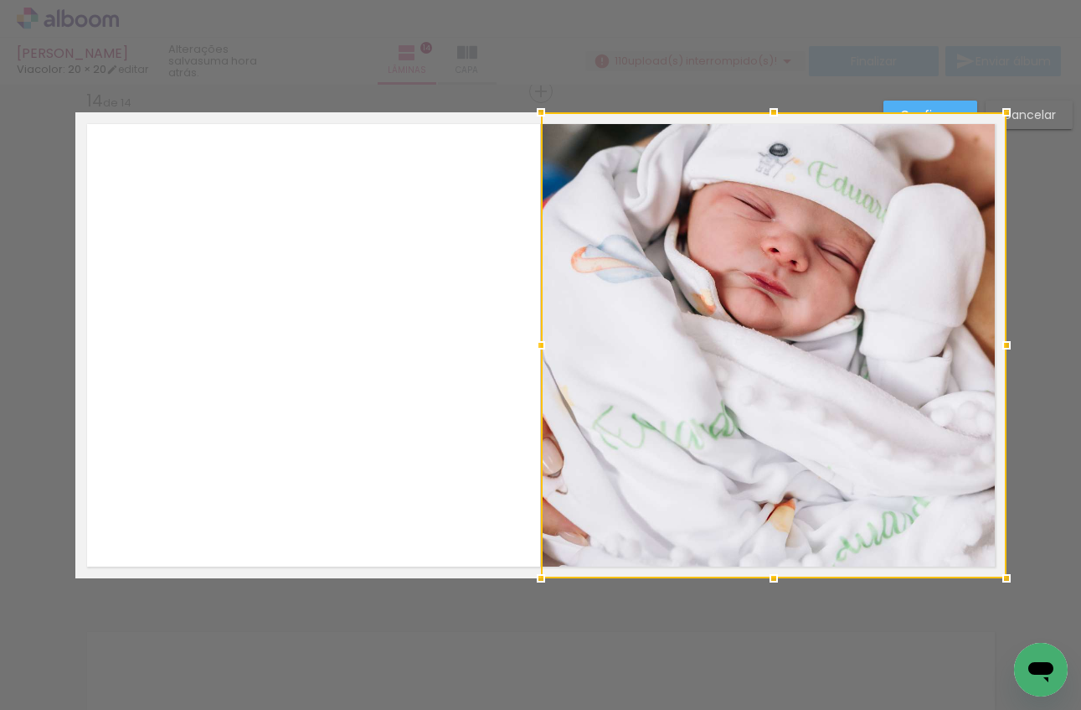
click at [798, 278] on div at bounding box center [774, 345] width 466 height 466
click at [903, 261] on div at bounding box center [774, 345] width 466 height 466
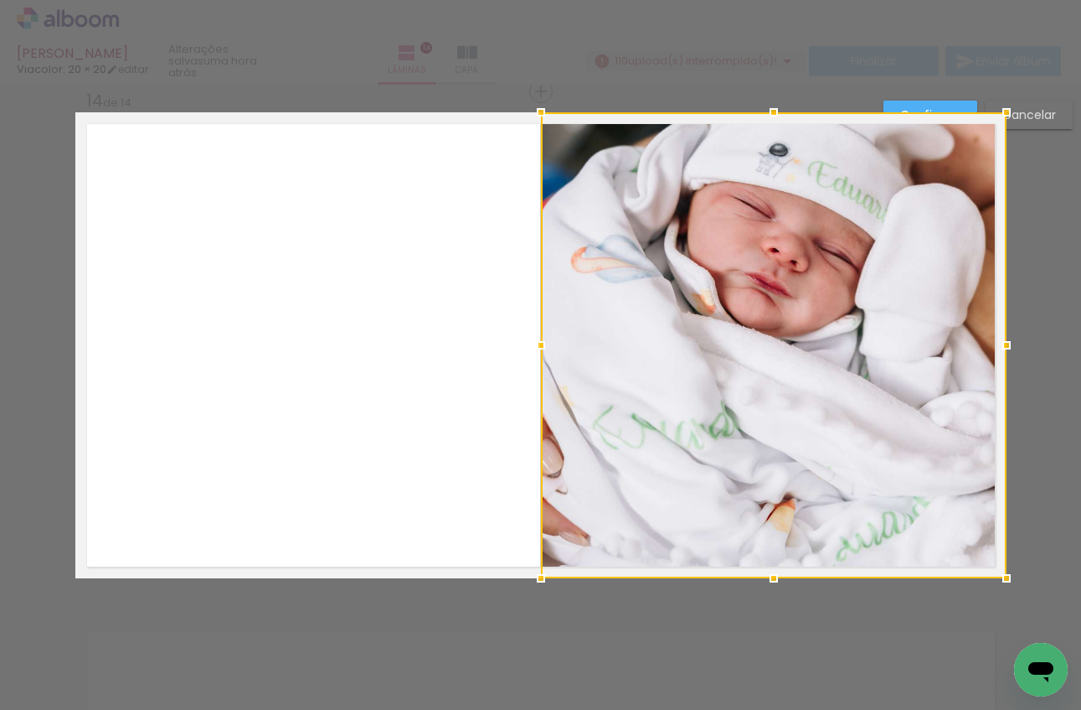
click at [0, 0] on slot "Confirmar" at bounding box center [0, 0] width 0 height 0
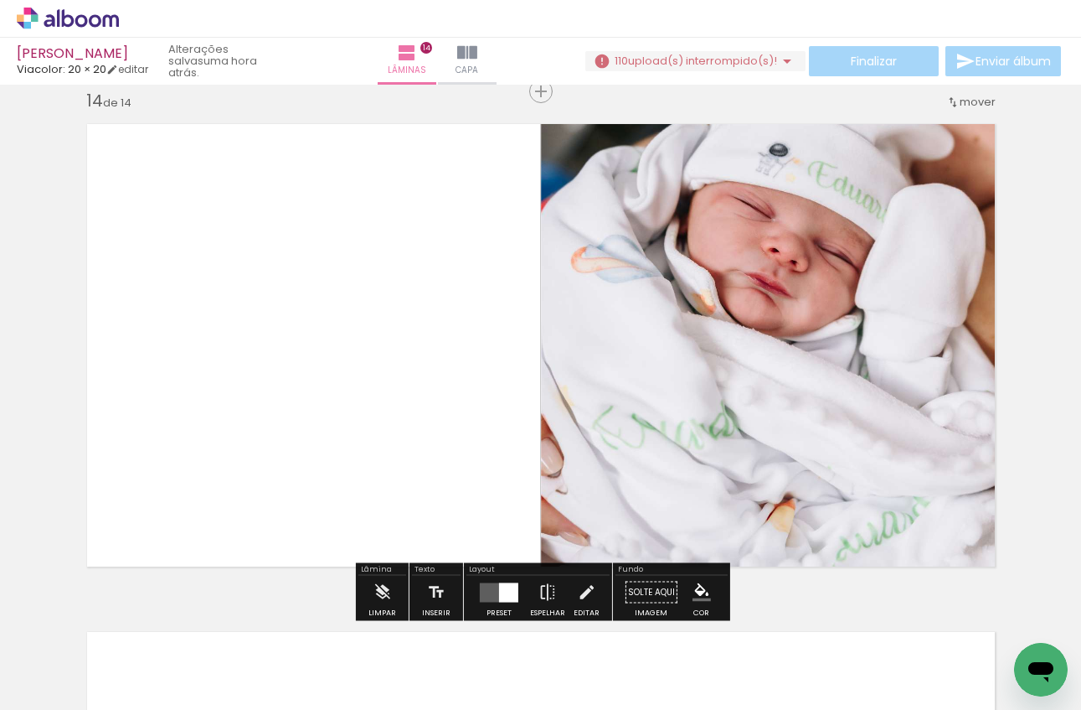
click at [864, 224] on quentale-photo at bounding box center [774, 345] width 466 height 466
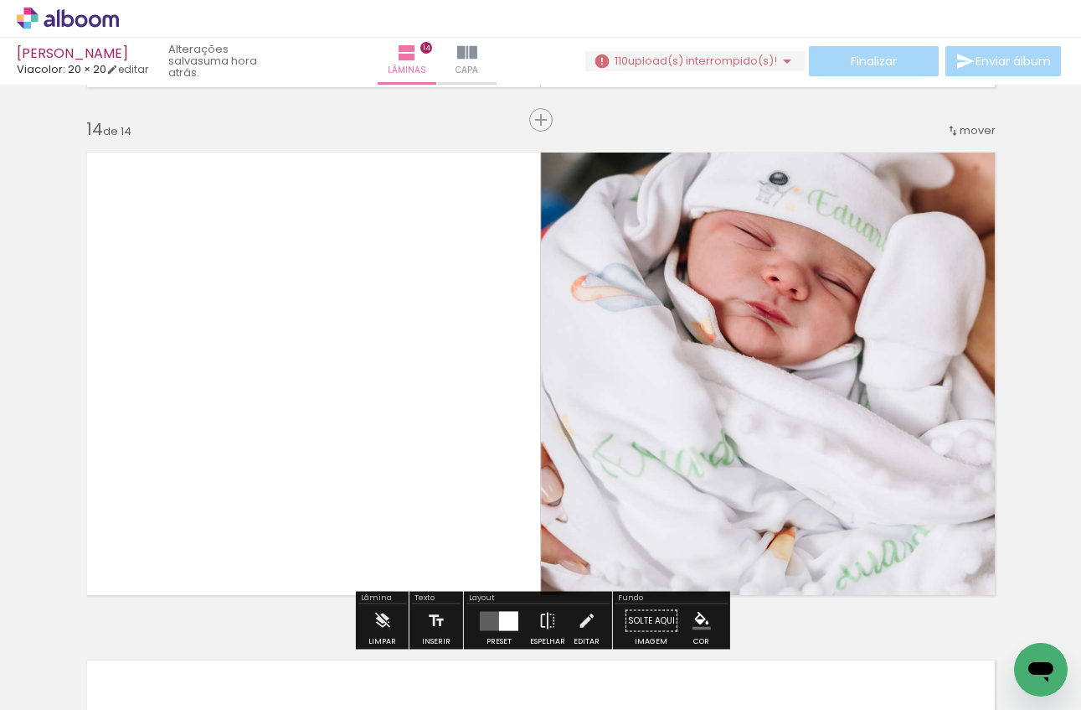
scroll to position [6591, 0]
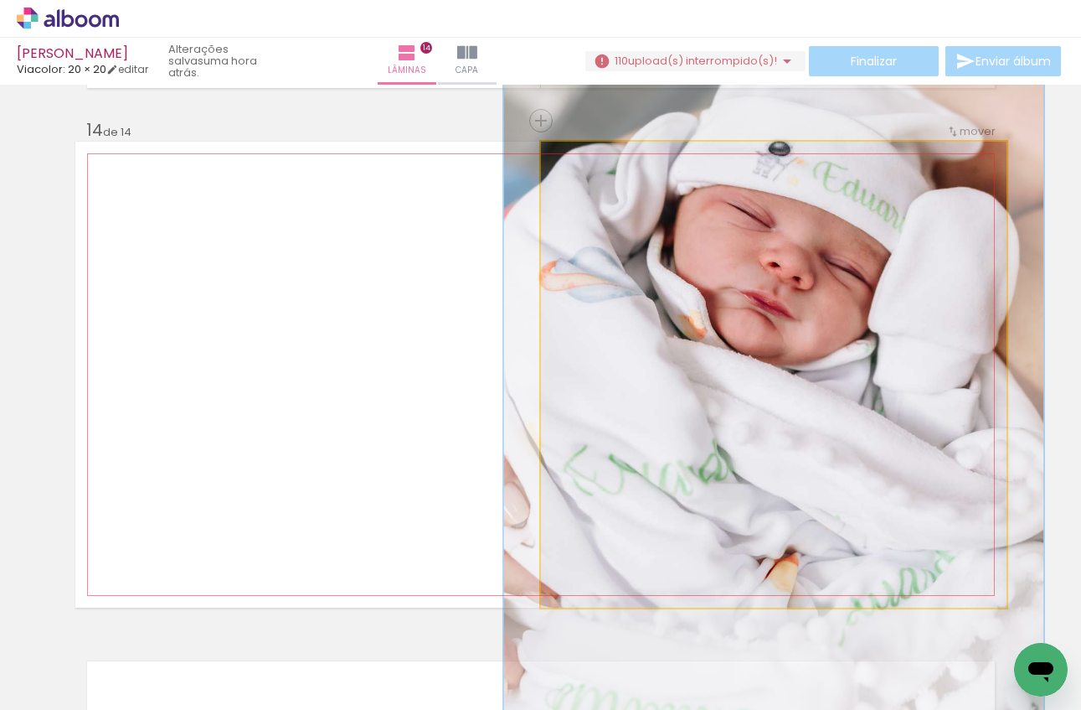
drag, startPoint x: 586, startPoint y: 160, endPoint x: 596, endPoint y: 162, distance: 9.4
type paper-slider "116"
click at [596, 162] on div at bounding box center [589, 159] width 27 height 27
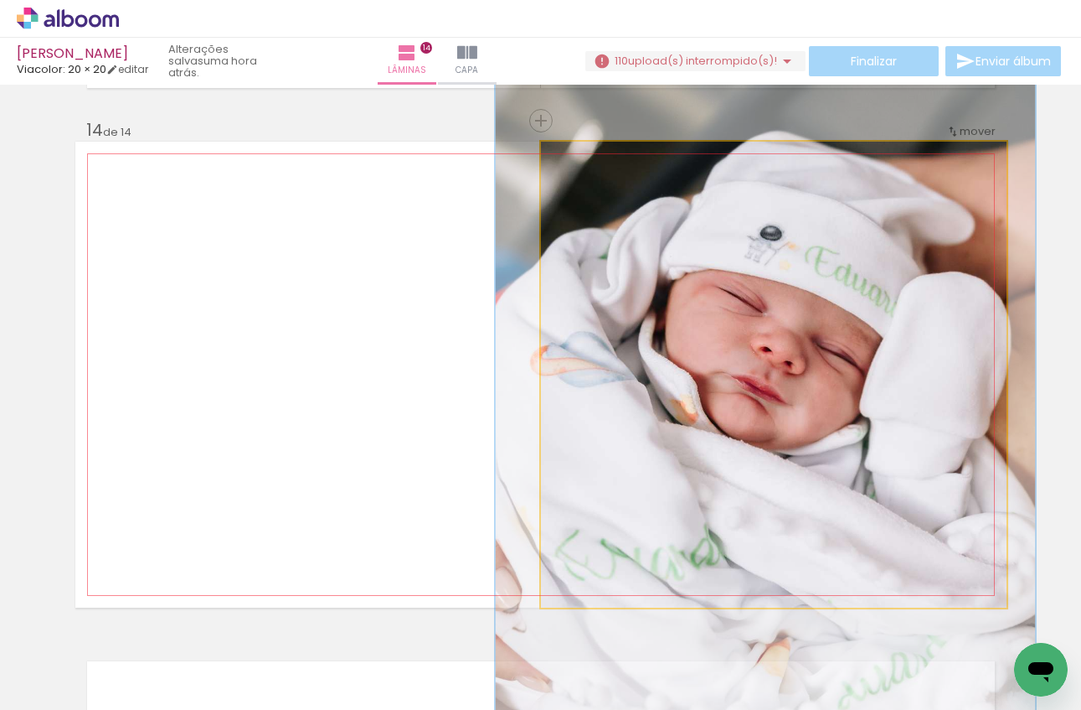
drag, startPoint x: 811, startPoint y: 303, endPoint x: 796, endPoint y: 382, distance: 80.2
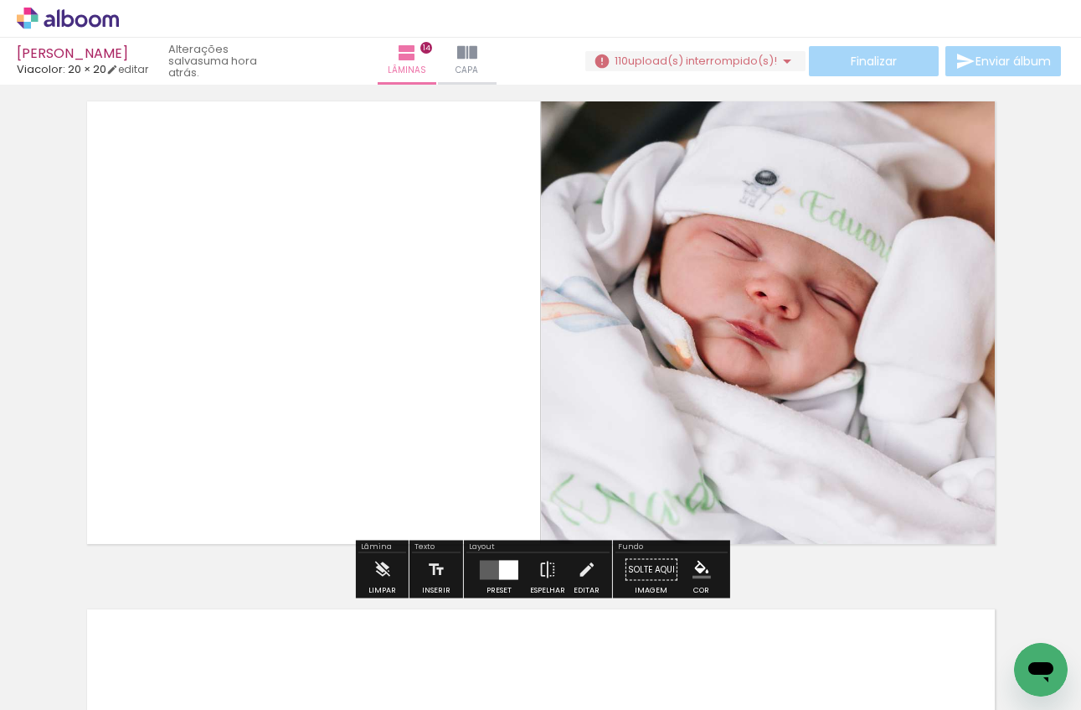
scroll to position [6630, 0]
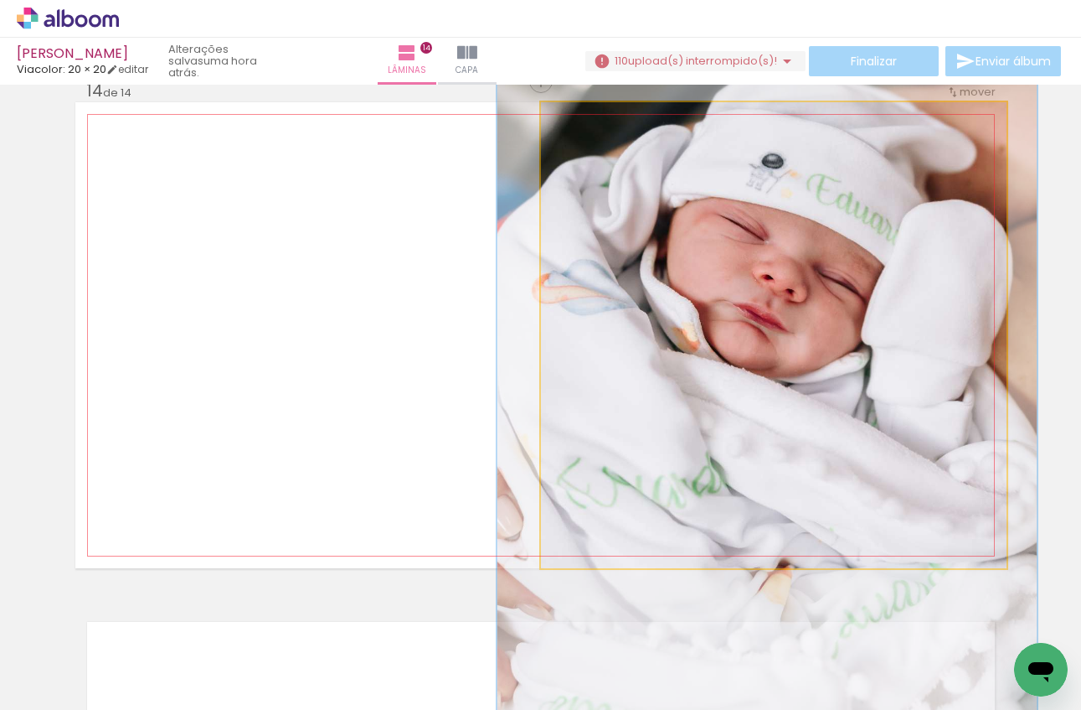
drag, startPoint x: 840, startPoint y: 330, endPoint x: 847, endPoint y: 301, distance: 30.1
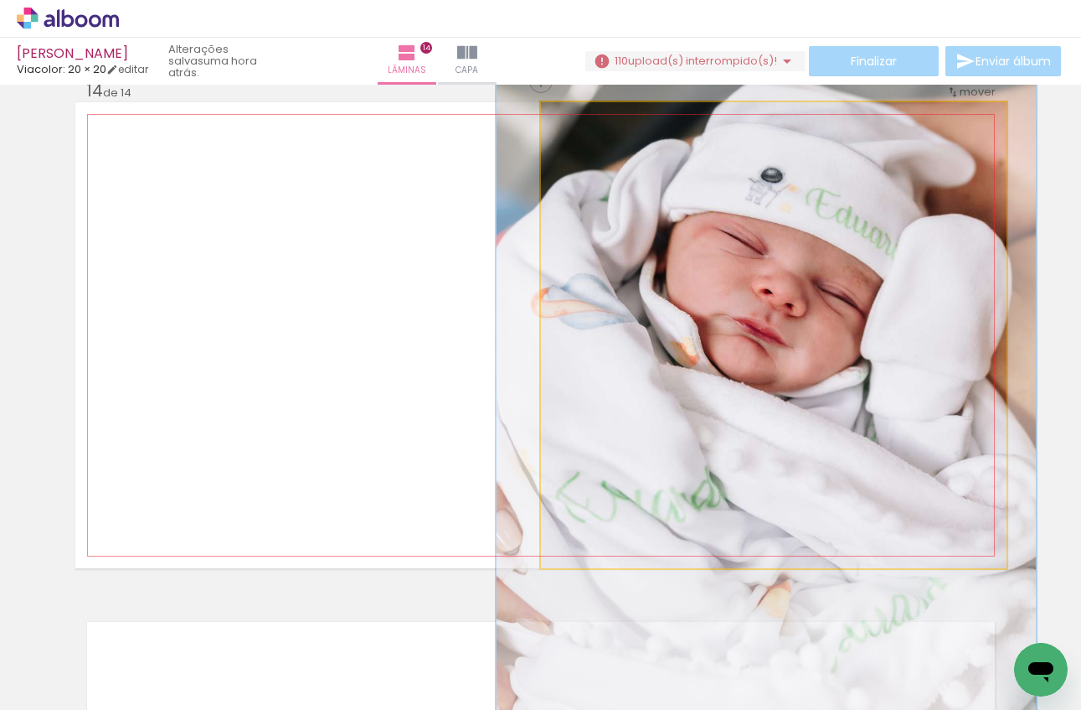
drag, startPoint x: 906, startPoint y: 359, endPoint x: 905, endPoint y: 374, distance: 14.3
